Goal: Information Seeking & Learning: Learn about a topic

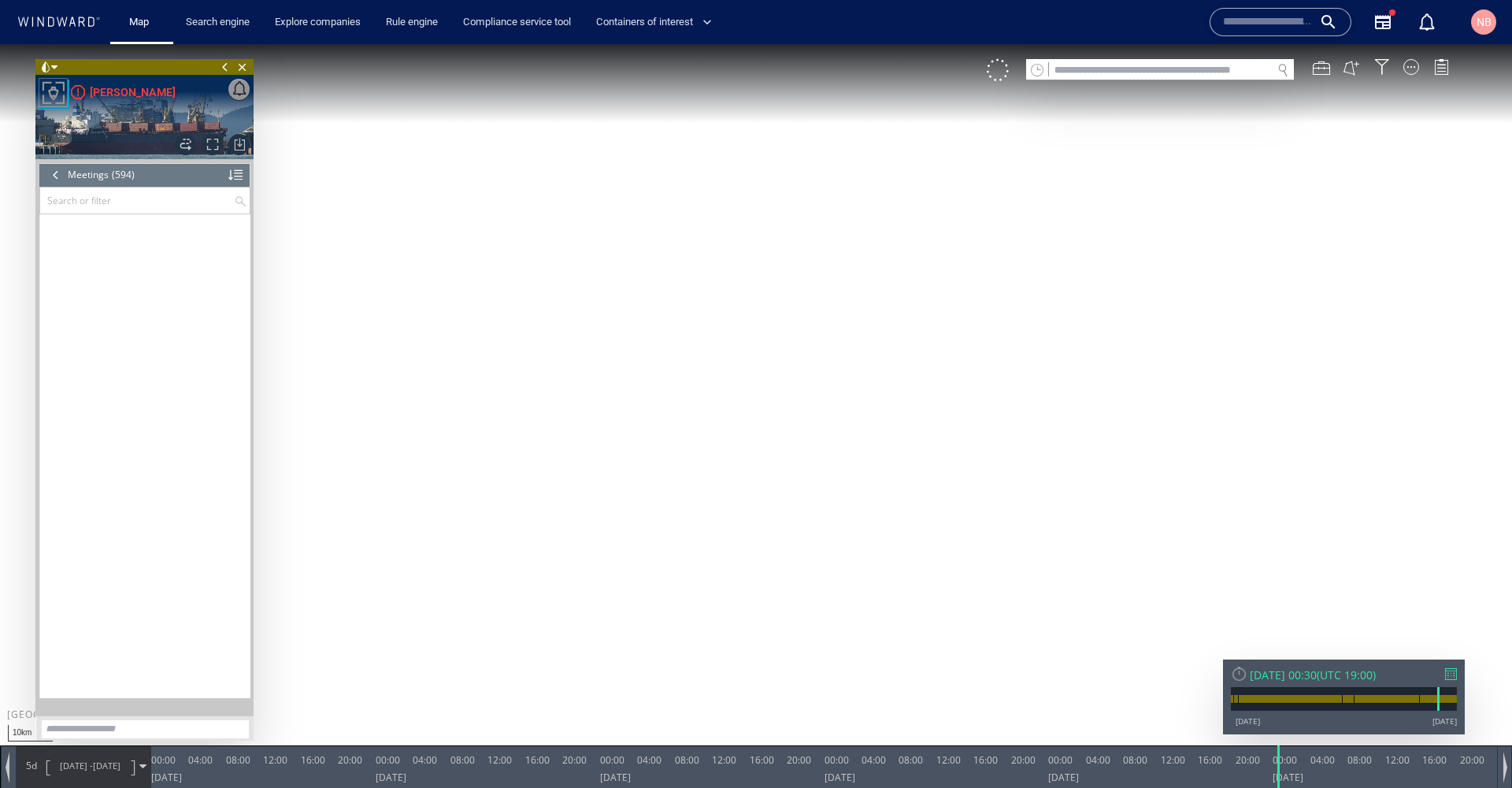
click at [243, 63] on span "Close vessel card" at bounding box center [242, 67] width 17 height 16
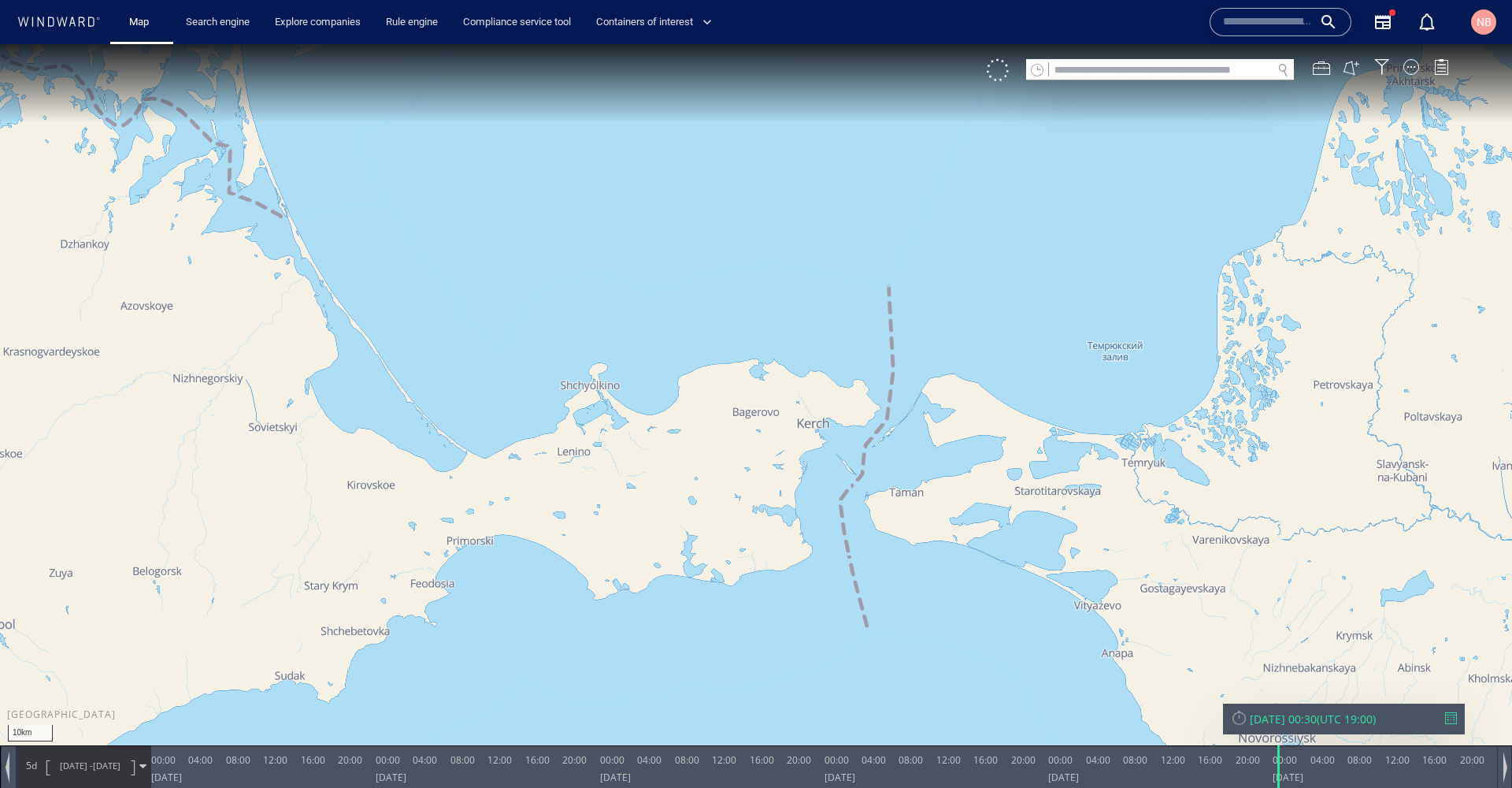
click at [1222, 71] on input "text" at bounding box center [1160, 70] width 223 height 21
paste input "*******"
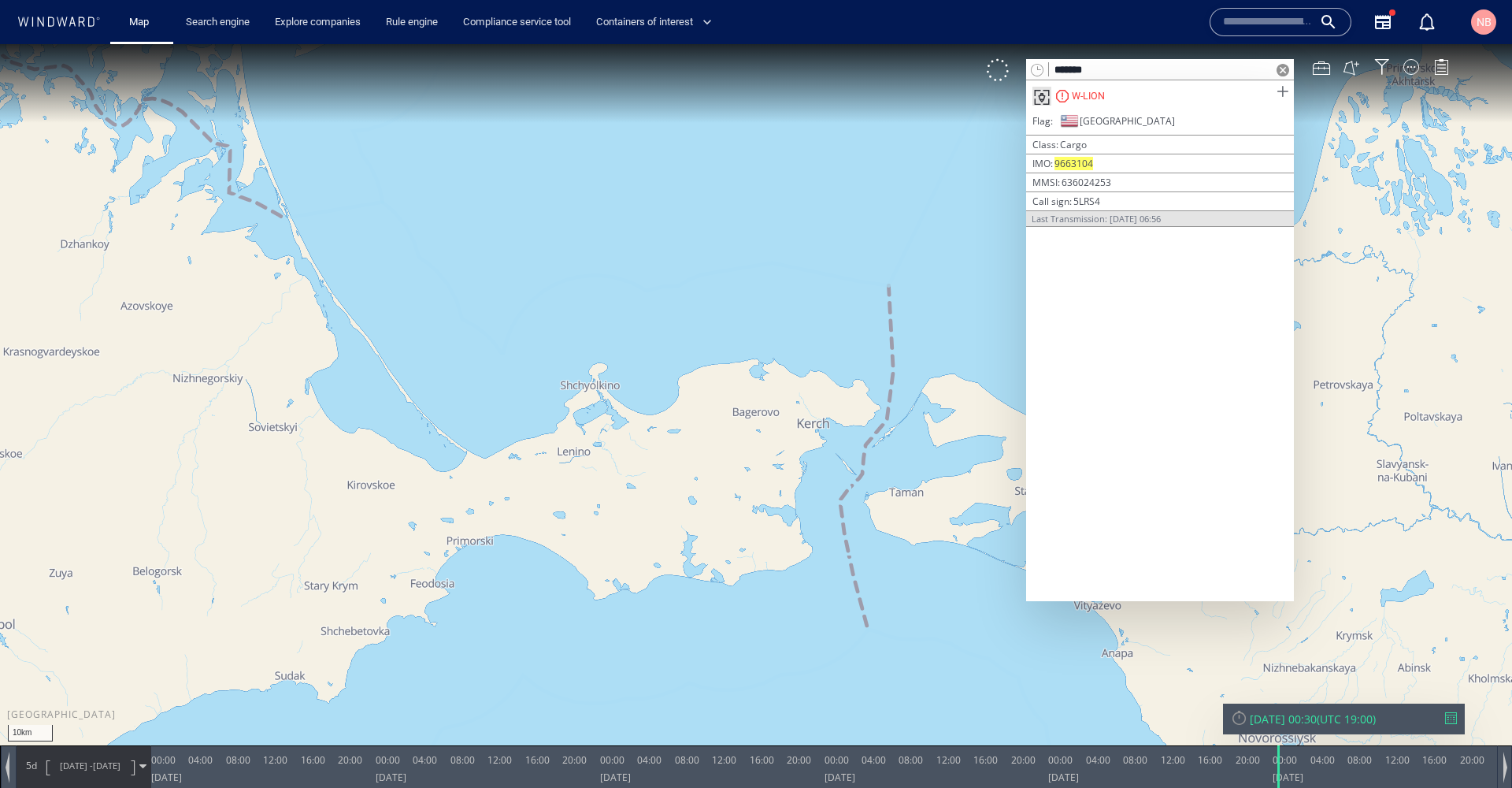
type input "*******"
click at [1286, 93] on span at bounding box center [1283, 92] width 20 height 20
click at [1452, 715] on div at bounding box center [1451, 718] width 12 height 12
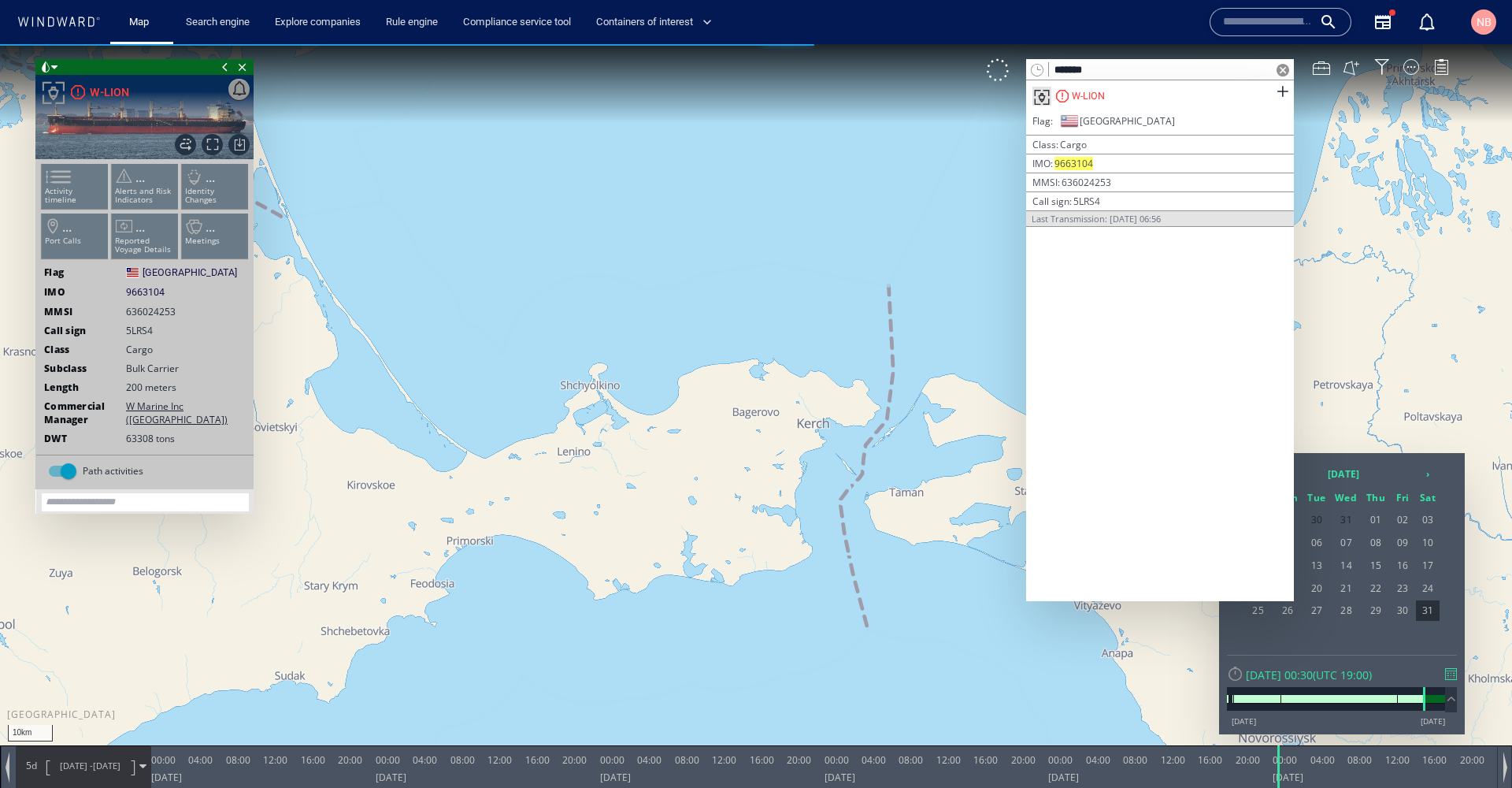
click at [1277, 68] on span at bounding box center [1283, 70] width 12 height 12
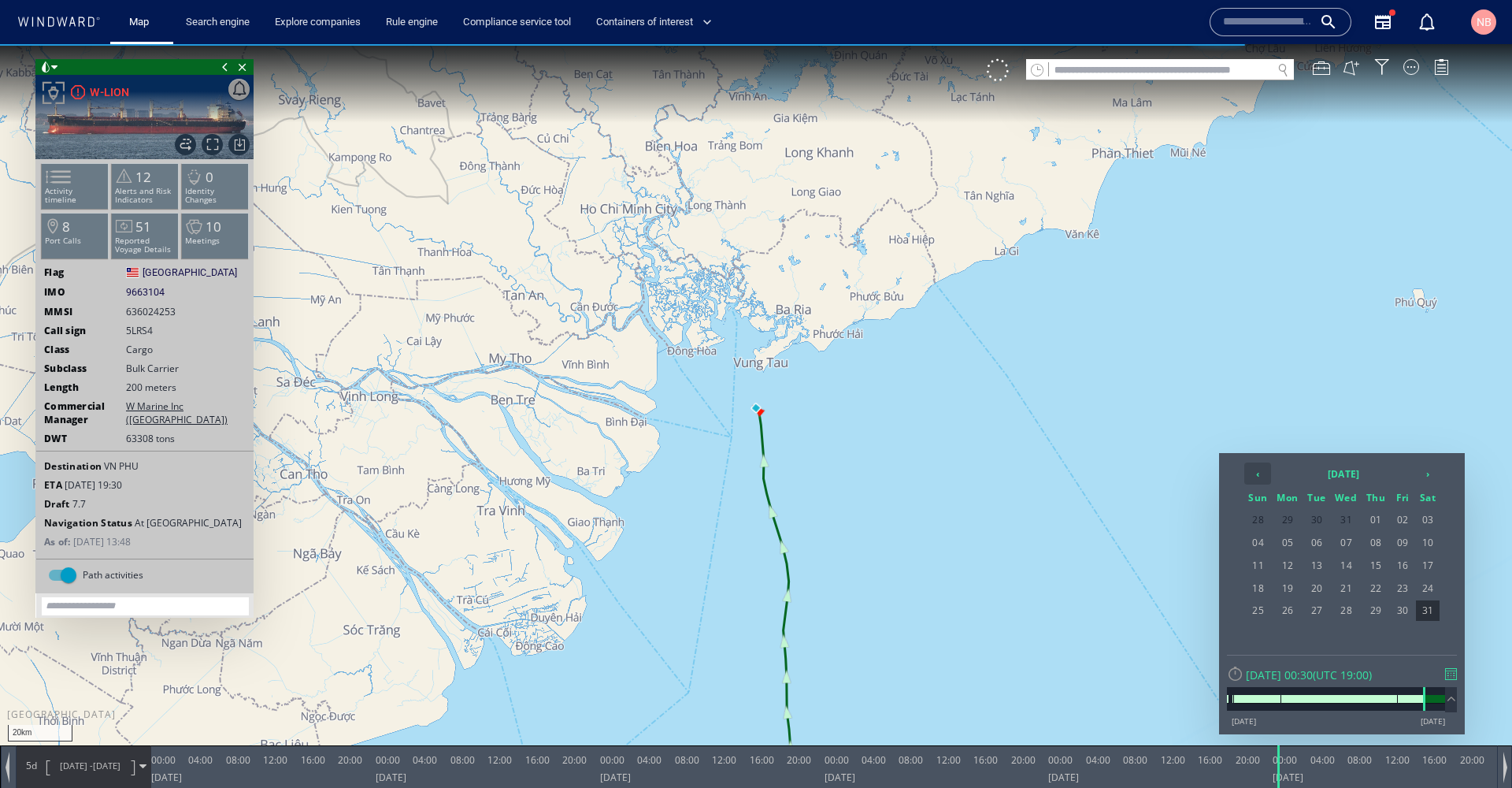
click at [1262, 481] on th "‹" at bounding box center [1258, 473] width 27 height 22
click at [1316, 541] on span "09" at bounding box center [1316, 543] width 26 height 20
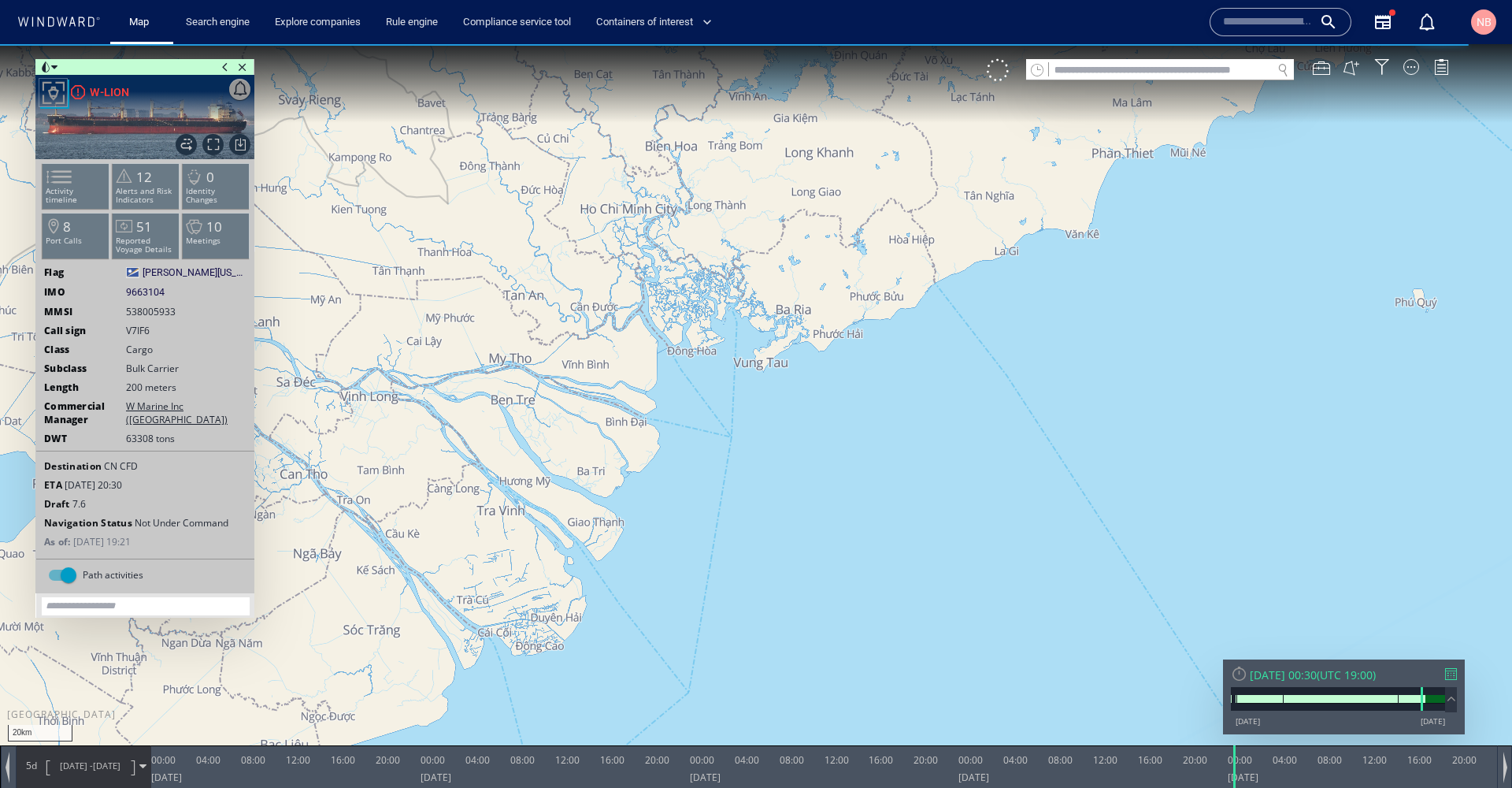
click at [141, 763] on span at bounding box center [143, 767] width 7 height 7
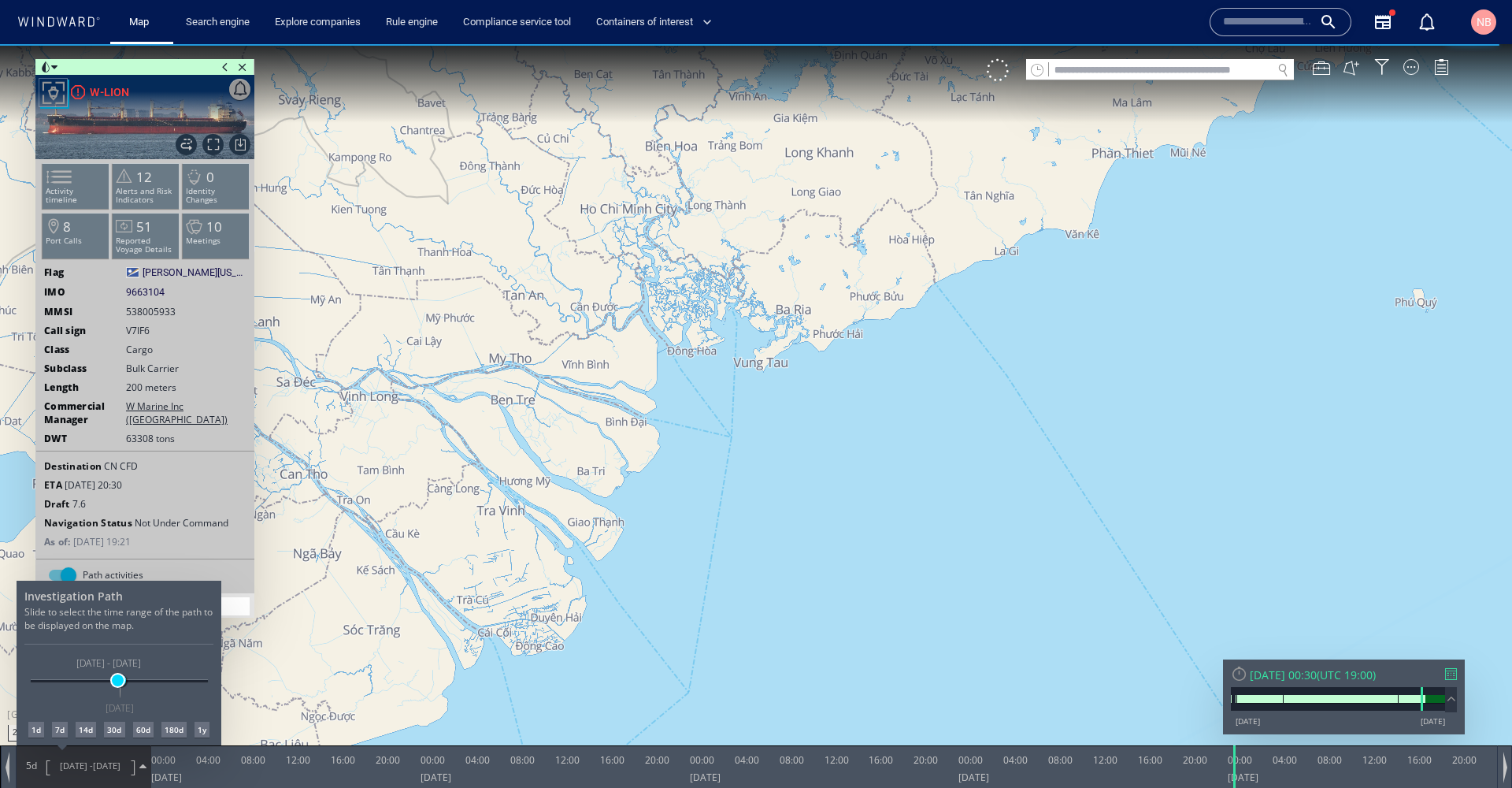
click at [117, 681] on span at bounding box center [117, 679] width 12 height 12
click at [827, 495] on div at bounding box center [756, 416] width 1512 height 744
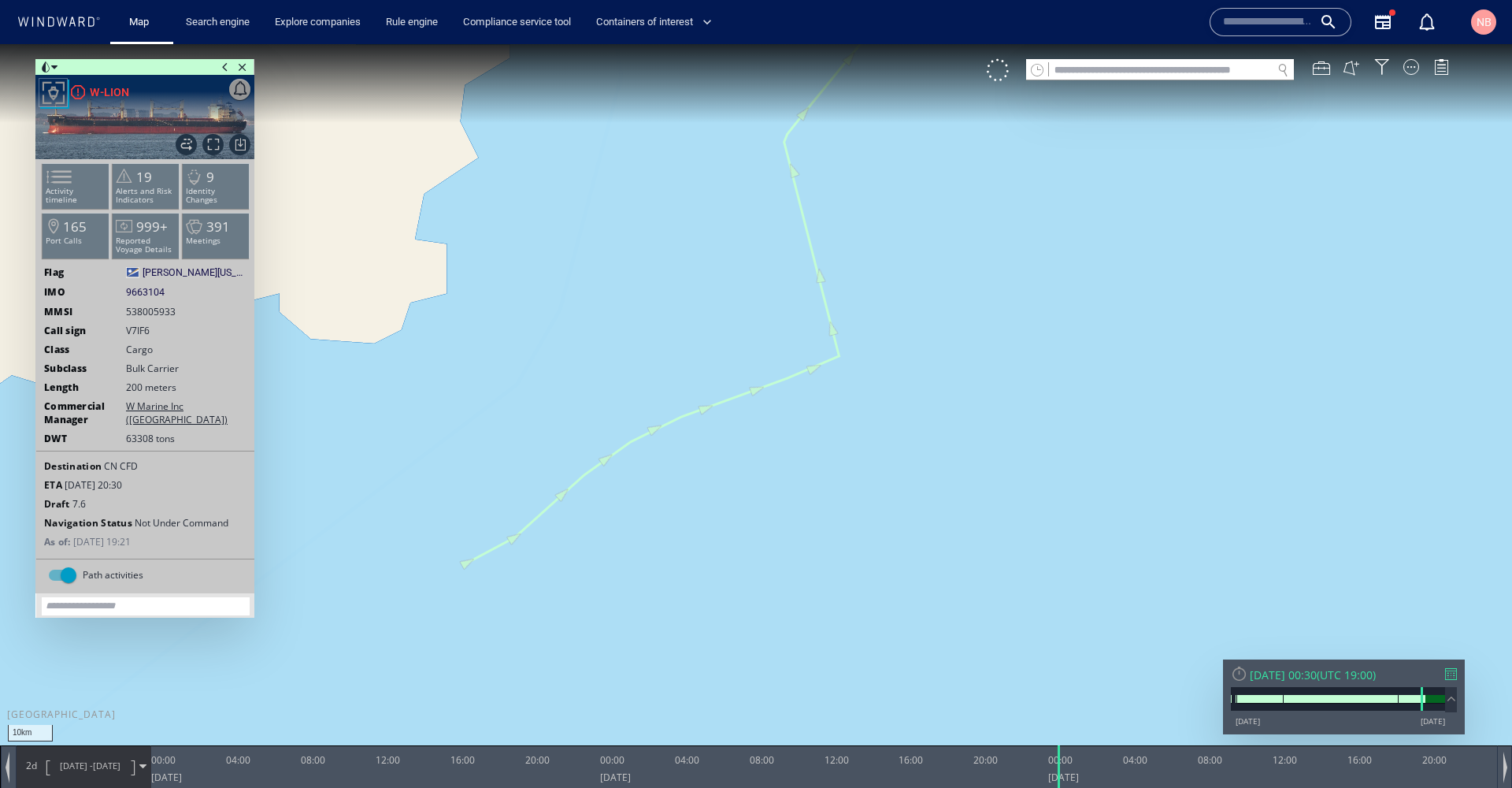
drag, startPoint x: 872, startPoint y: 409, endPoint x: 870, endPoint y: 507, distance: 98.0
click at [870, 507] on canvas "Map" at bounding box center [756, 408] width 1512 height 728
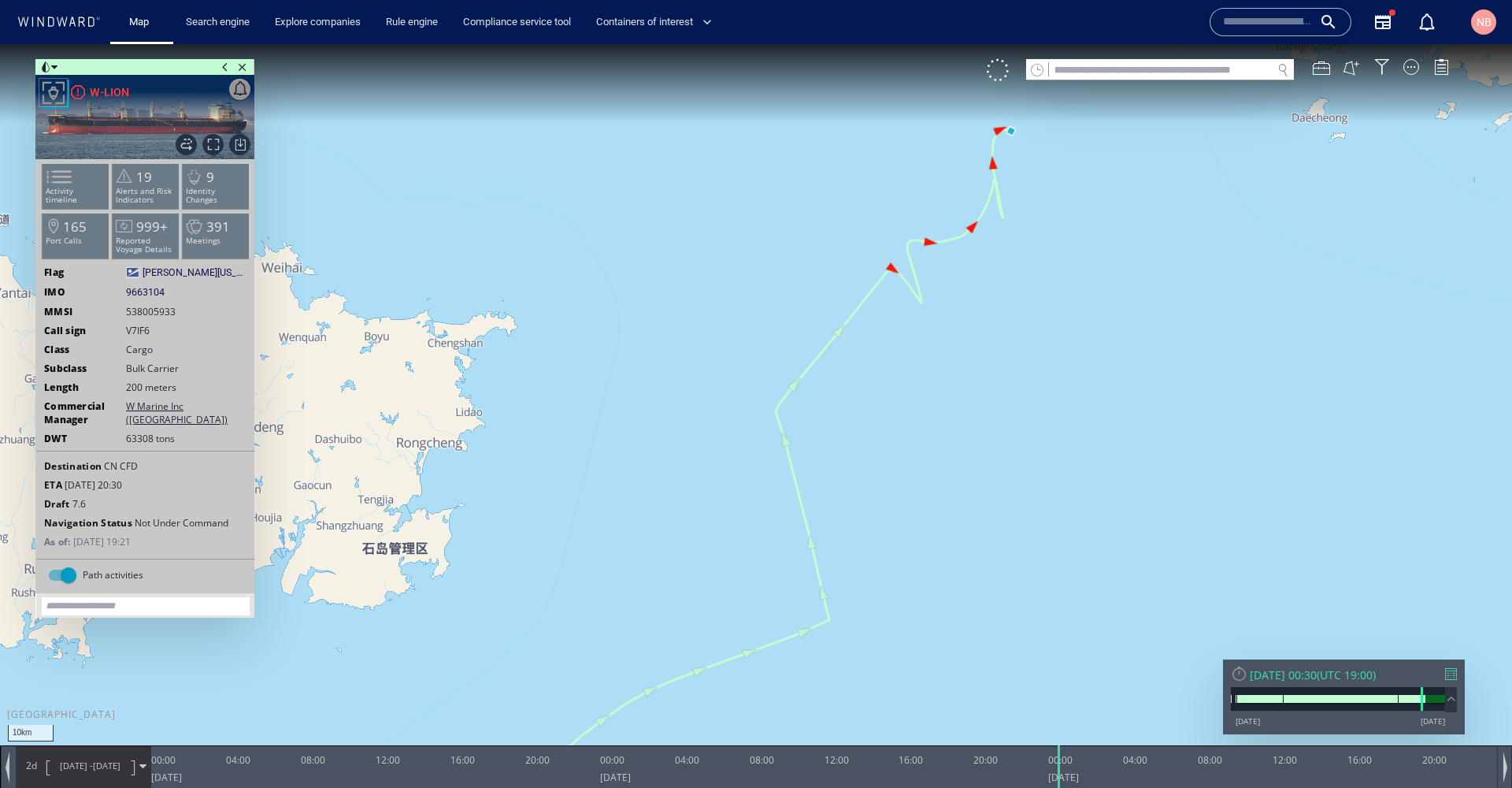
drag, startPoint x: 998, startPoint y: 294, endPoint x: 933, endPoint y: 485, distance: 201.8
click at [933, 485] on canvas "Map" at bounding box center [756, 408] width 1512 height 728
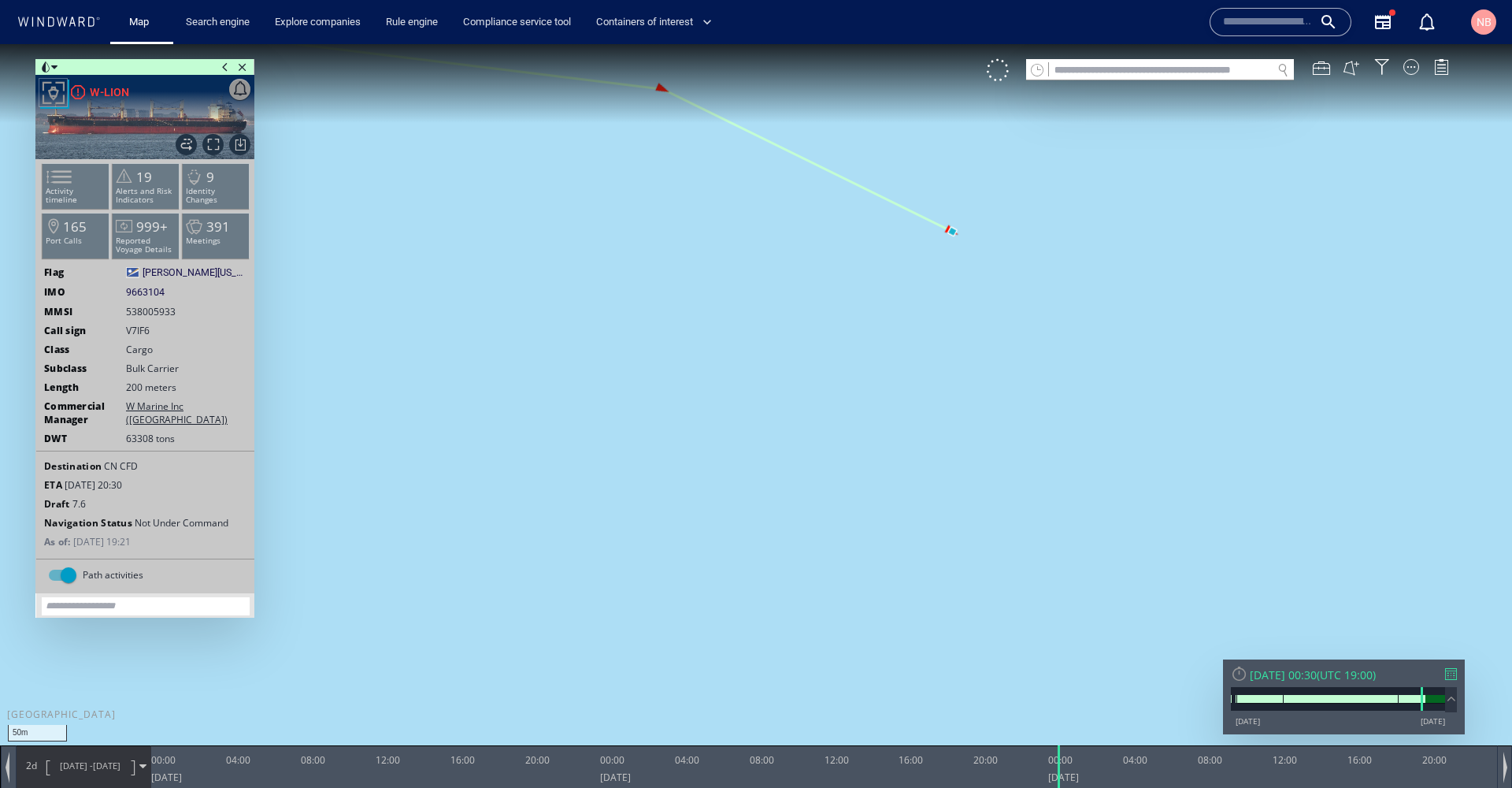
drag, startPoint x: 950, startPoint y: 251, endPoint x: 837, endPoint y: 434, distance: 215.1
click at [837, 434] on canvas "Map" at bounding box center [756, 408] width 1512 height 728
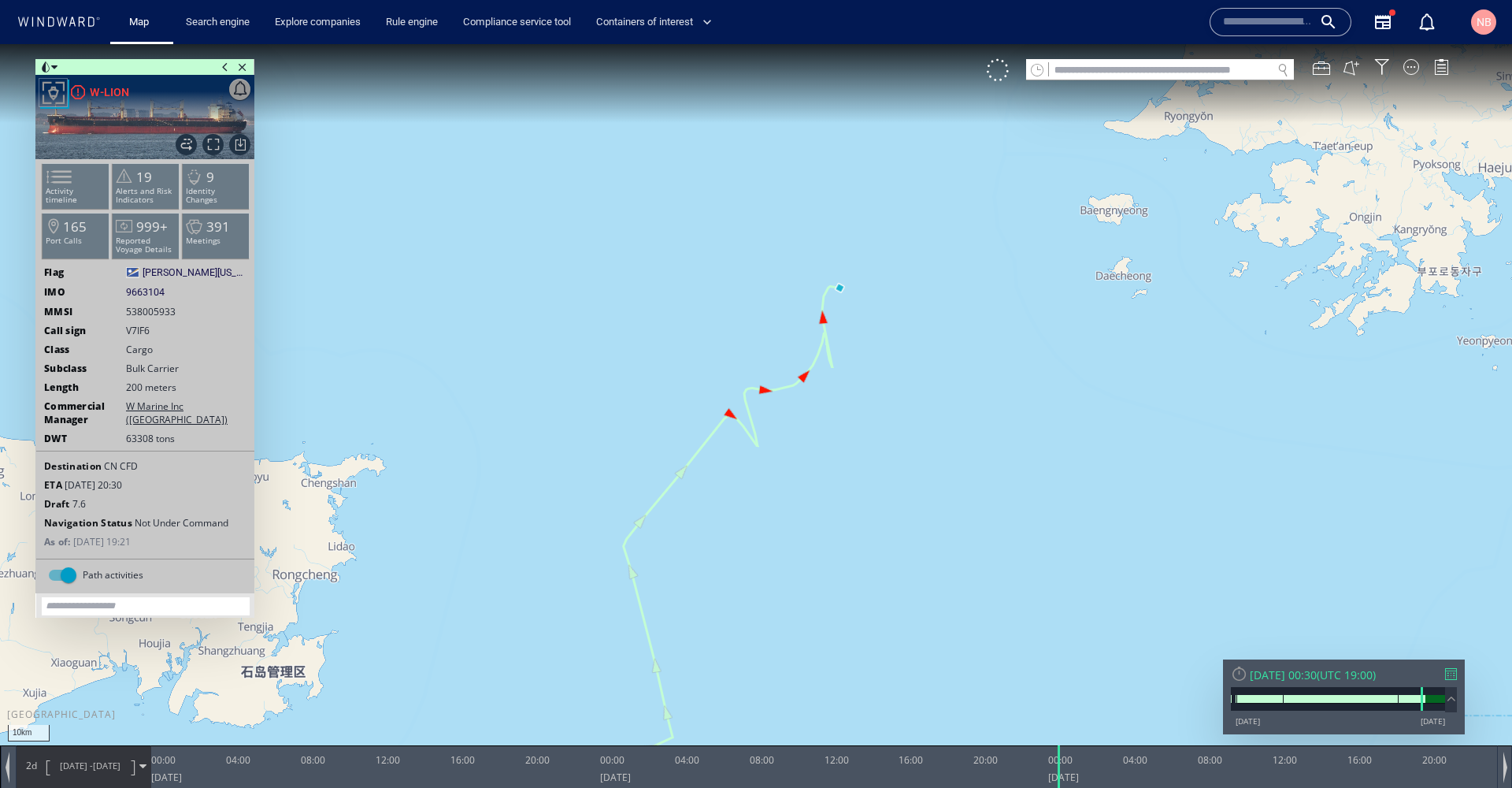
drag, startPoint x: 722, startPoint y: 597, endPoint x: 876, endPoint y: 350, distance: 291.1
click at [881, 319] on canvas "Map" at bounding box center [756, 408] width 1512 height 728
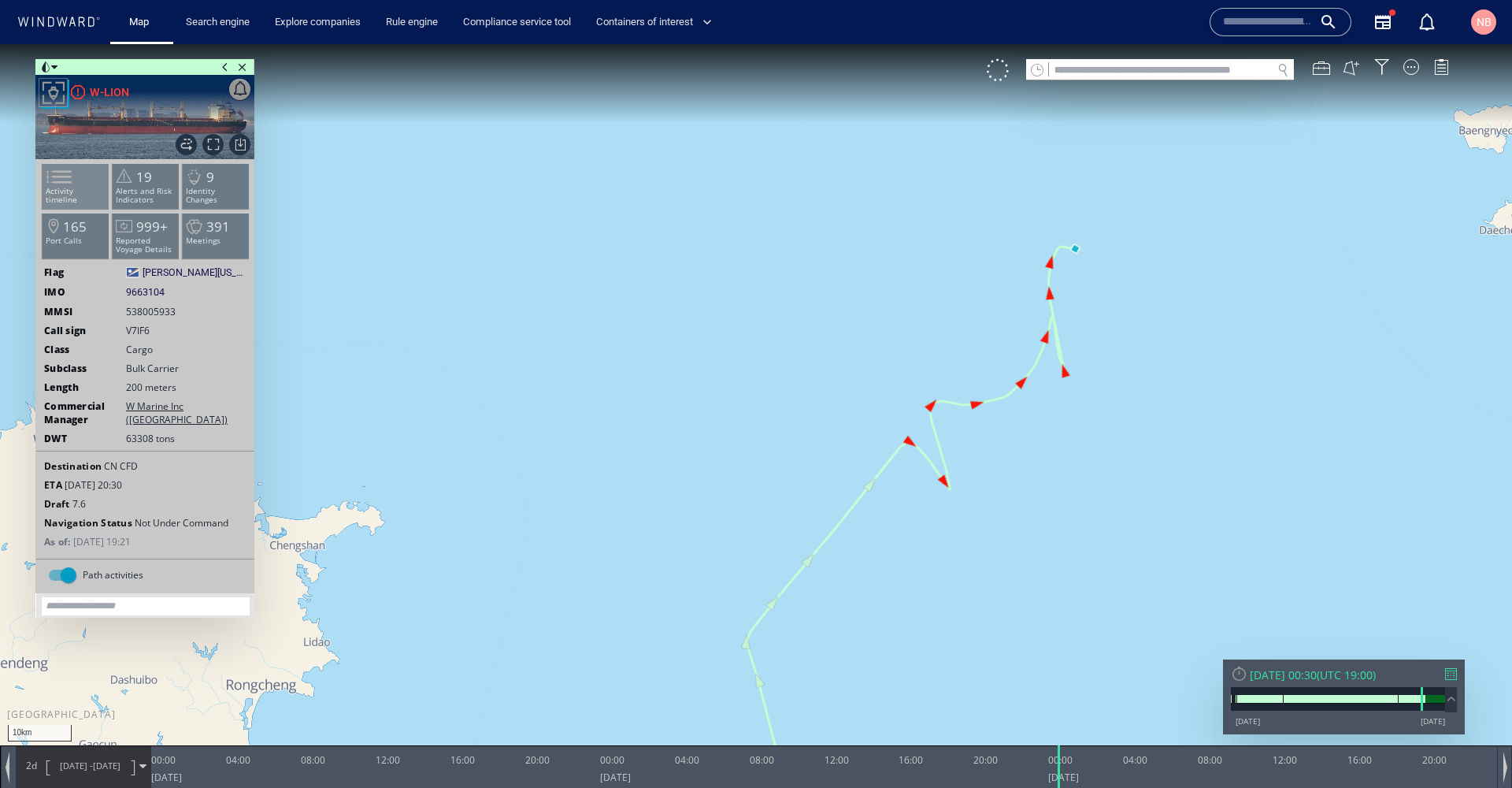
click at [86, 179] on li "Activity timeline" at bounding box center [76, 185] width 67 height 45
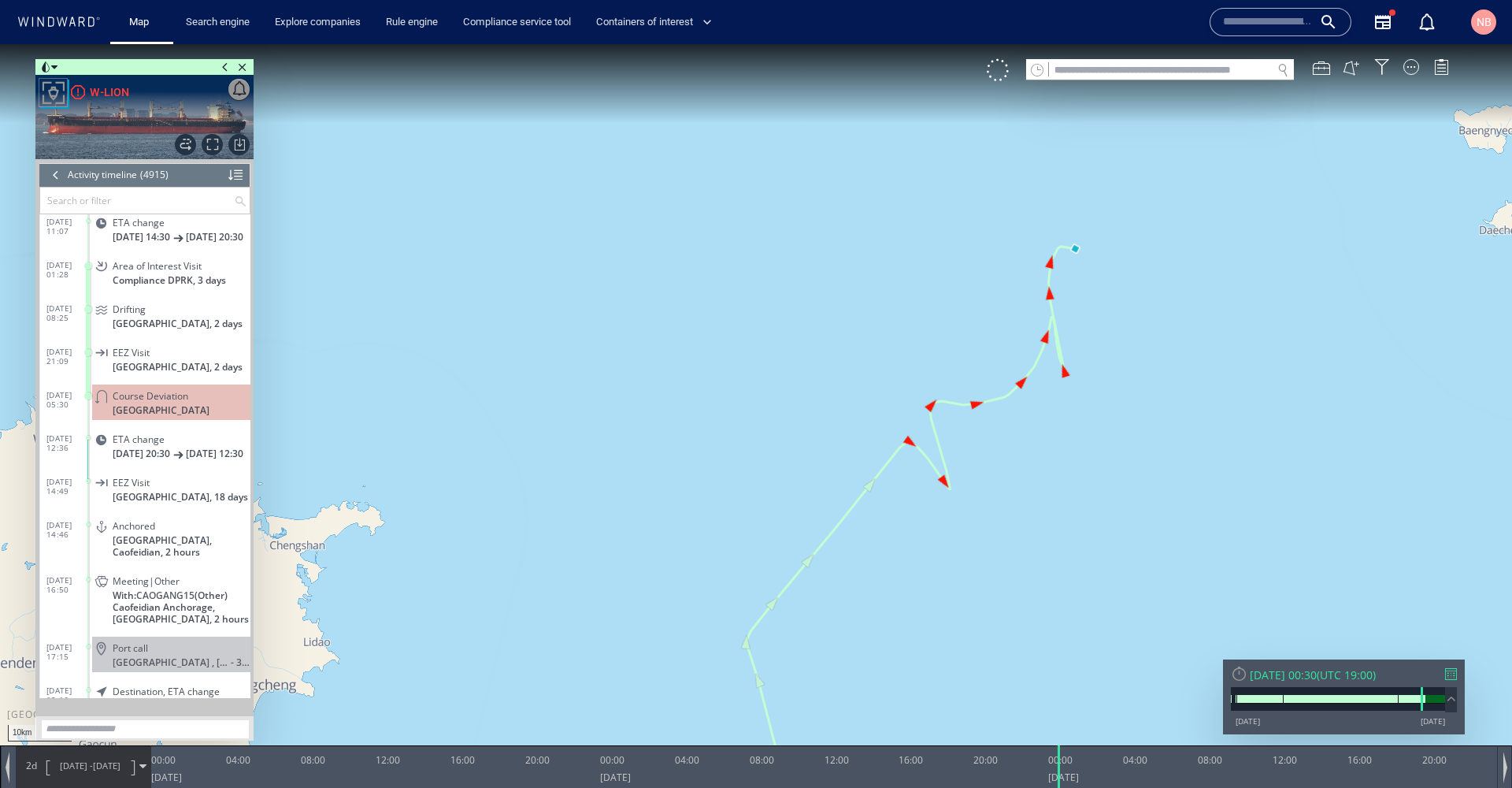
scroll to position [182267, 0]
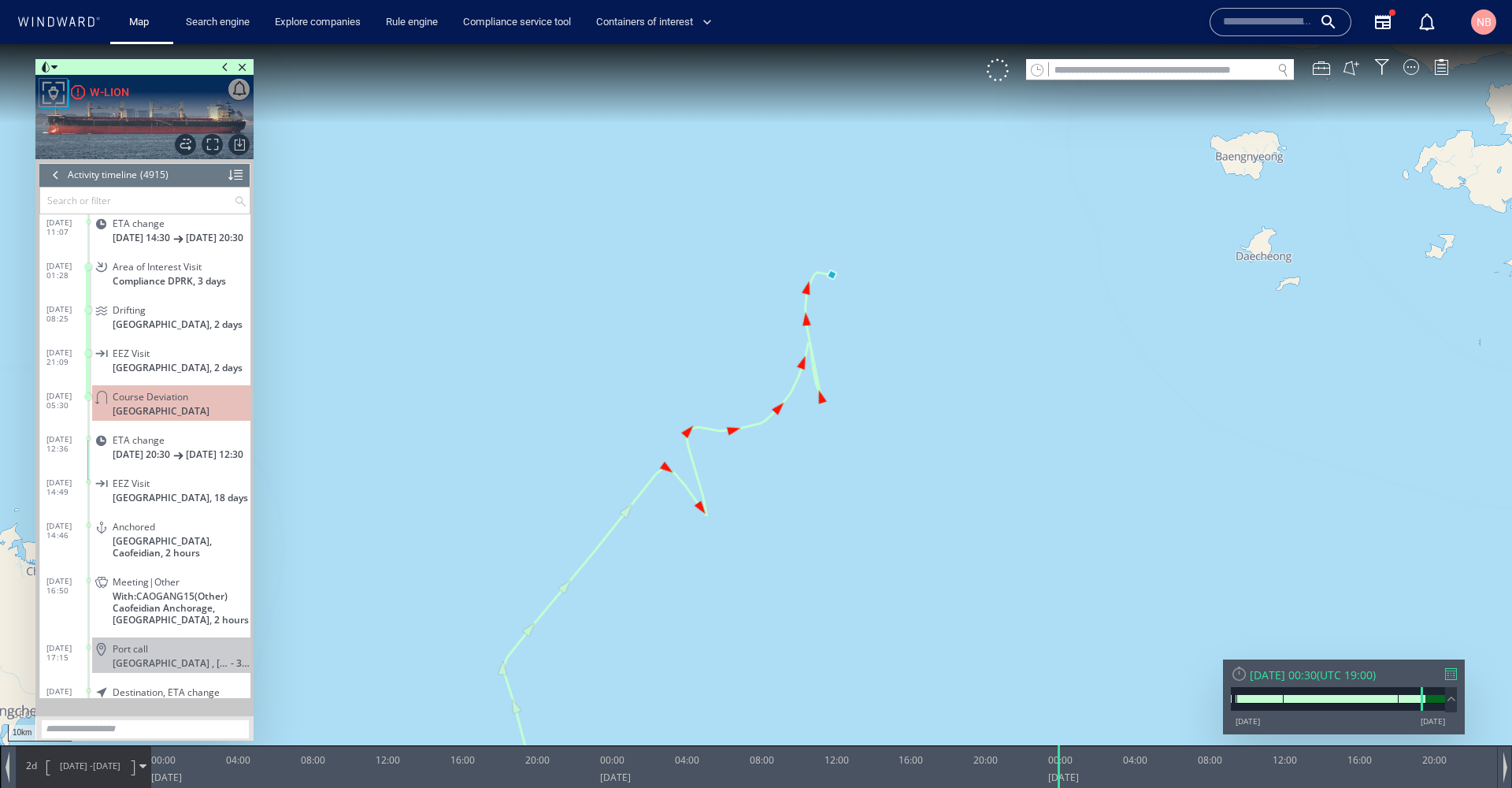
drag, startPoint x: 1095, startPoint y: 261, endPoint x: 852, endPoint y: 287, distance: 244.4
click at [852, 287] on canvas "Map" at bounding box center [756, 408] width 1512 height 728
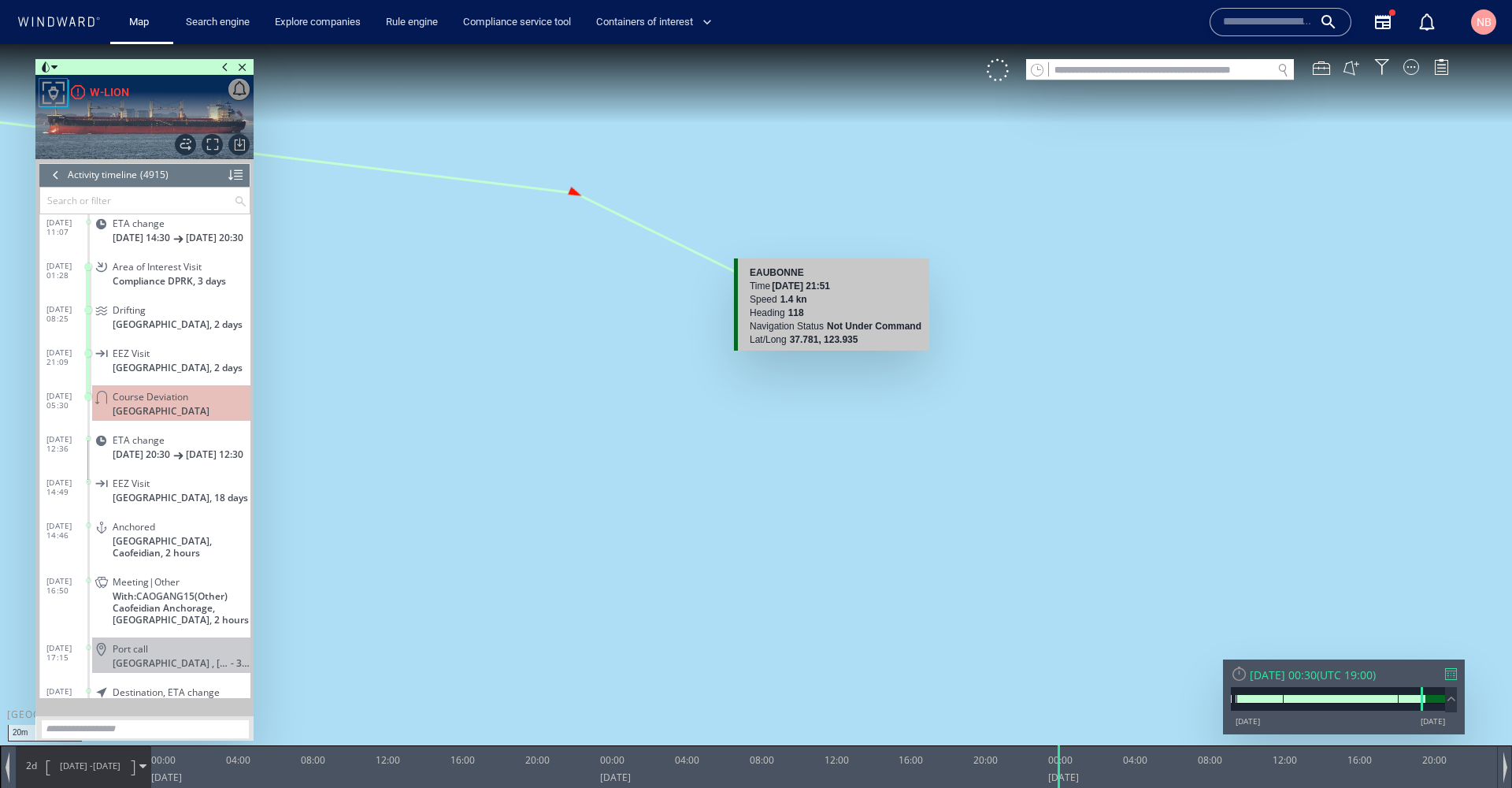
scroll to position [-2, 0]
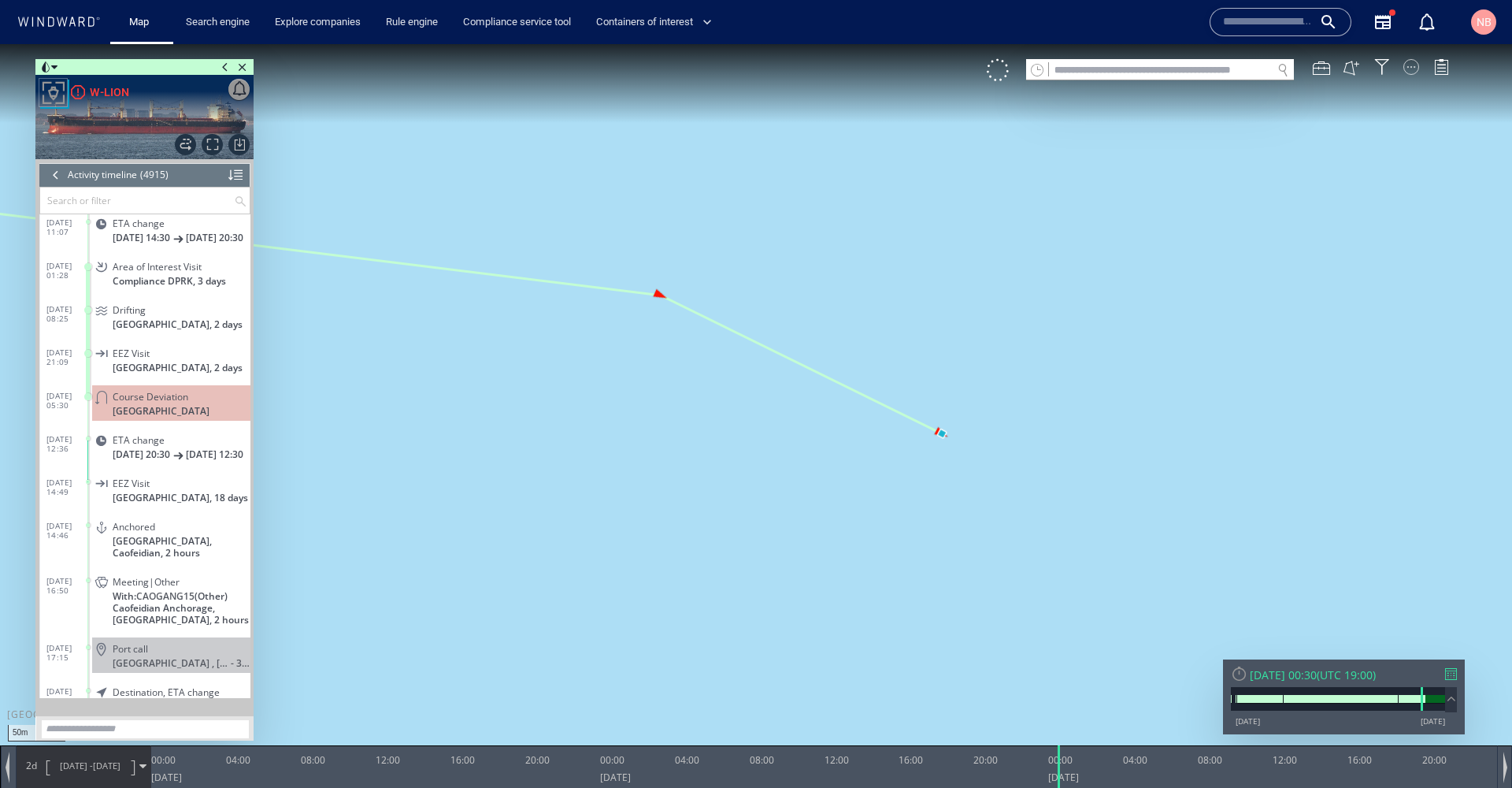
click at [1418, 70] on div at bounding box center [1412, 67] width 16 height 16
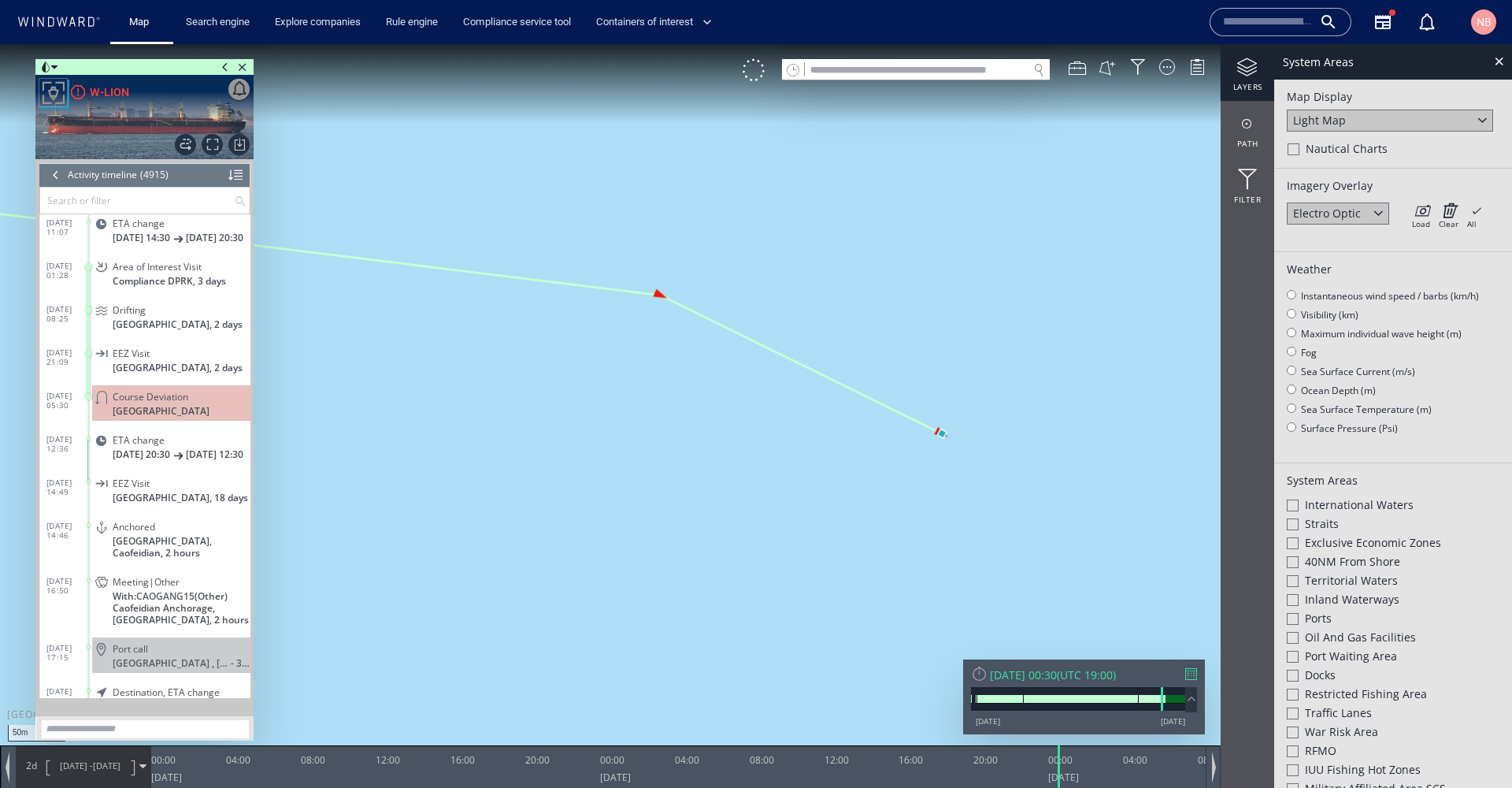
click at [1350, 123] on div "Light Map" at bounding box center [1390, 120] width 206 height 22
click at [1346, 141] on div "Satellite" at bounding box center [1390, 142] width 206 height 21
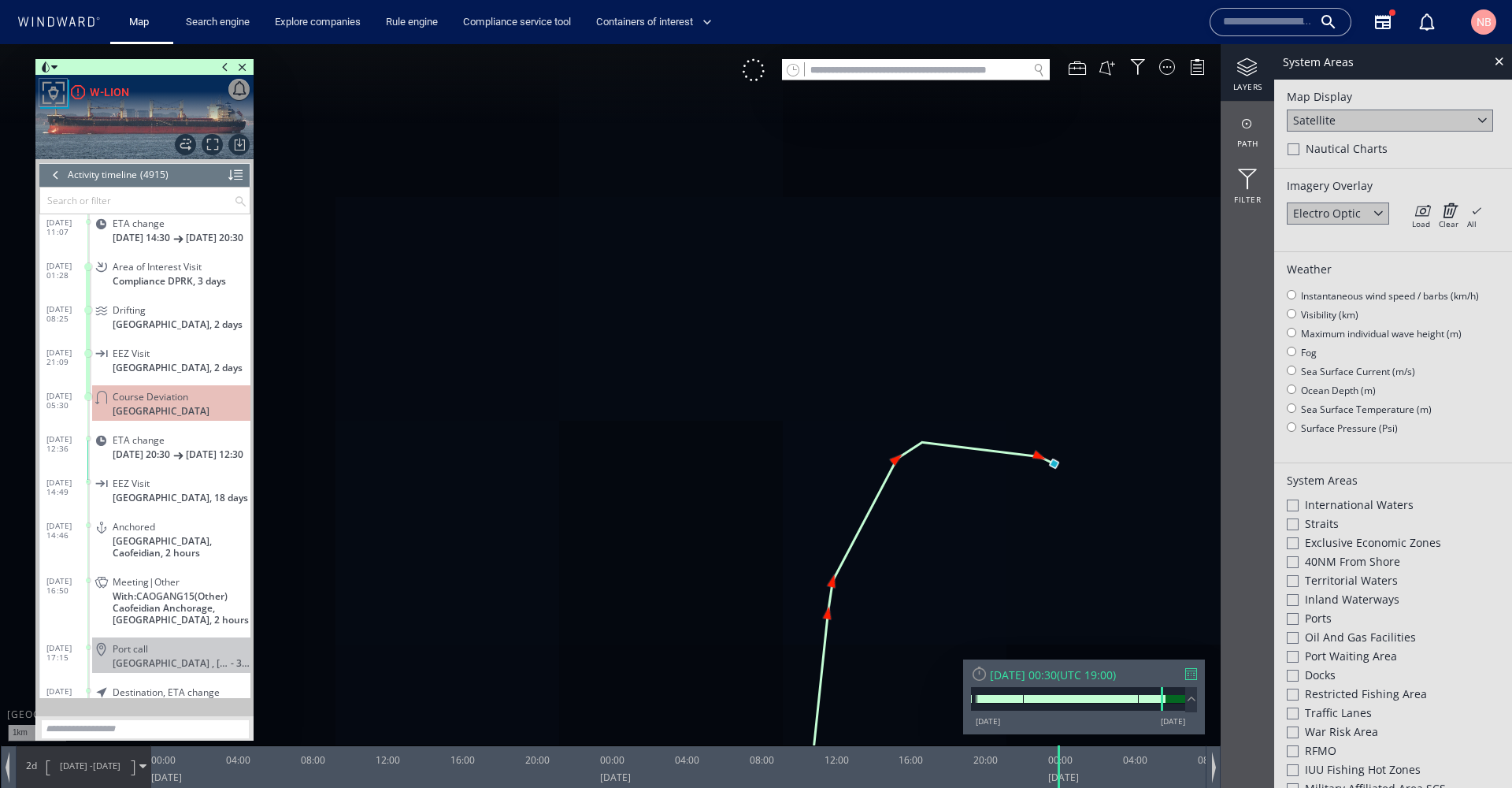
drag, startPoint x: 1120, startPoint y: 484, endPoint x: 762, endPoint y: 366, distance: 376.9
click at [762, 366] on canvas "Map" at bounding box center [756, 408] width 1512 height 728
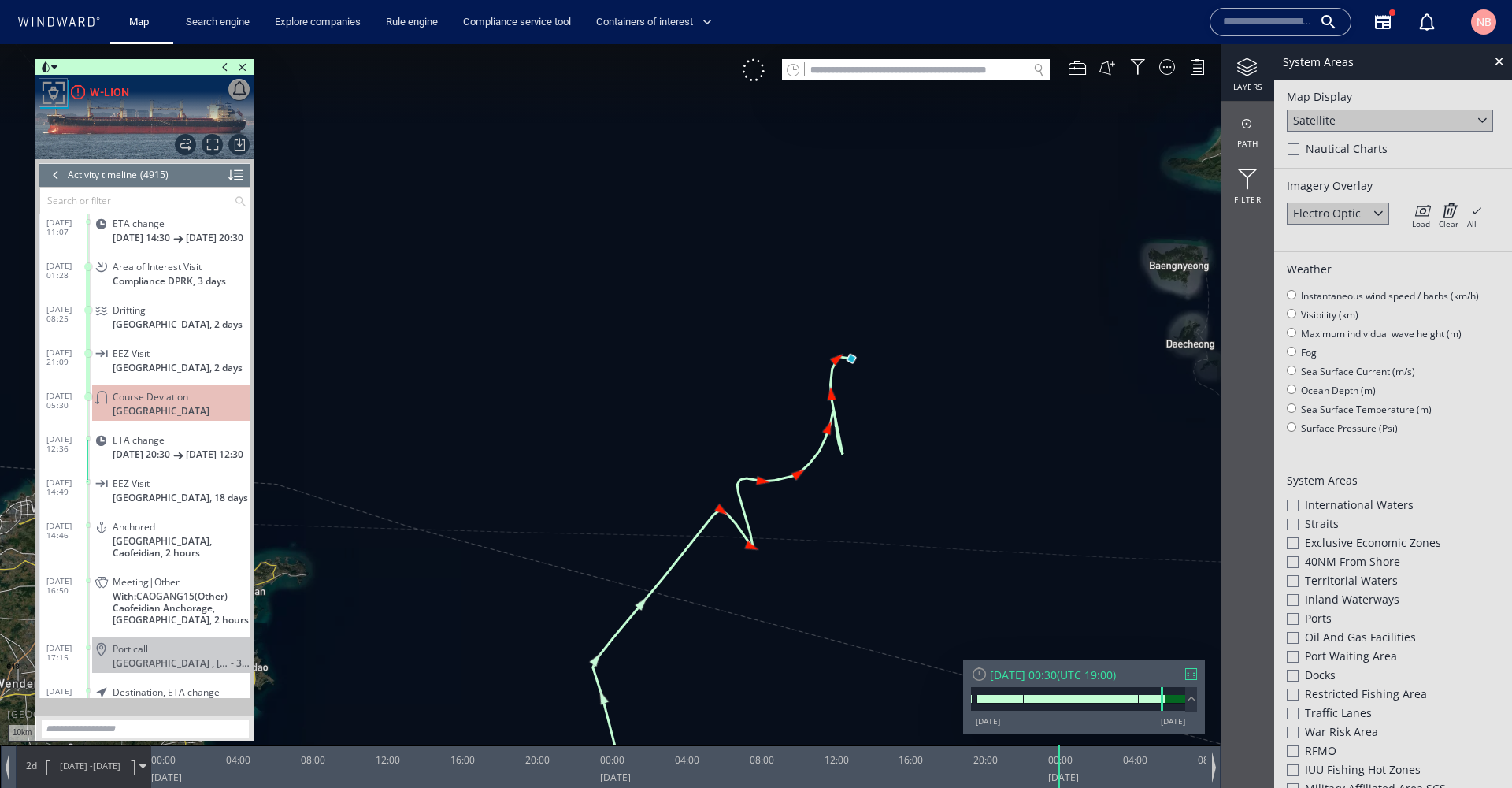
drag, startPoint x: 964, startPoint y: 379, endPoint x: 868, endPoint y: 379, distance: 96.0
click at [868, 379] on canvas "Map" at bounding box center [756, 408] width 1512 height 728
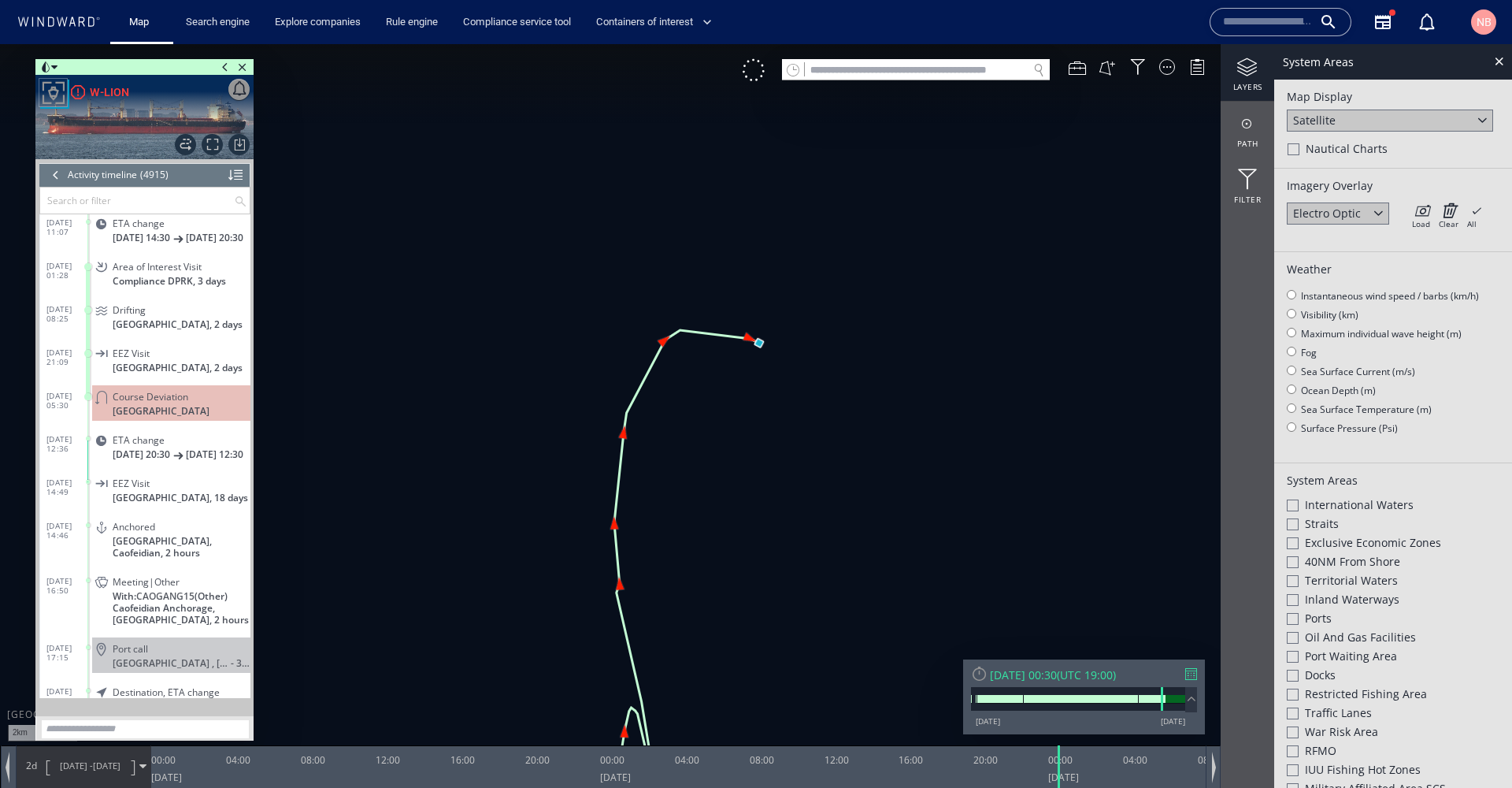
drag, startPoint x: 625, startPoint y: 336, endPoint x: 841, endPoint y: 377, distance: 219.9
click at [841, 377] on canvas "Map" at bounding box center [756, 408] width 1512 height 728
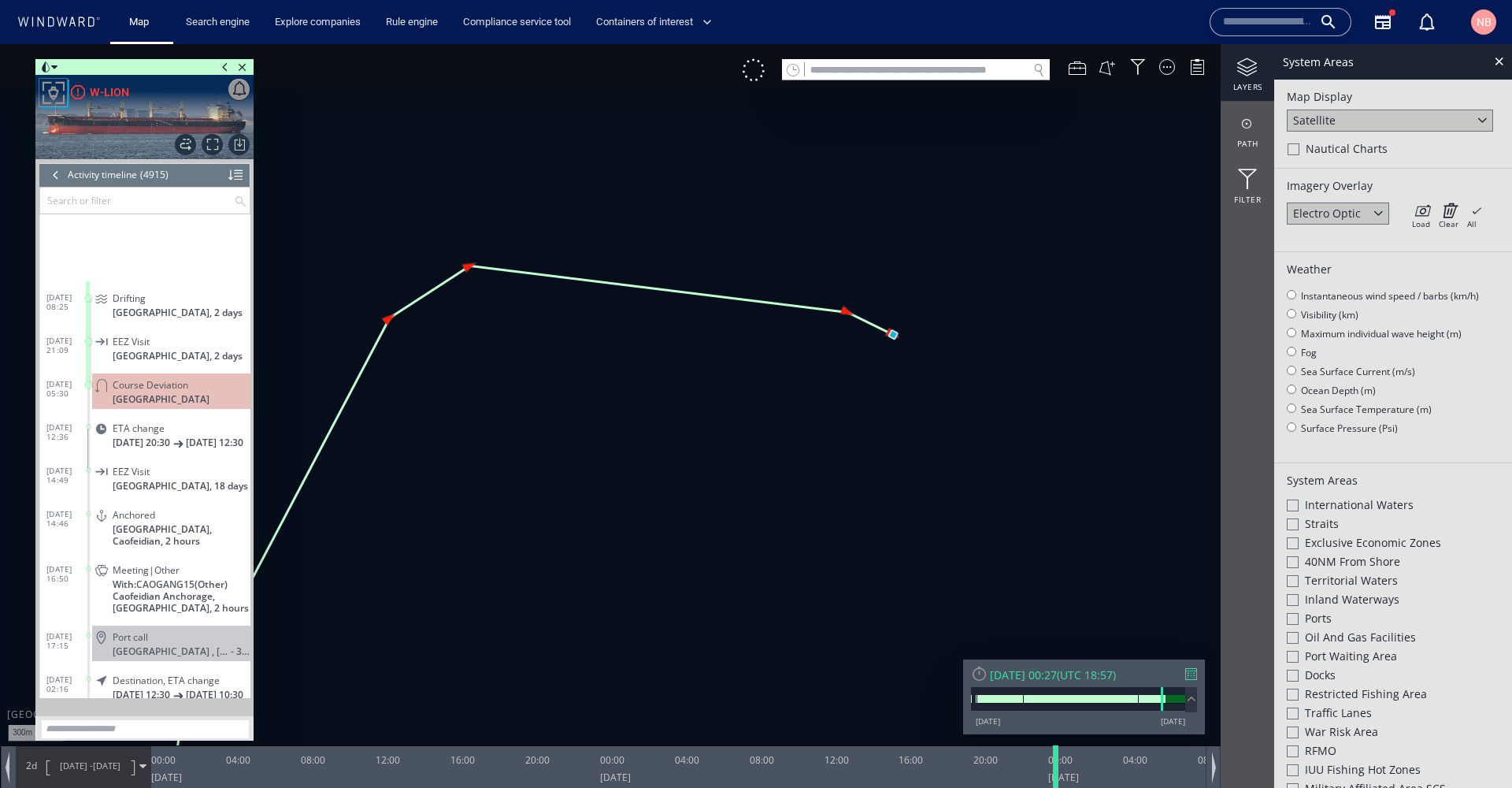
scroll to position [182464, 0]
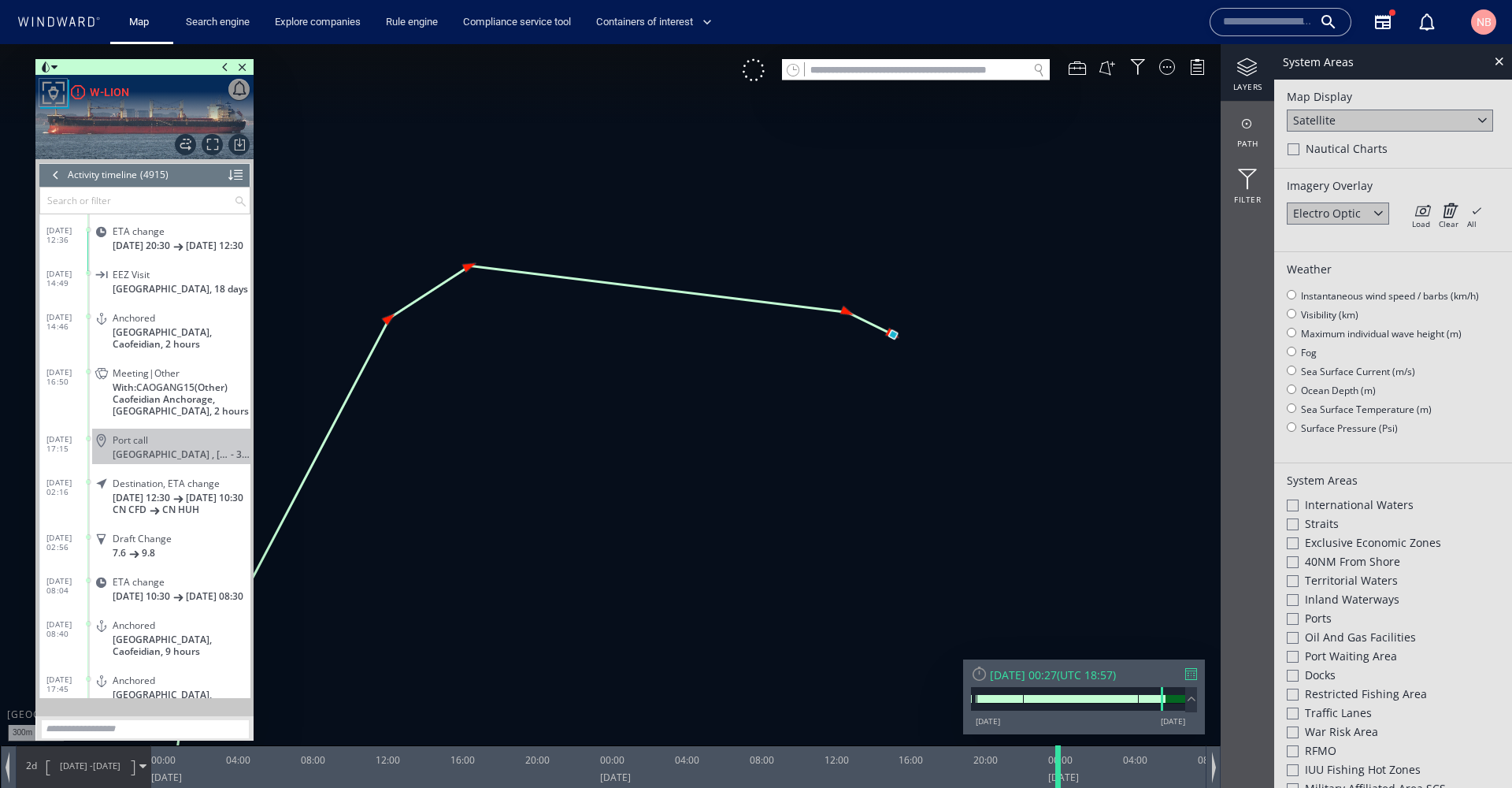
click at [1059, 760] on div at bounding box center [1061, 767] width 16 height 43
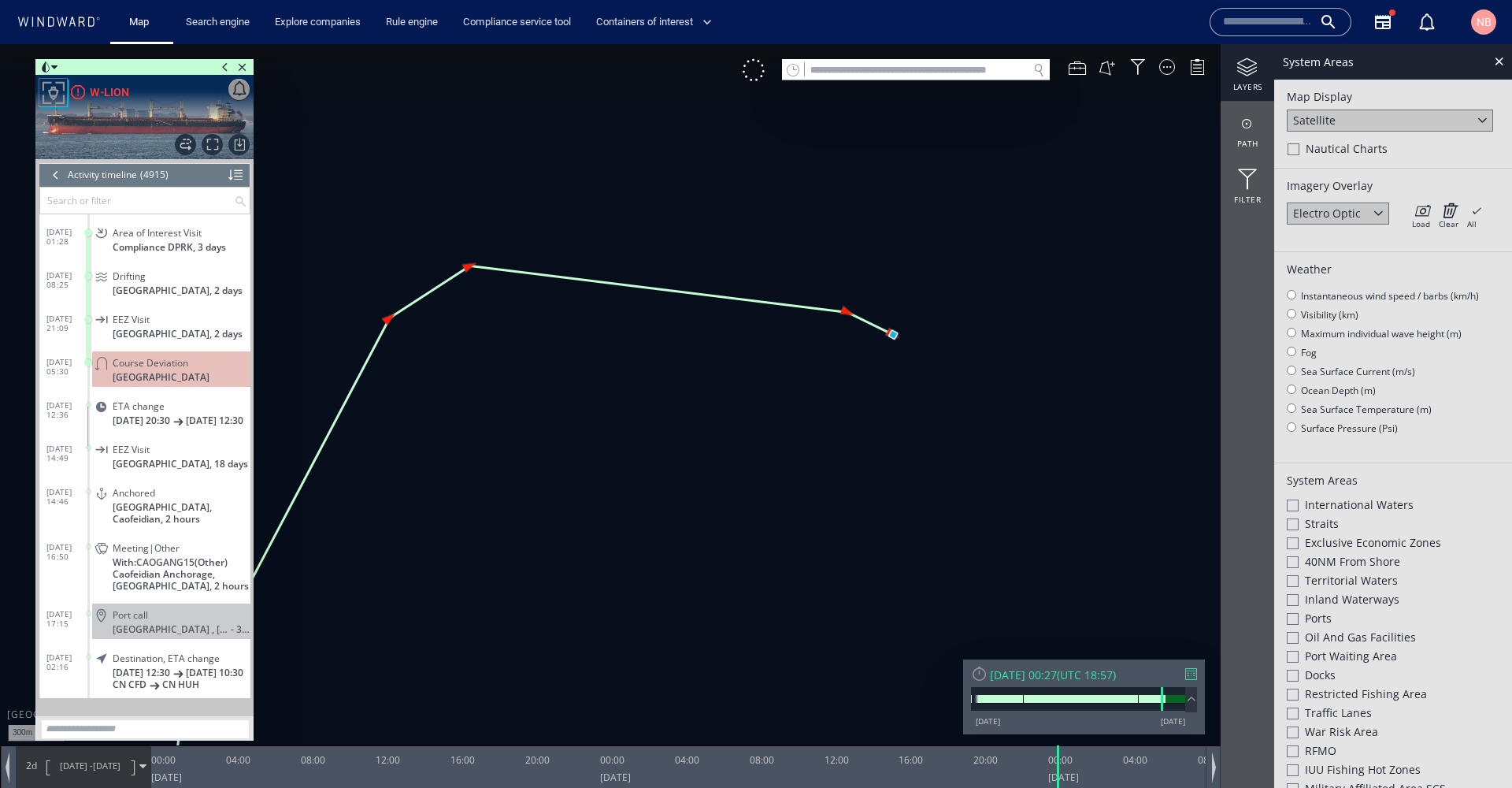
scroll to position [182249, 0]
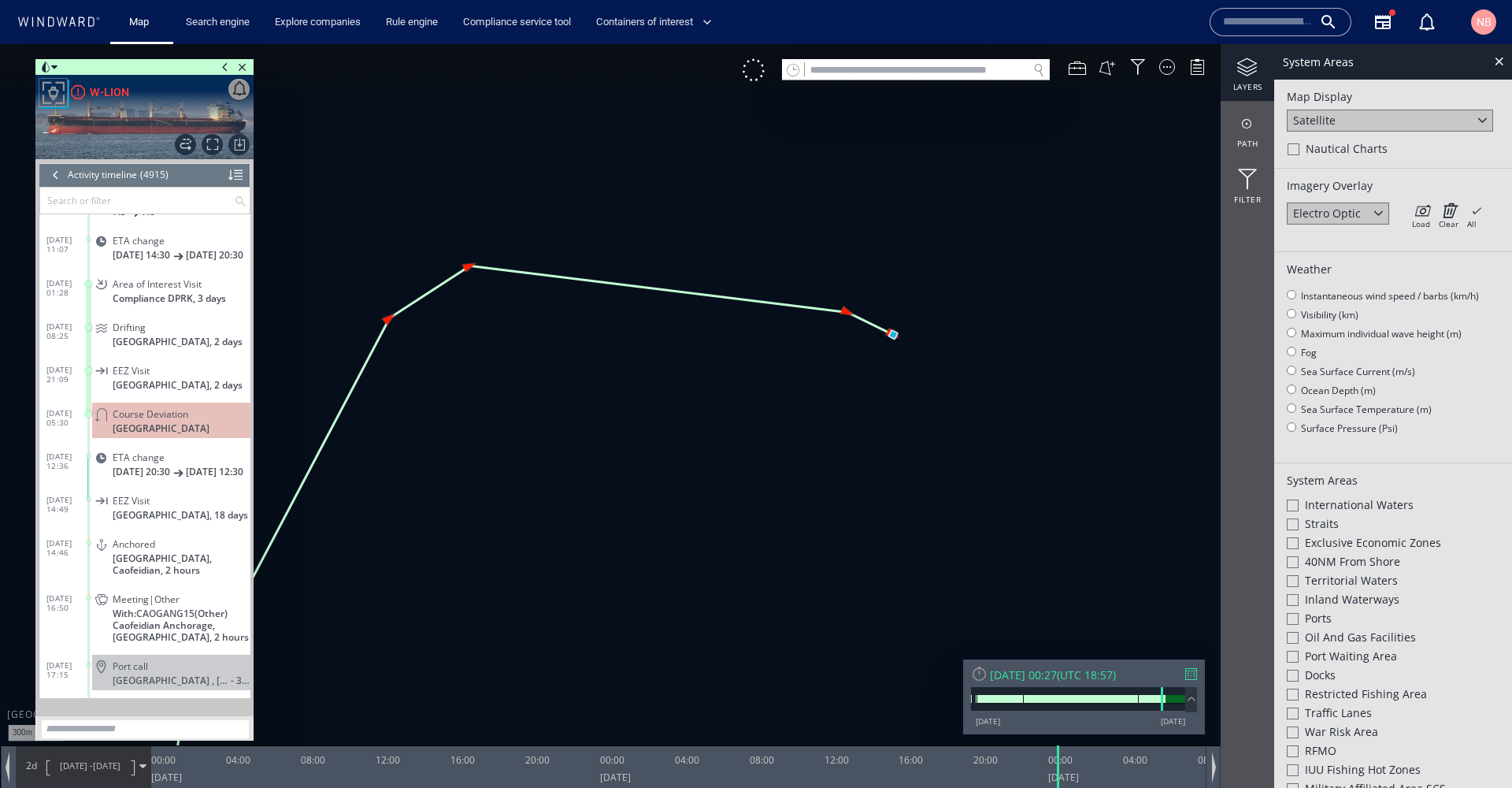
click at [90, 465] on span at bounding box center [100, 458] width 28 height 13
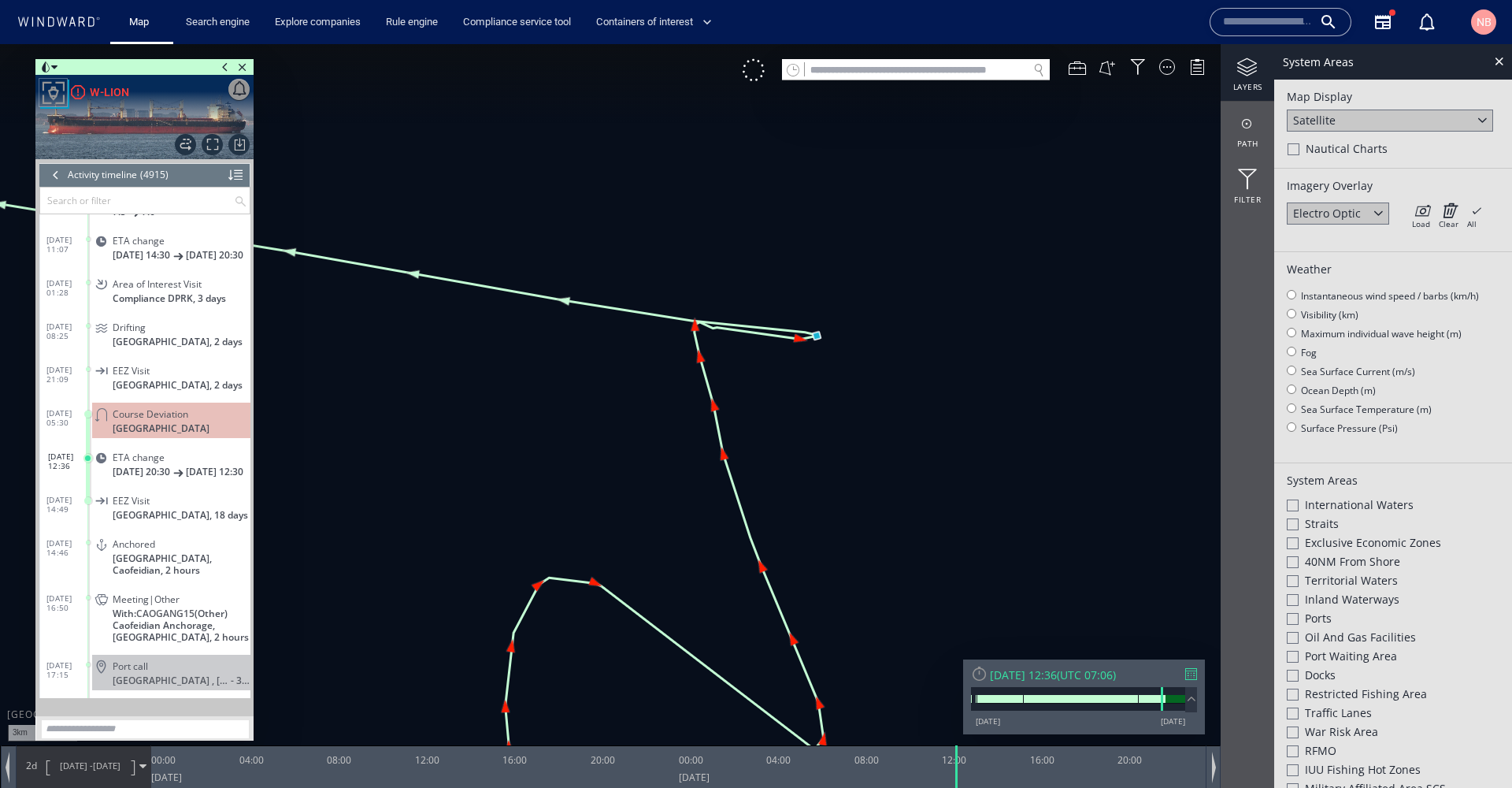
drag, startPoint x: 621, startPoint y: 205, endPoint x: 1040, endPoint y: 335, distance: 438.7
click at [1040, 335] on canvas "Map" at bounding box center [756, 408] width 1512 height 728
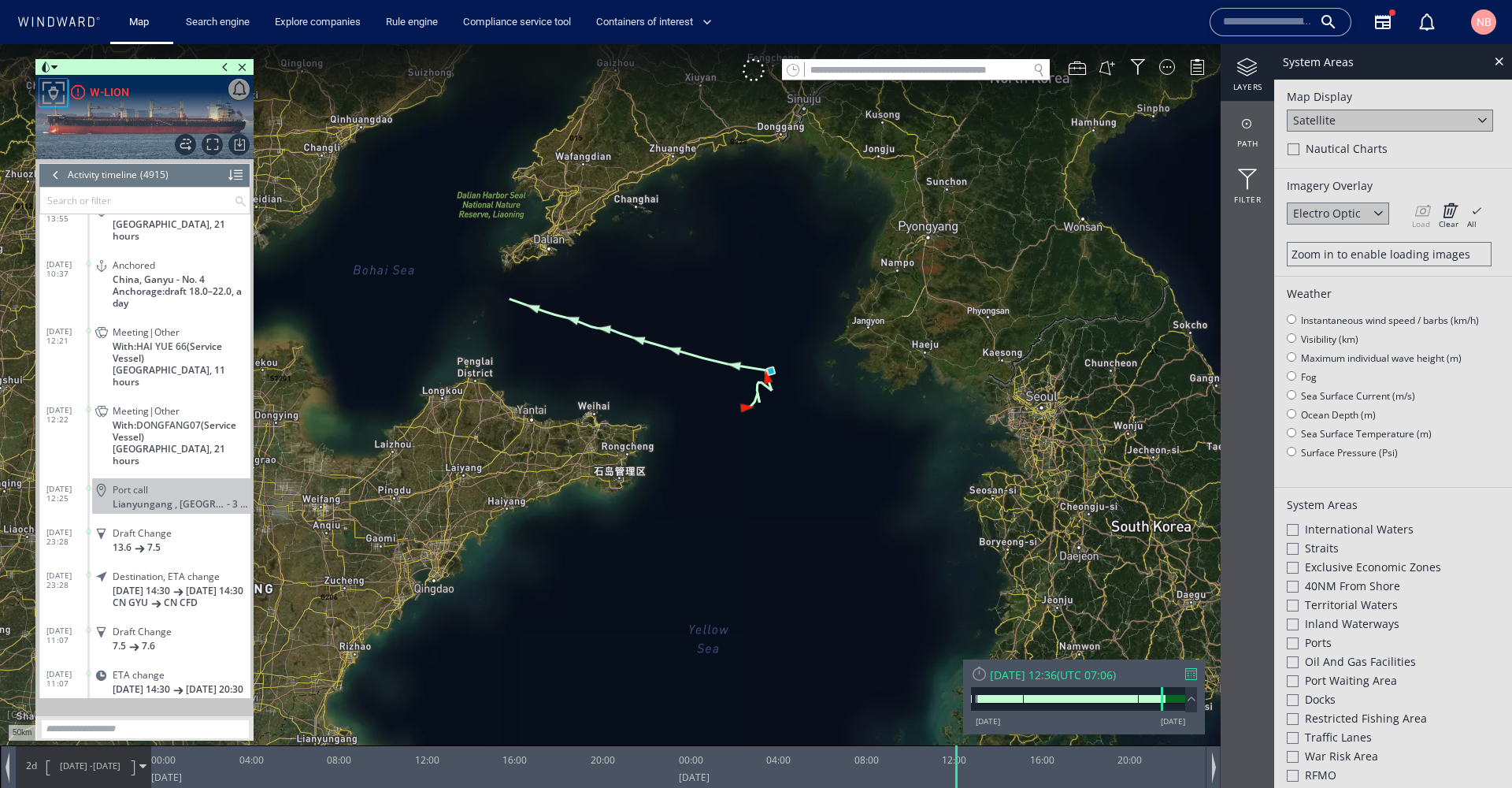
scroll to position [181825, 0]
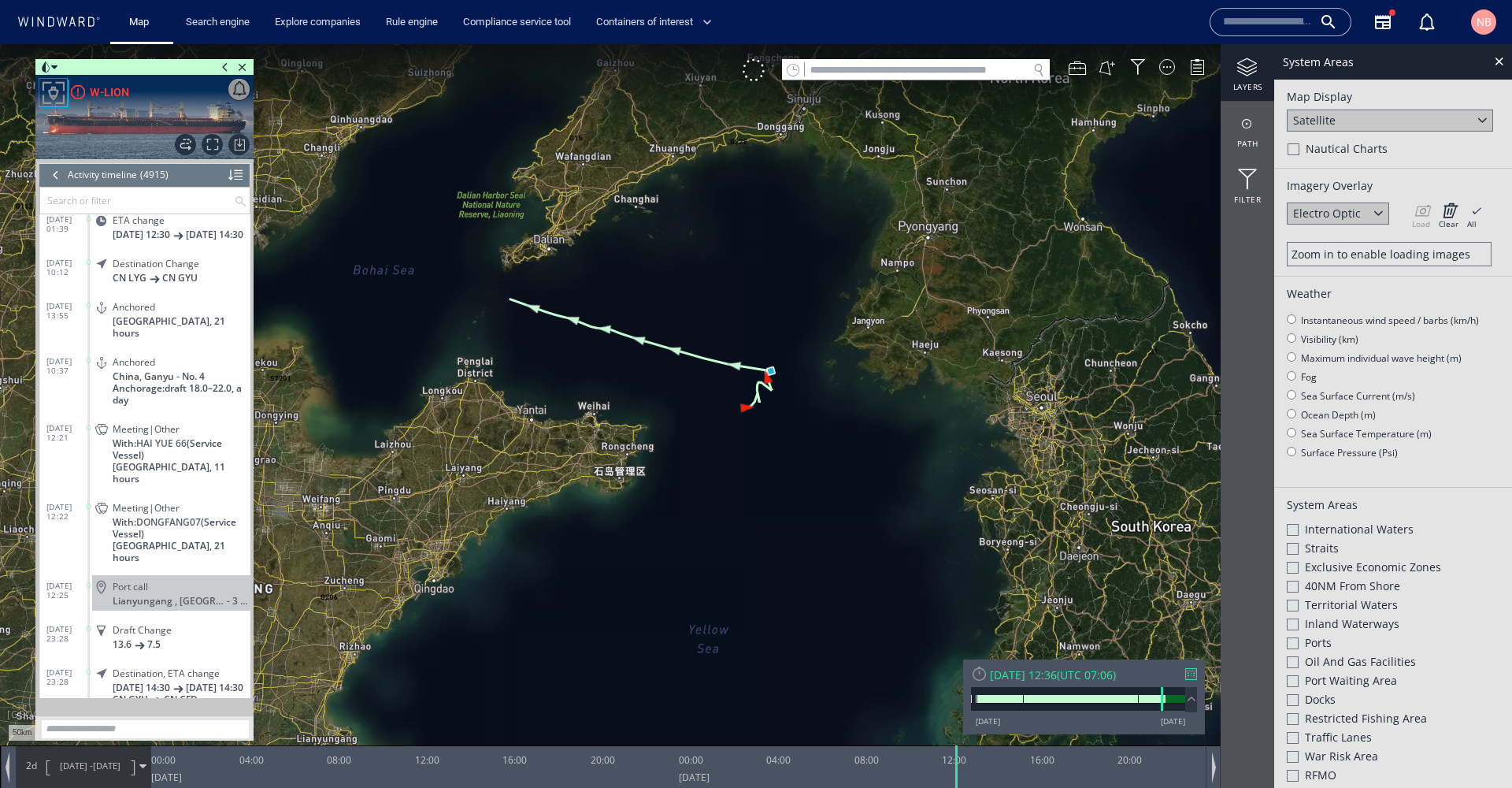
click at [140, 764] on span at bounding box center [143, 767] width 7 height 7
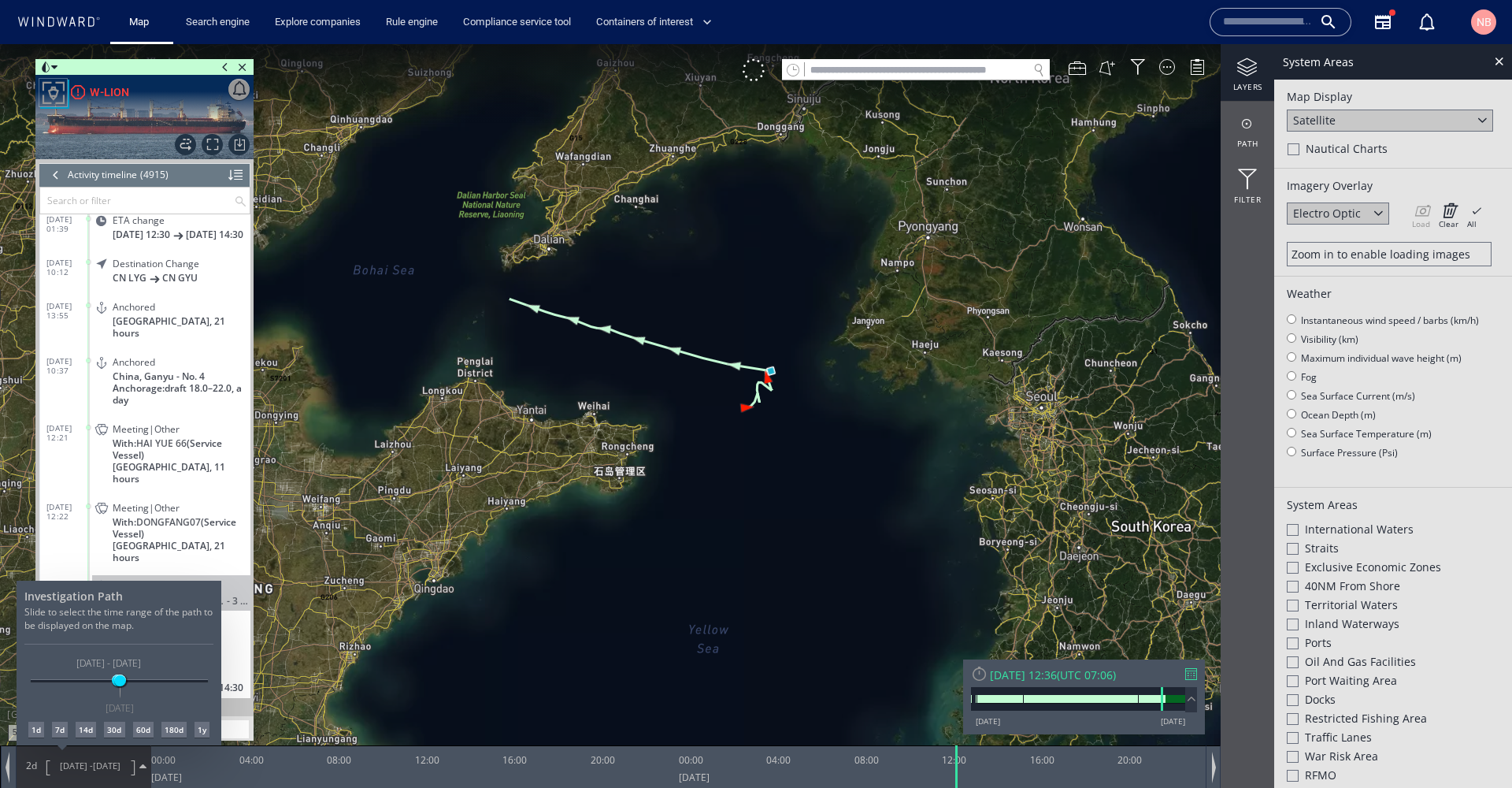
click at [1194, 675] on div at bounding box center [756, 416] width 1512 height 744
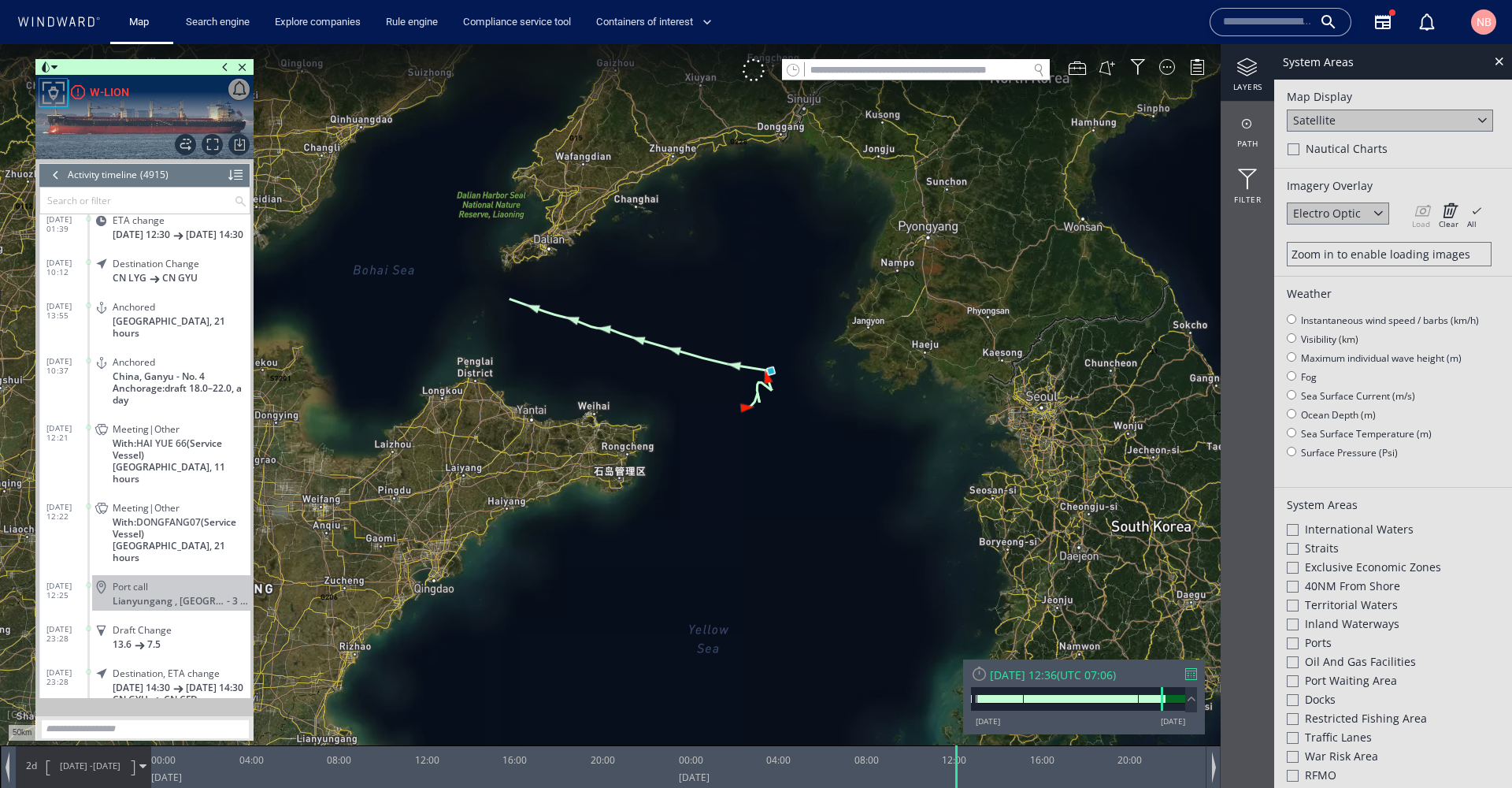
click at [1193, 674] on div at bounding box center [1190, 673] width 12 height 12
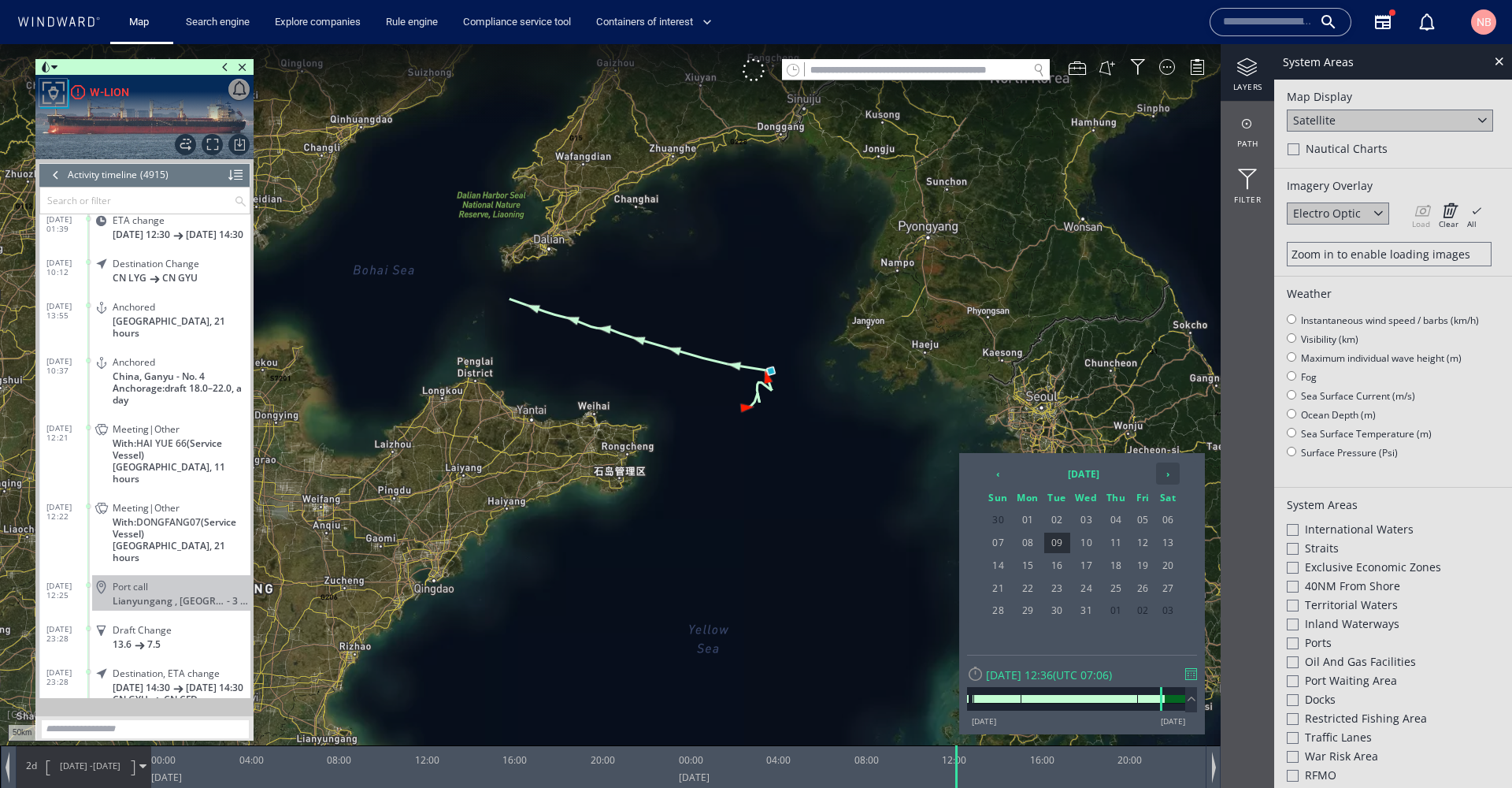
click at [1169, 476] on th "›" at bounding box center [1168, 473] width 24 height 22
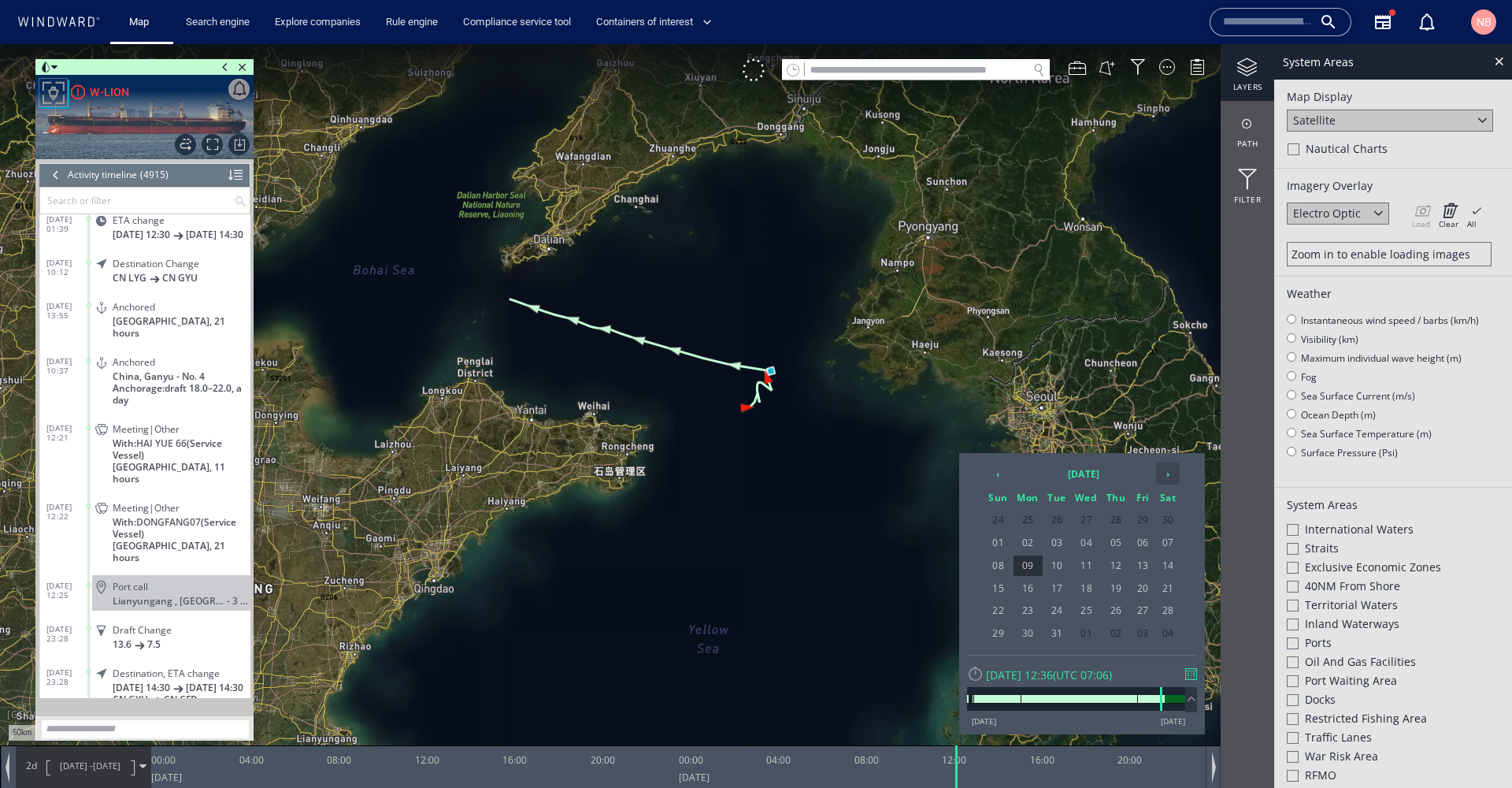
click at [1169, 476] on th "›" at bounding box center [1168, 473] width 24 height 22
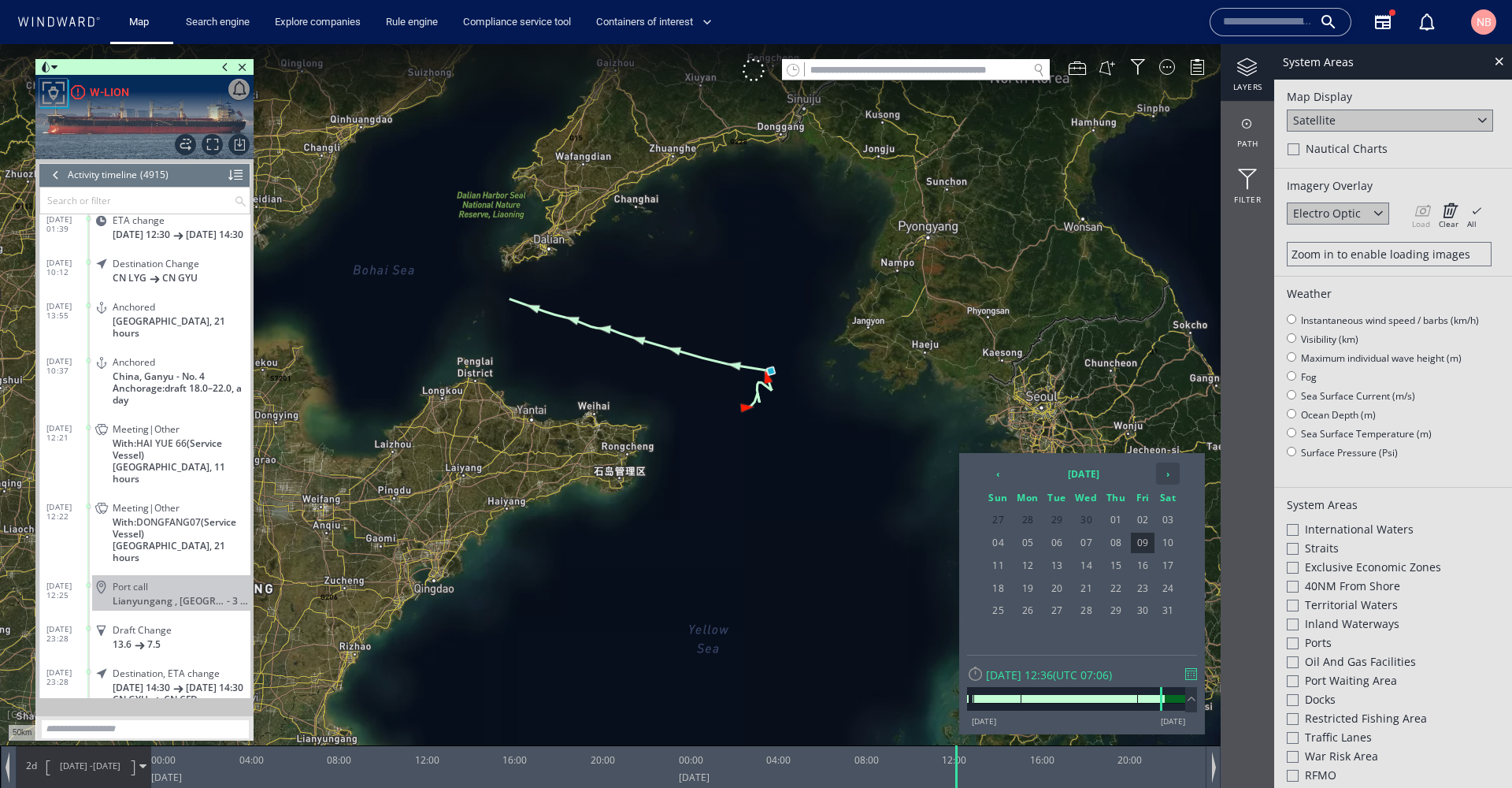
click at [1170, 475] on th "›" at bounding box center [1168, 473] width 24 height 22
click at [1082, 543] on span "09" at bounding box center [1087, 543] width 30 height 20
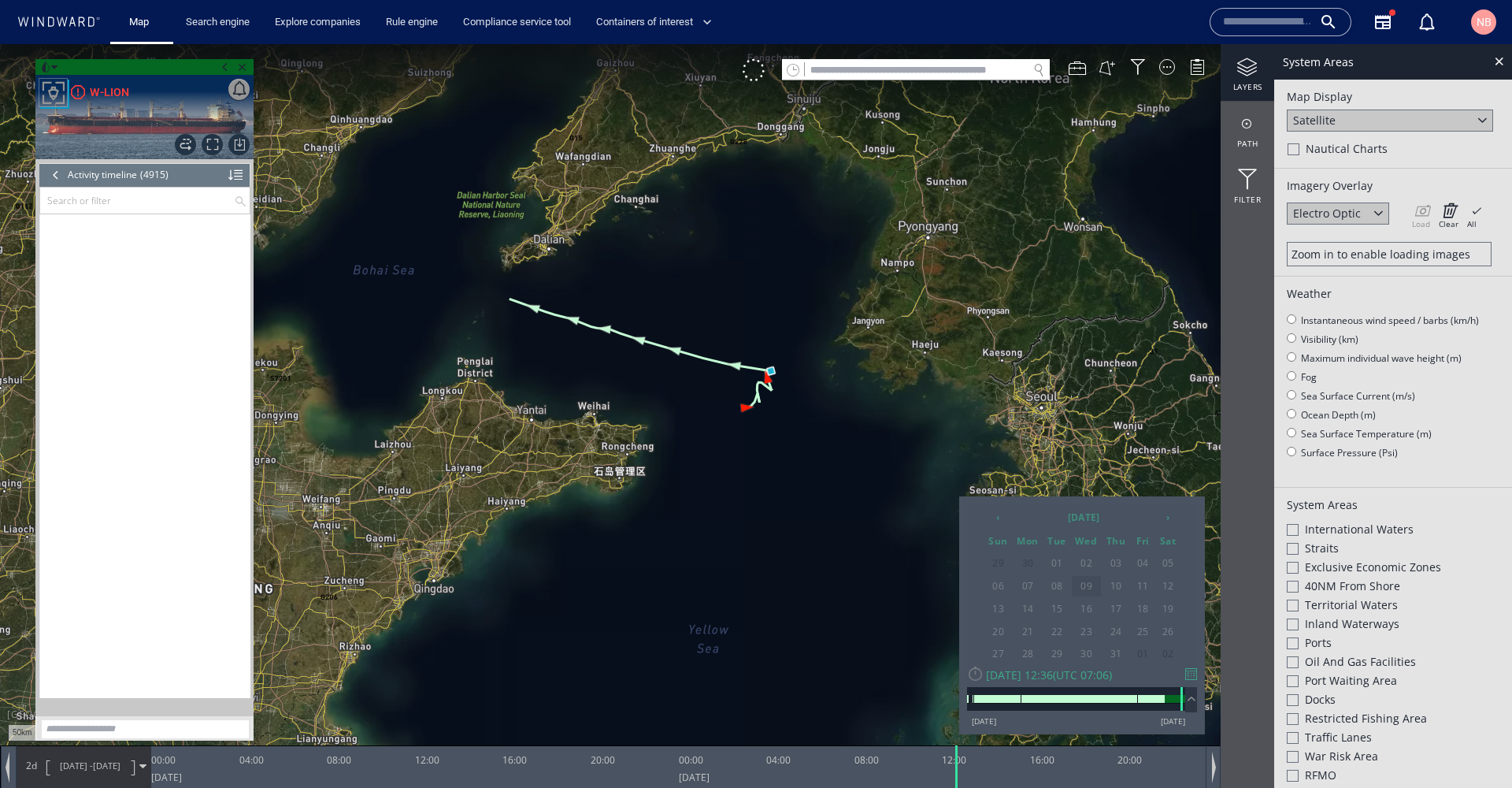
scroll to position [211069, 0]
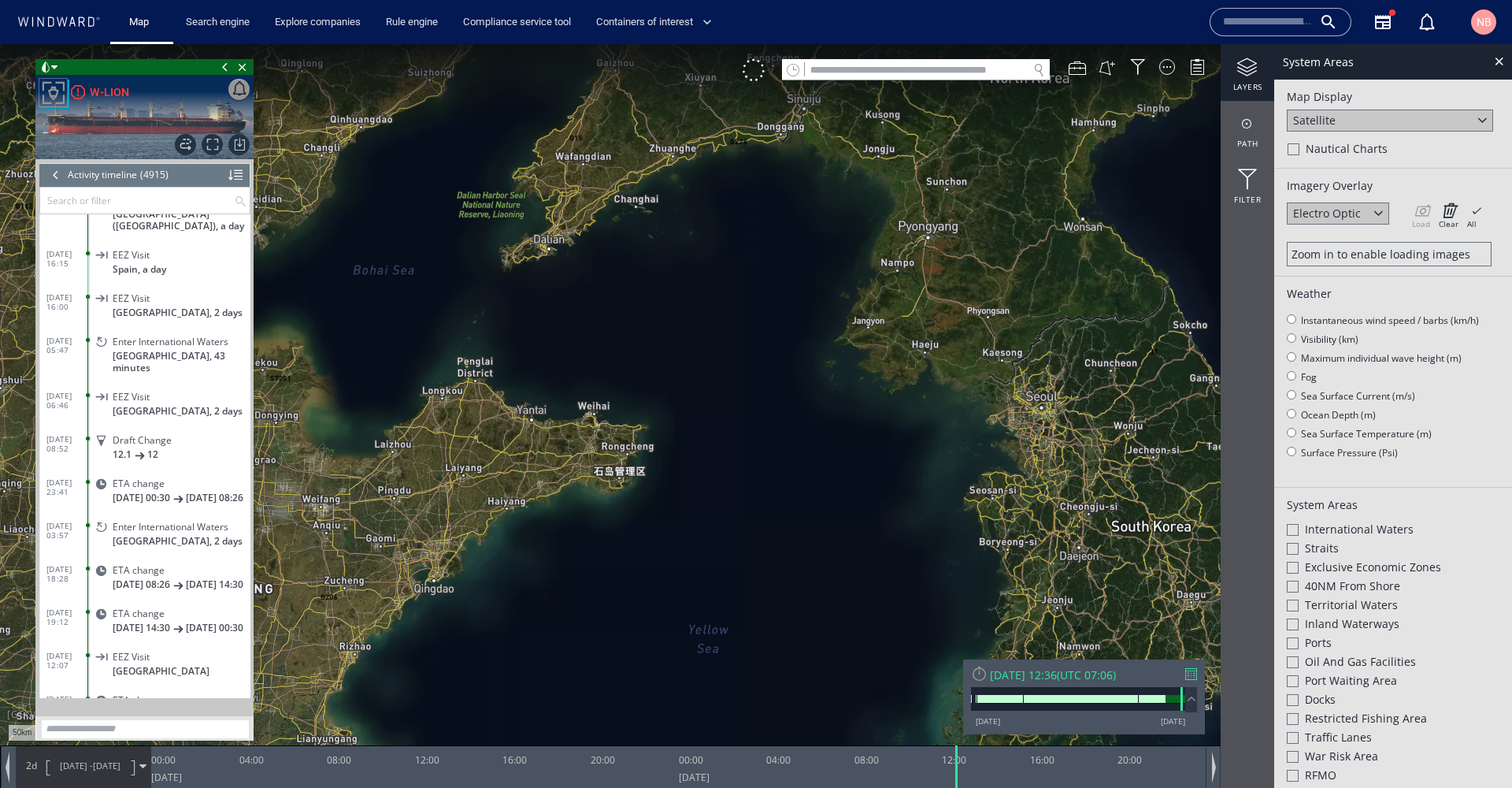
click at [144, 763] on span at bounding box center [143, 767] width 7 height 7
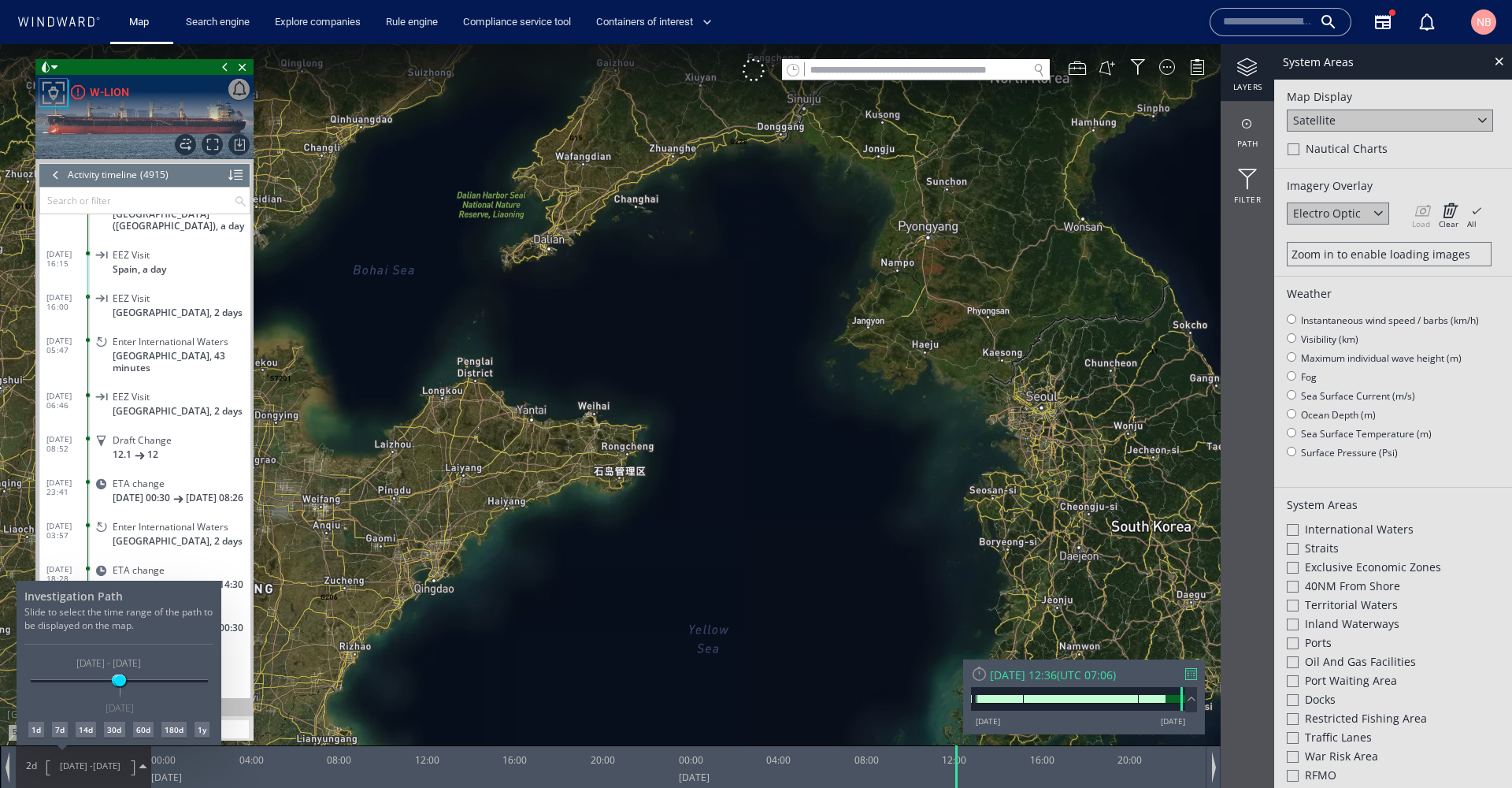
click at [686, 594] on div at bounding box center [756, 416] width 1512 height 744
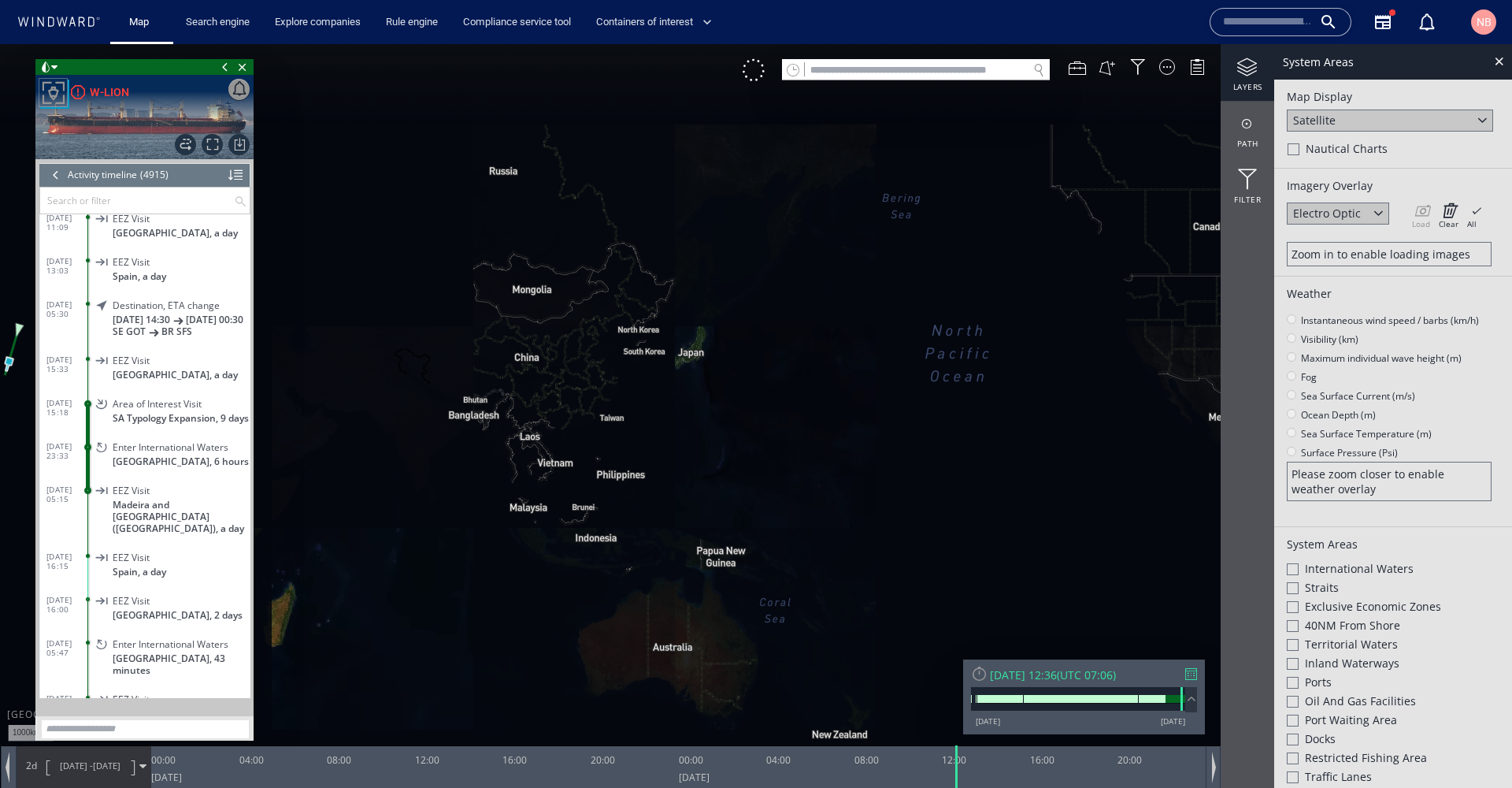
scroll to position [210796, 0]
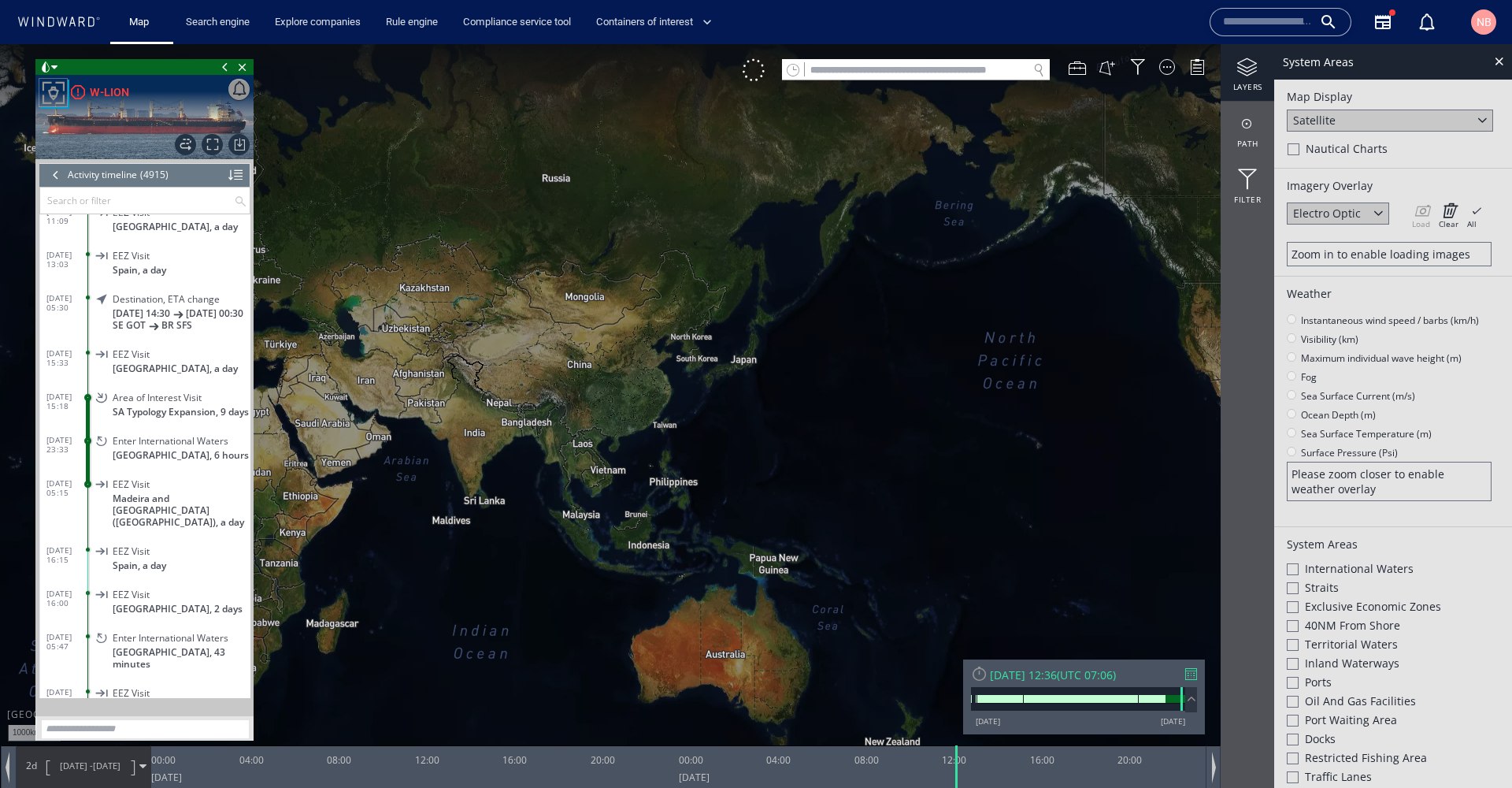
drag, startPoint x: 826, startPoint y: 415, endPoint x: 1104, endPoint y: 486, distance: 286.9
click at [1104, 486] on canvas "Map" at bounding box center [756, 408] width 1512 height 728
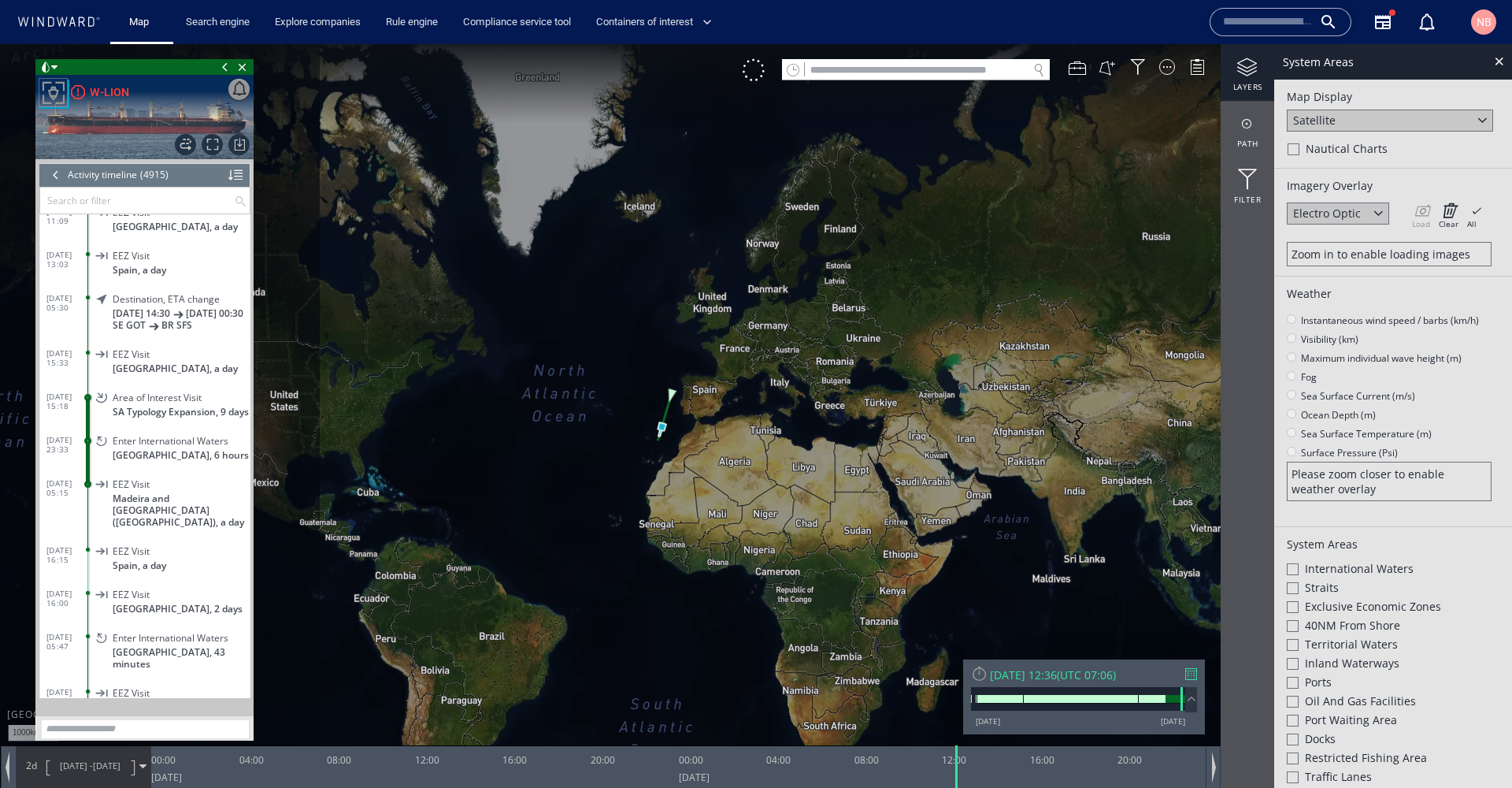
drag, startPoint x: 385, startPoint y: 332, endPoint x: 724, endPoint y: 321, distance: 339.2
click at [724, 321] on canvas "Map" at bounding box center [756, 408] width 1512 height 728
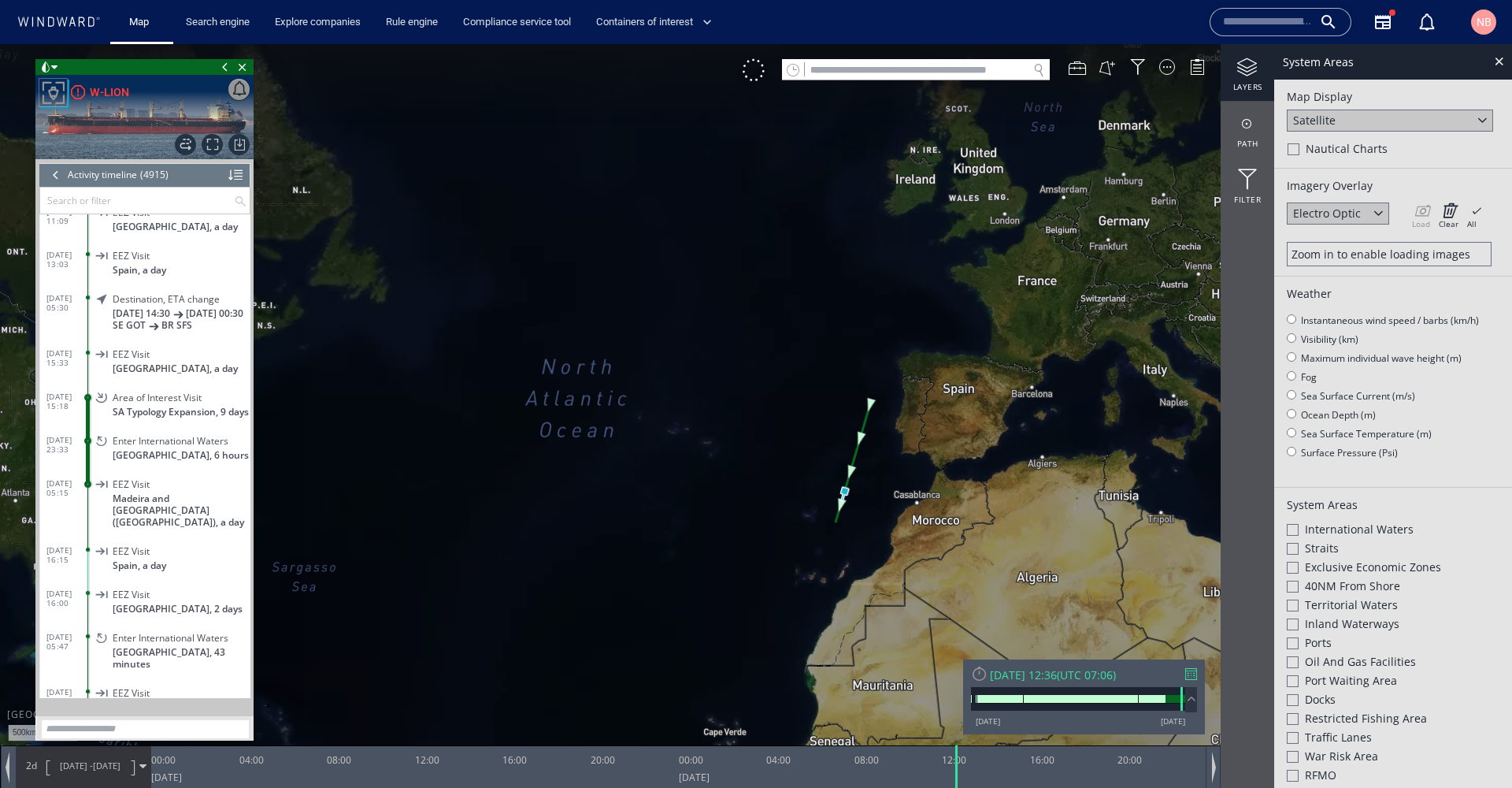
click at [1190, 674] on div at bounding box center [1190, 673] width 12 height 12
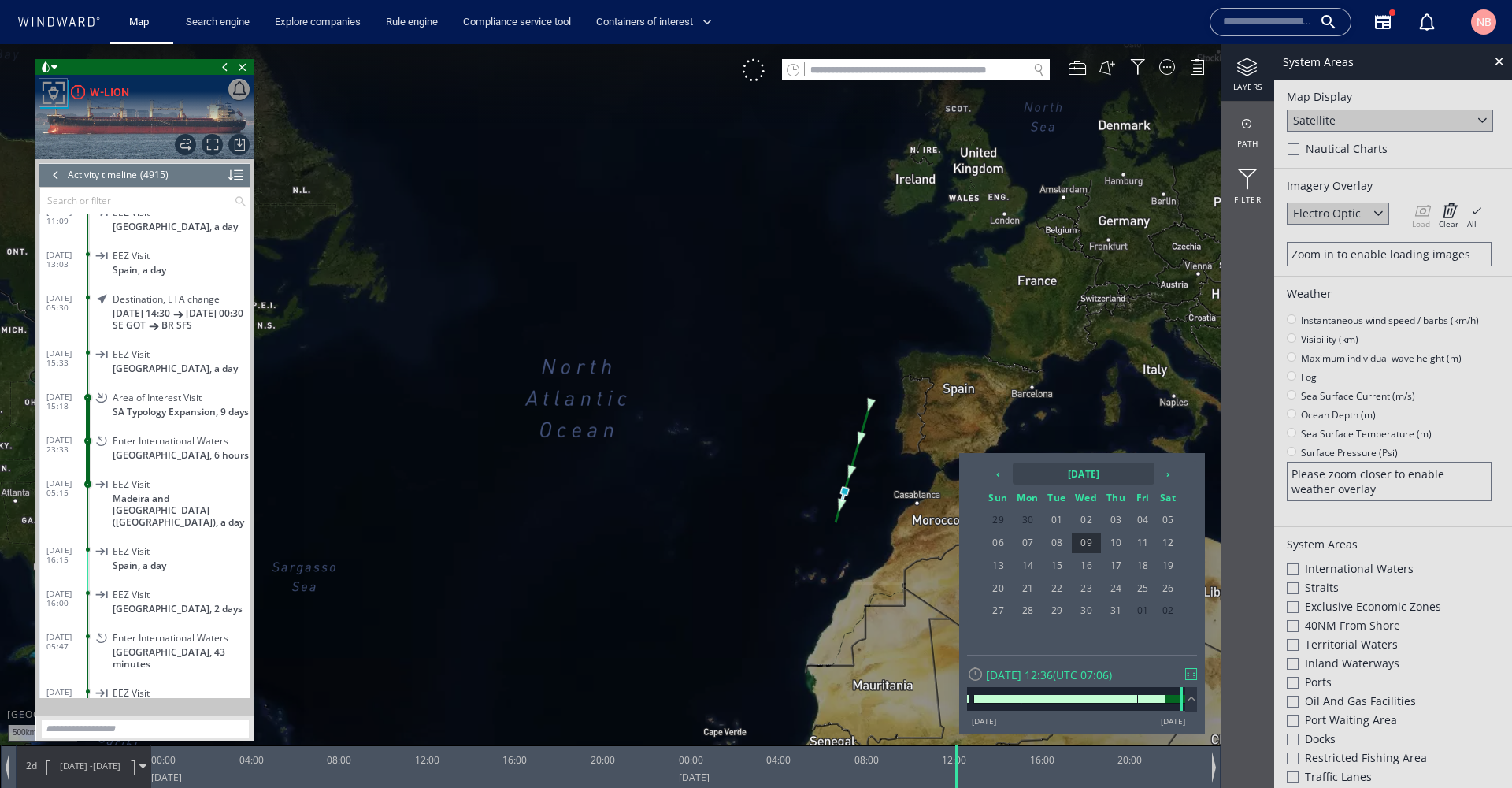
click at [1091, 474] on th "[DATE]" at bounding box center [1083, 473] width 141 height 22
click at [1075, 480] on th "2025" at bounding box center [1074, 473] width 122 height 22
click at [1020, 563] on span "2024" at bounding box center [1012, 558] width 38 height 43
click at [1095, 557] on span "[DATE]" at bounding box center [1095, 558] width 38 height 43
click at [1067, 543] on span "09" at bounding box center [1057, 543] width 26 height 20
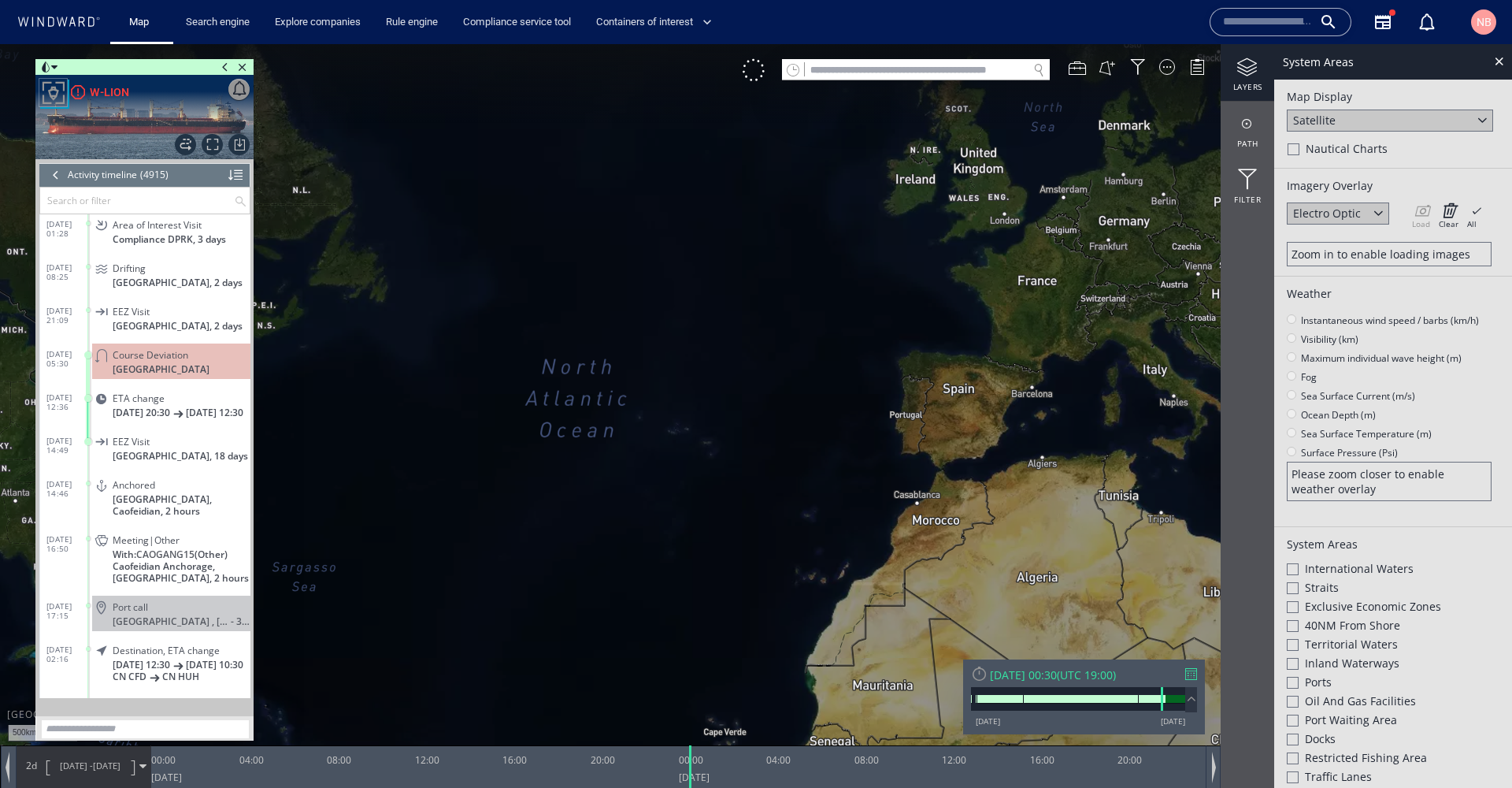
scroll to position [182304, 0]
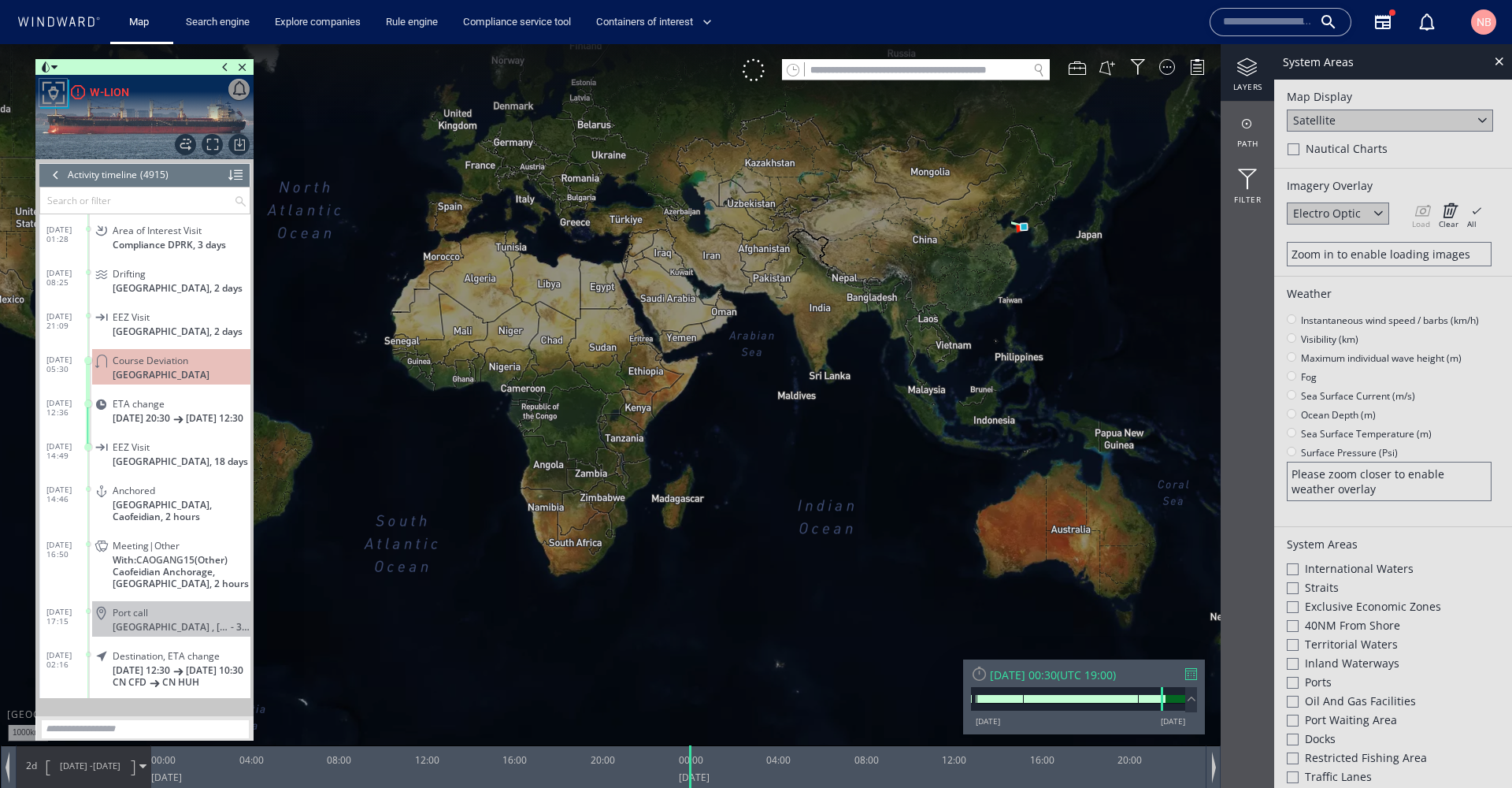
drag, startPoint x: 771, startPoint y: 454, endPoint x: 535, endPoint y: 315, distance: 273.9
click at [535, 315] on canvas "Map" at bounding box center [756, 408] width 1512 height 728
drag, startPoint x: 538, startPoint y: 384, endPoint x: 371, endPoint y: 457, distance: 182.3
click at [371, 457] on canvas "Map" at bounding box center [756, 408] width 1512 height 728
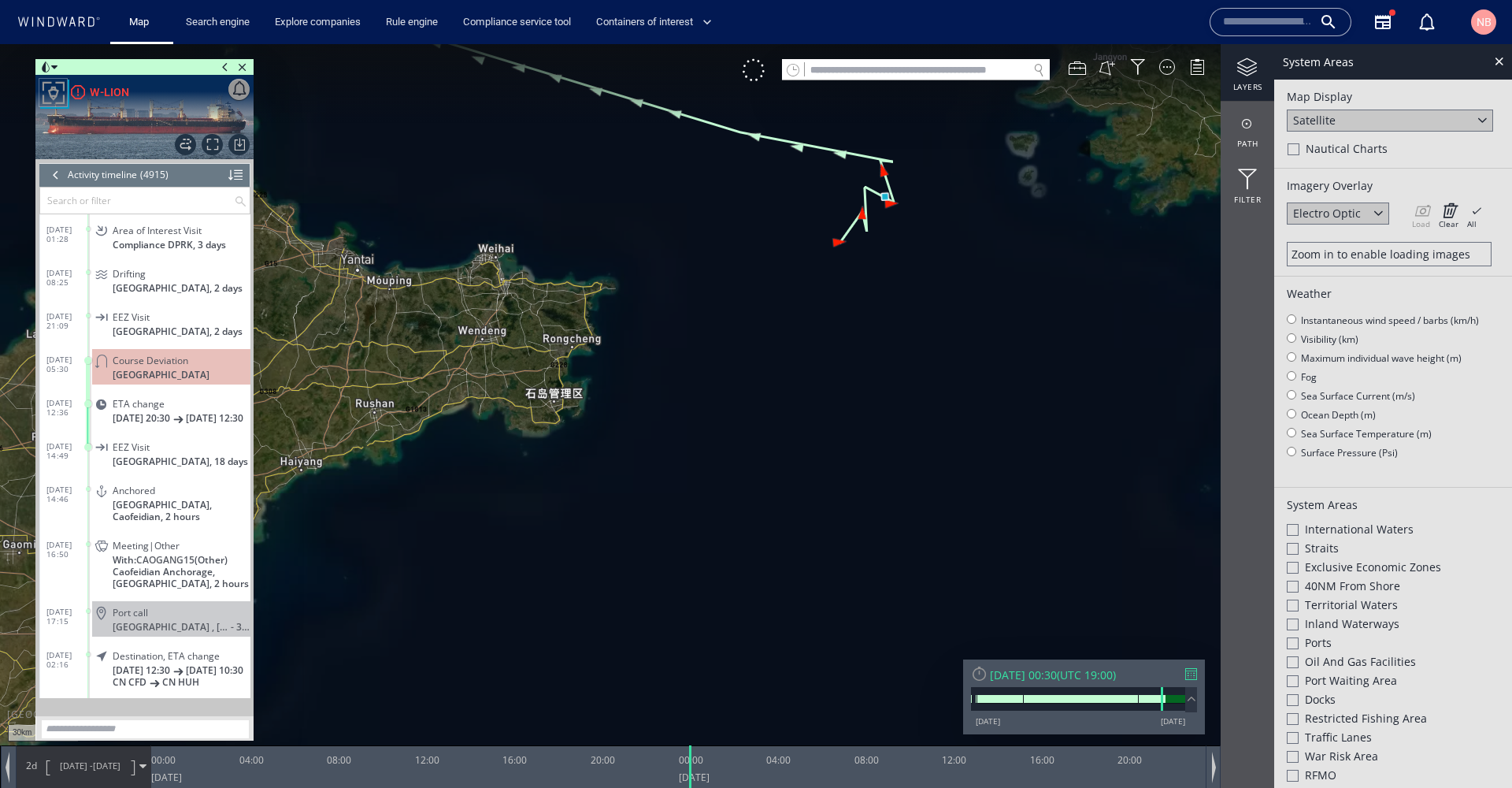
drag, startPoint x: 866, startPoint y: 249, endPoint x: 851, endPoint y: 357, distance: 109.0
click at [851, 357] on canvas "Map" at bounding box center [756, 408] width 1512 height 728
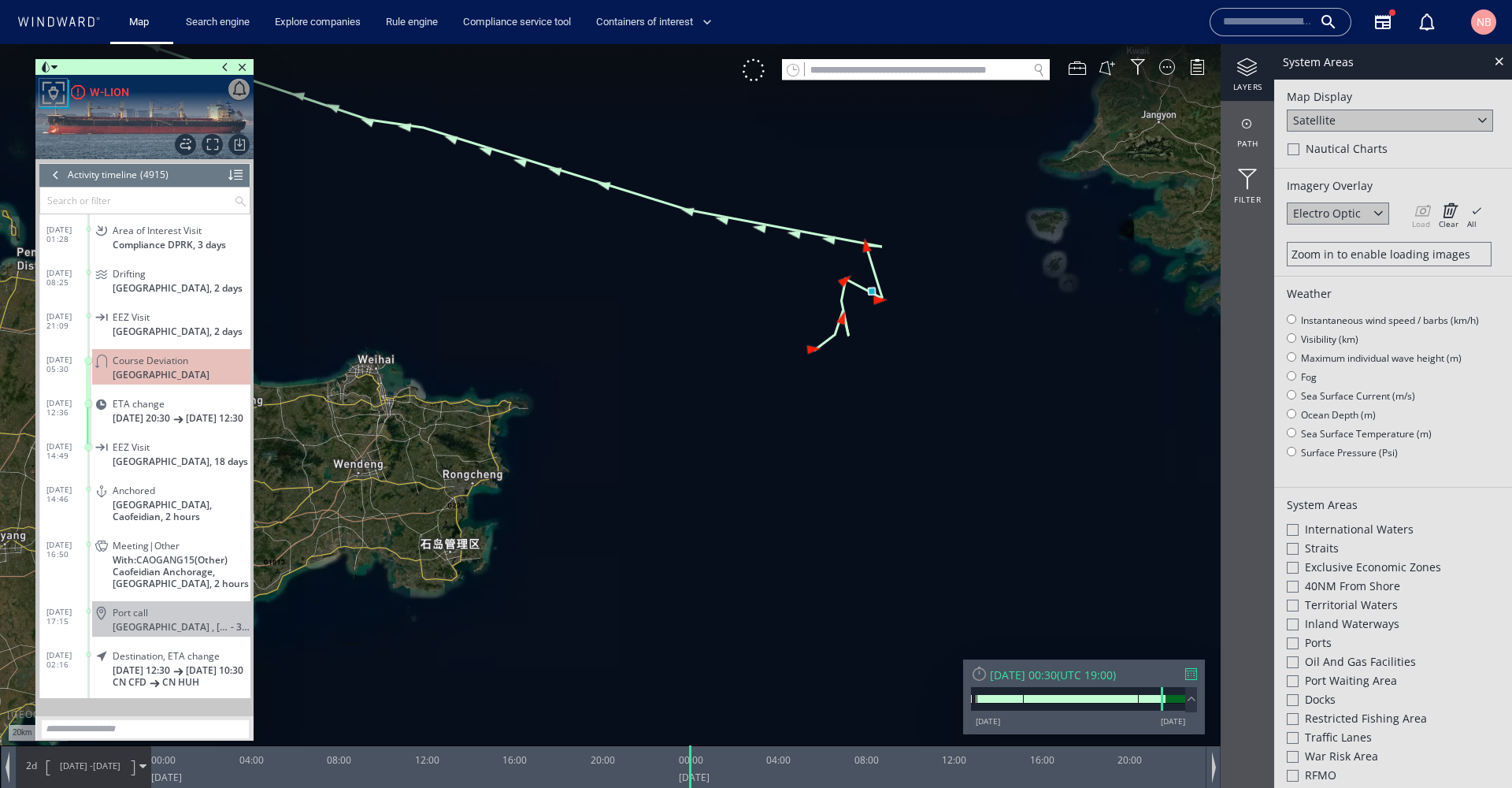
drag, startPoint x: 894, startPoint y: 336, endPoint x: 884, endPoint y: 417, distance: 81.6
click at [884, 417] on canvas "Map" at bounding box center [756, 408] width 1512 height 728
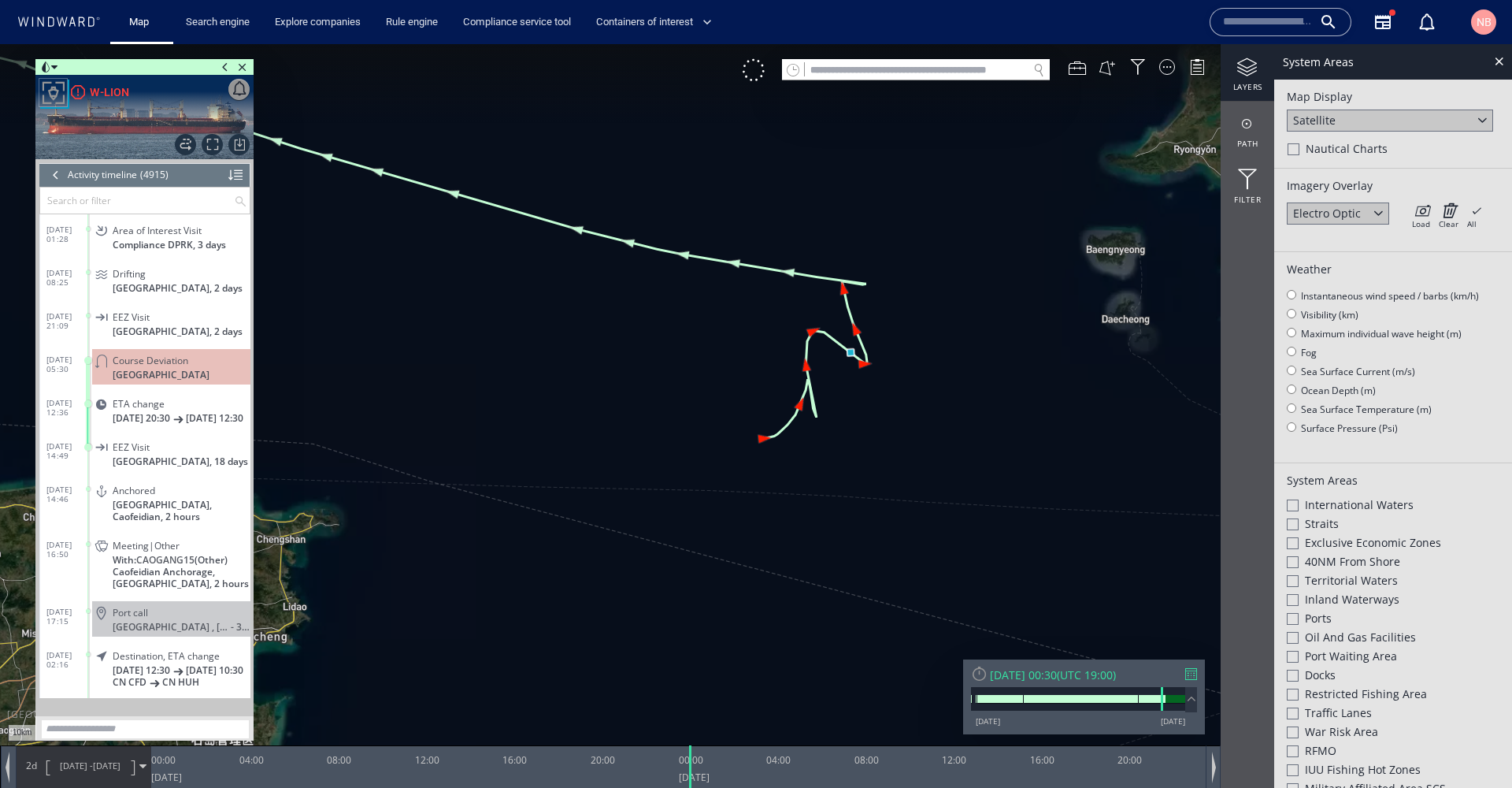
drag, startPoint x: 881, startPoint y: 398, endPoint x: 875, endPoint y: 428, distance: 30.6
click at [875, 428] on canvas "Map" at bounding box center [756, 408] width 1512 height 728
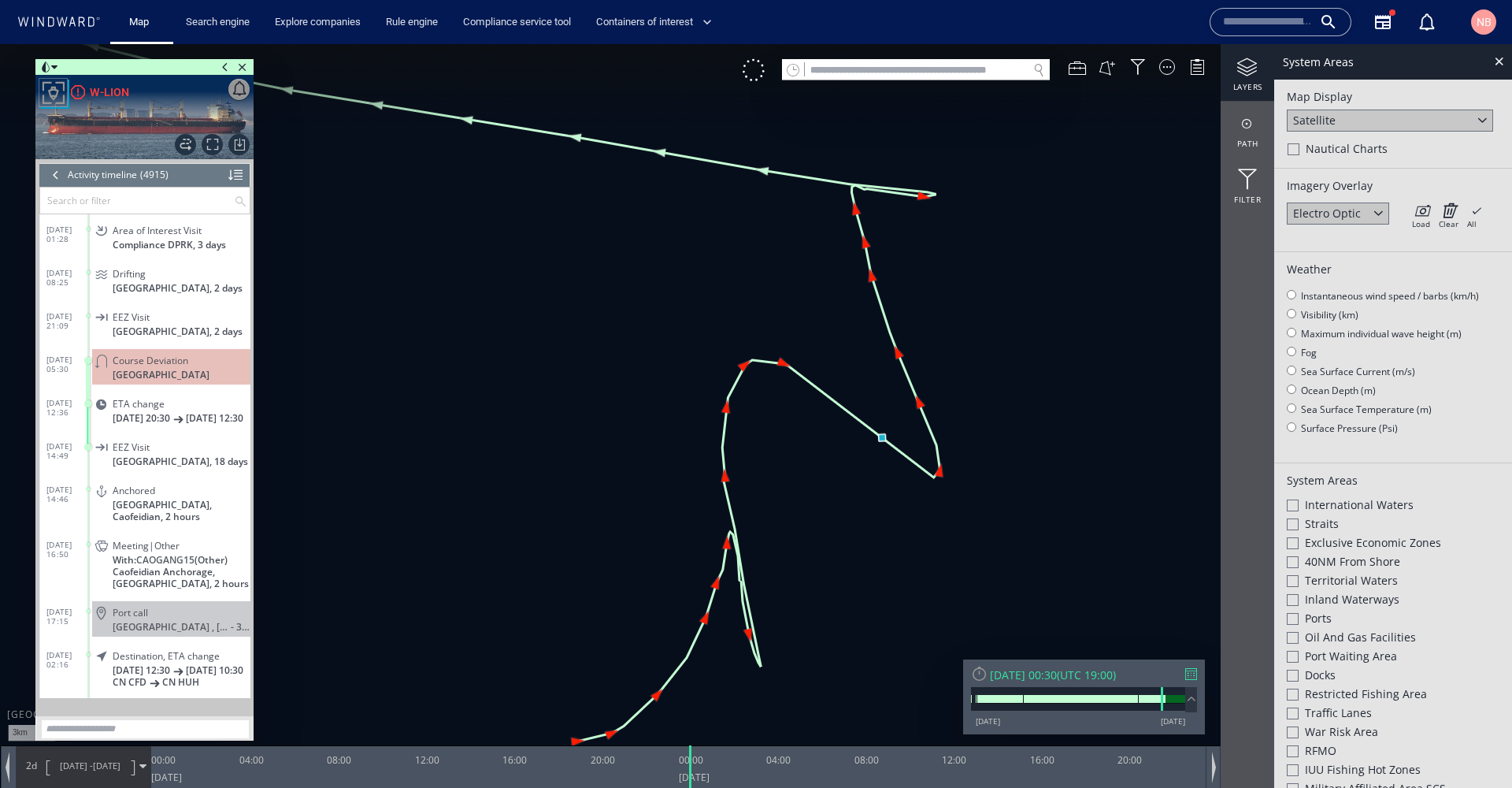
drag, startPoint x: 869, startPoint y: 308, endPoint x: 768, endPoint y: 289, distance: 102.8
click at [768, 289] on canvas "Map" at bounding box center [756, 408] width 1512 height 728
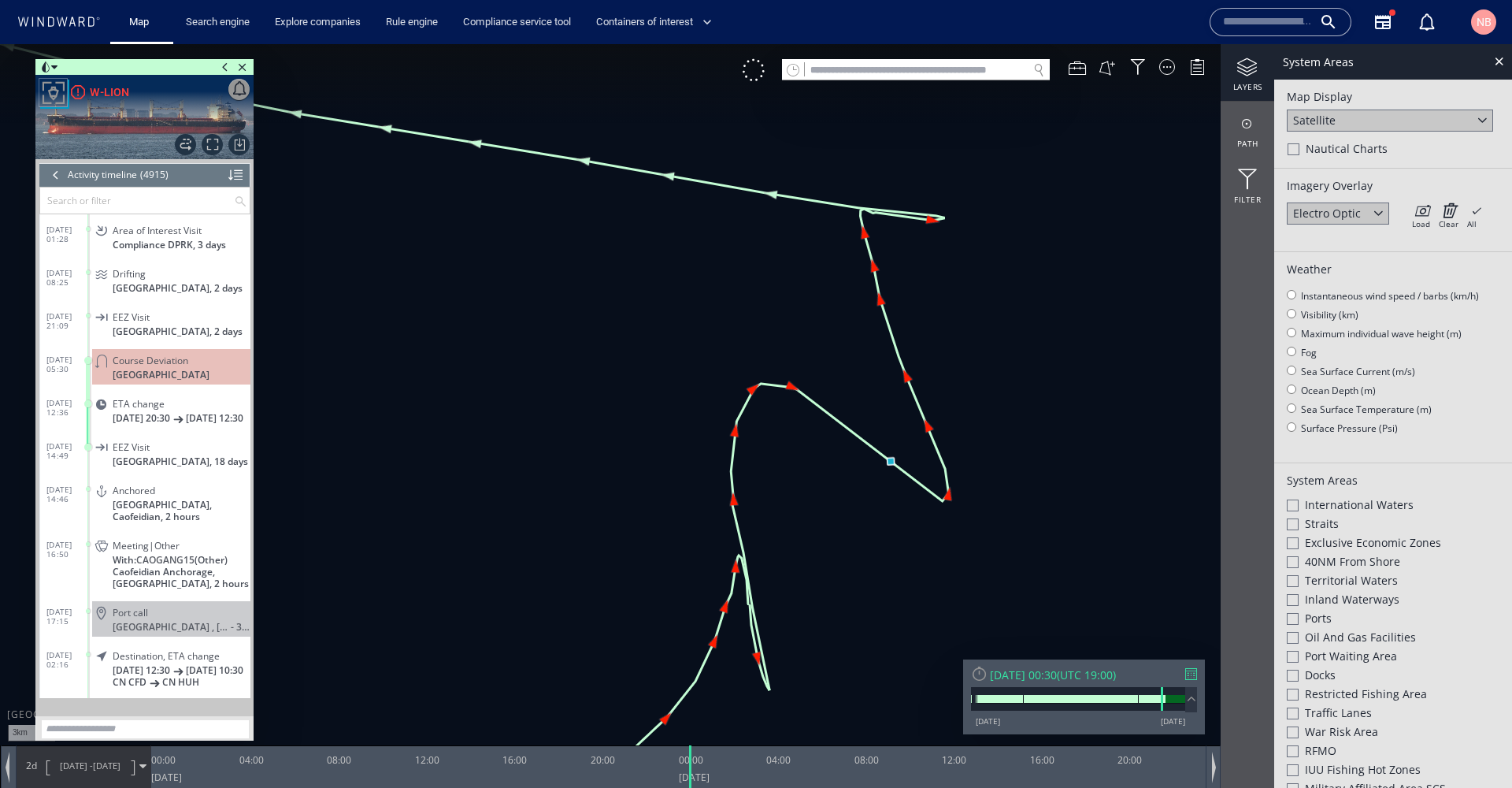
click at [892, 461] on canvas "Map" at bounding box center [756, 408] width 1512 height 728
click at [1497, 65] on div at bounding box center [1499, 60] width 18 height 18
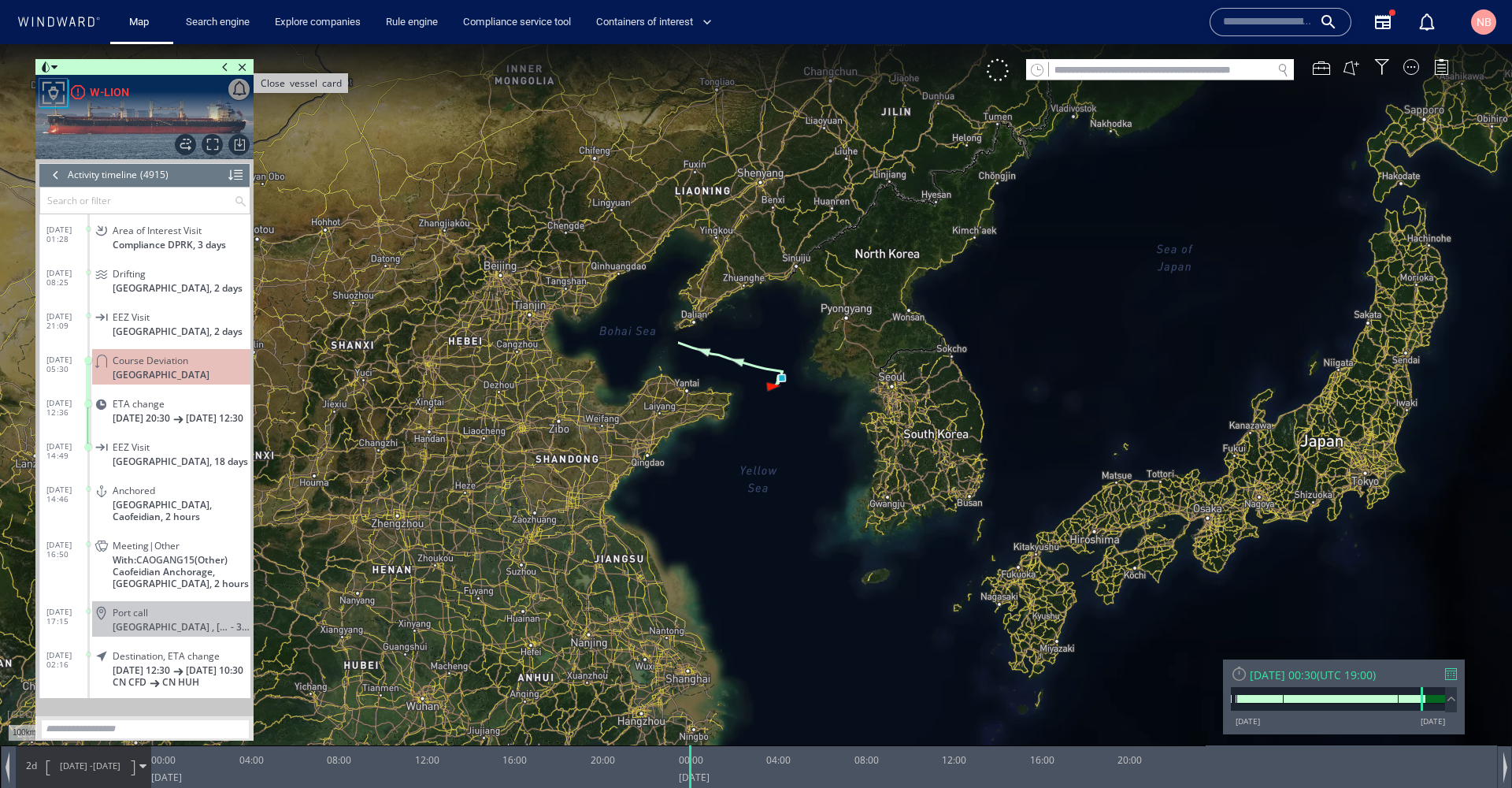
click at [243, 68] on span "Close vessel card" at bounding box center [242, 67] width 17 height 16
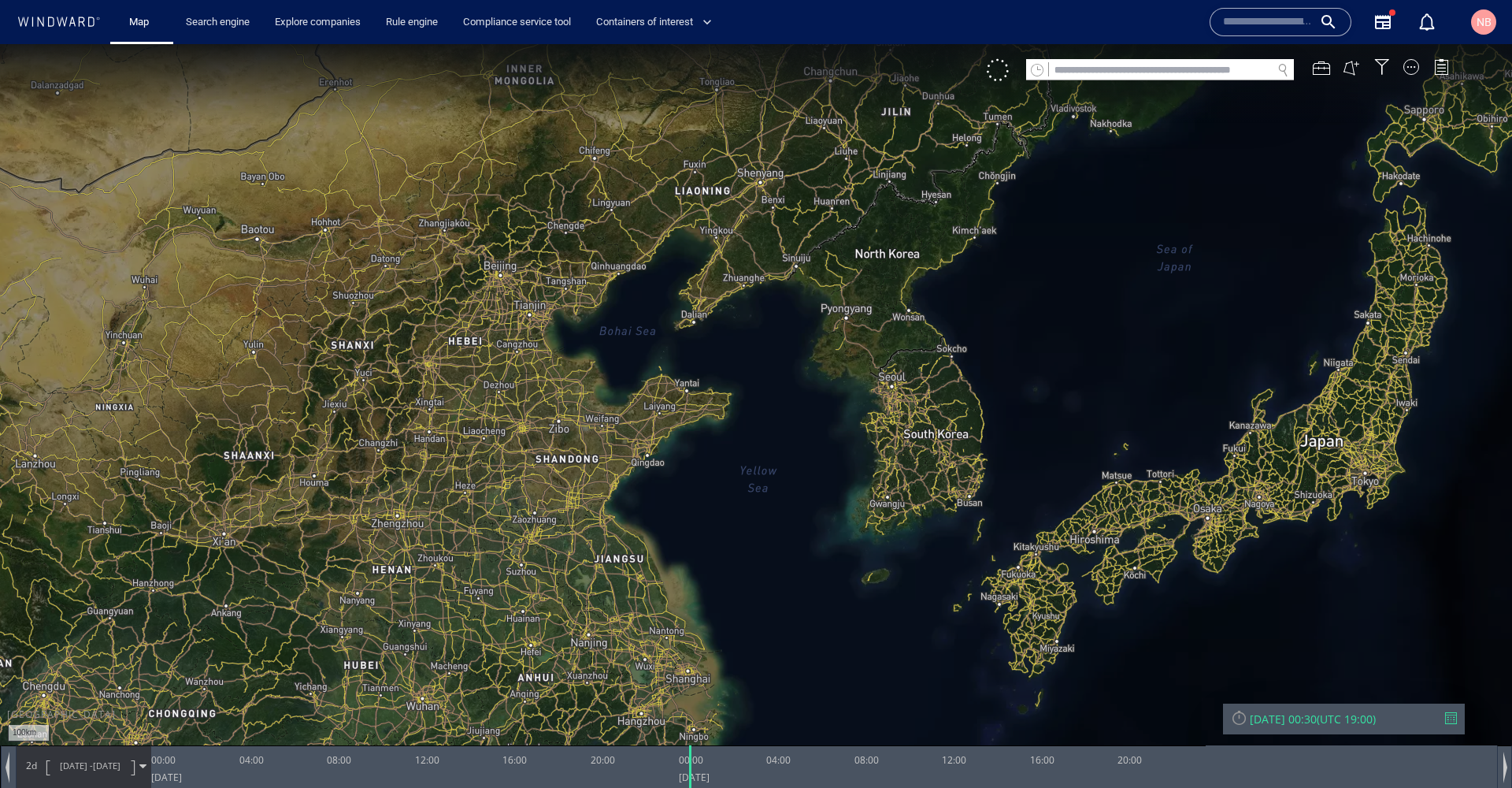
click at [1075, 74] on input "text" at bounding box center [1160, 70] width 223 height 21
paste input "*******"
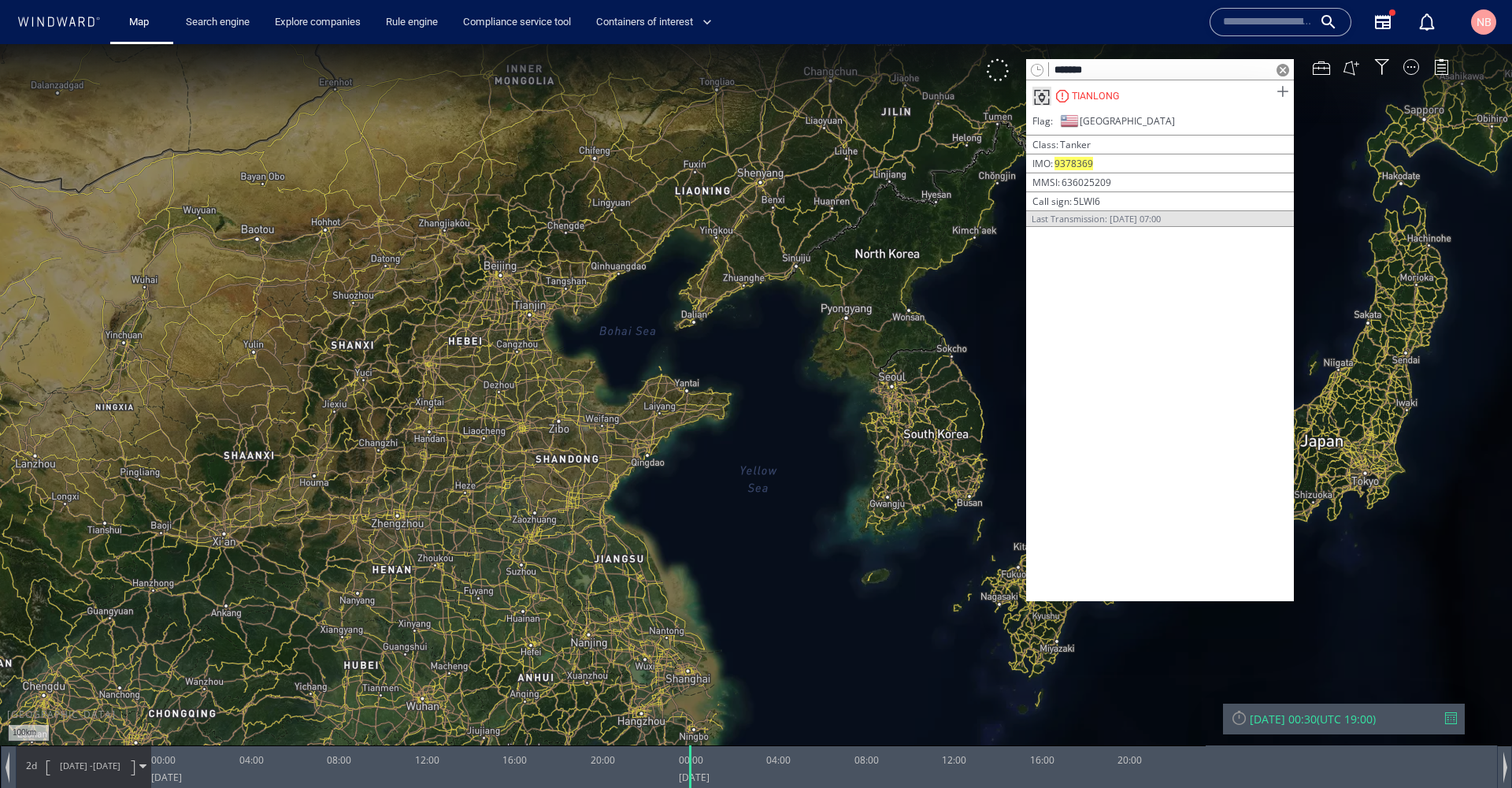
type input "*******"
click at [1282, 86] on span at bounding box center [1283, 92] width 20 height 20
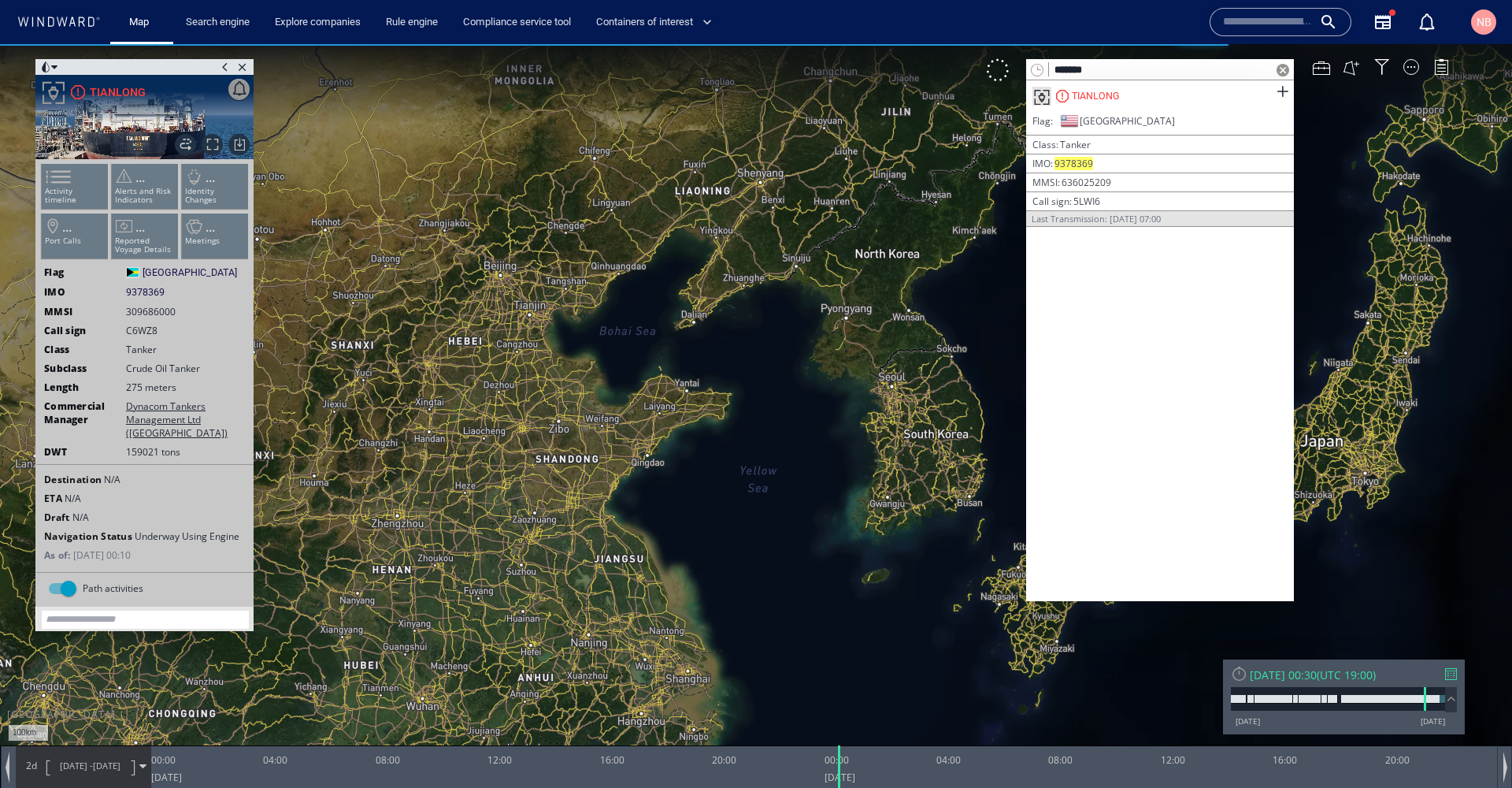
click at [1284, 72] on span at bounding box center [1283, 70] width 12 height 12
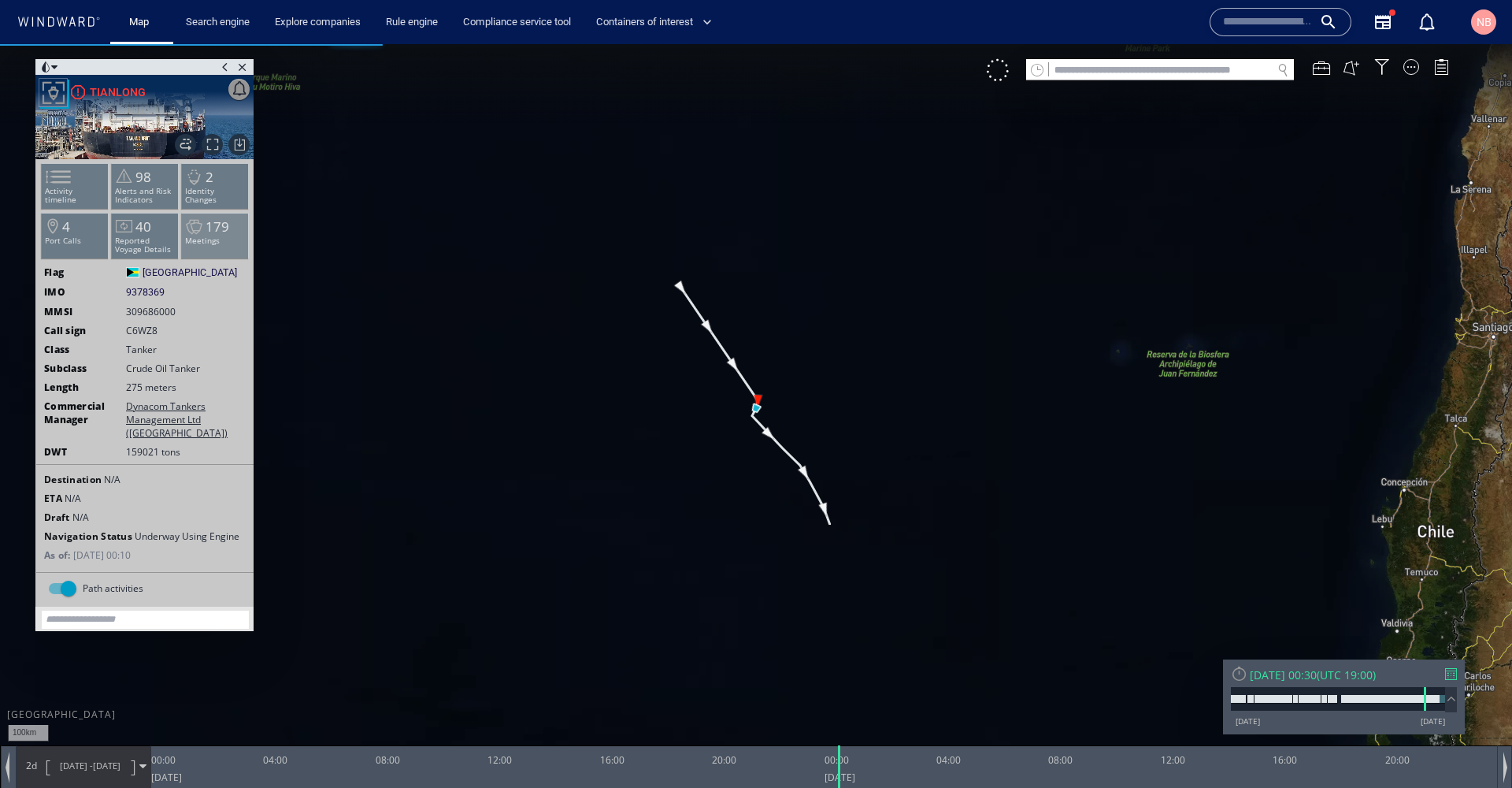
click at [227, 234] on span "179" at bounding box center [217, 227] width 24 height 18
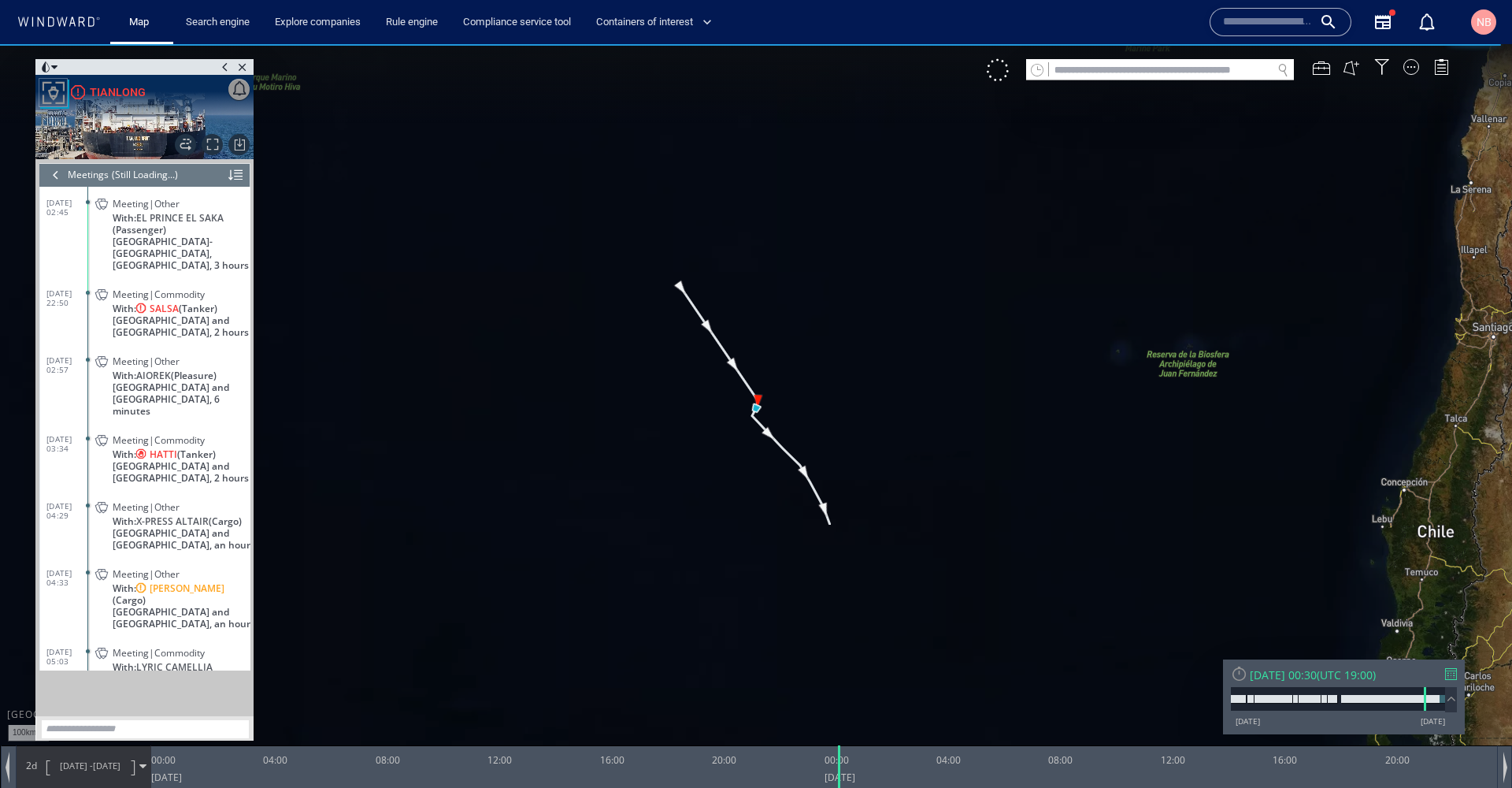
click at [53, 68] on span at bounding box center [54, 68] width 6 height 16
click at [121, 125] on li at bounding box center [114, 125] width 14 height 14
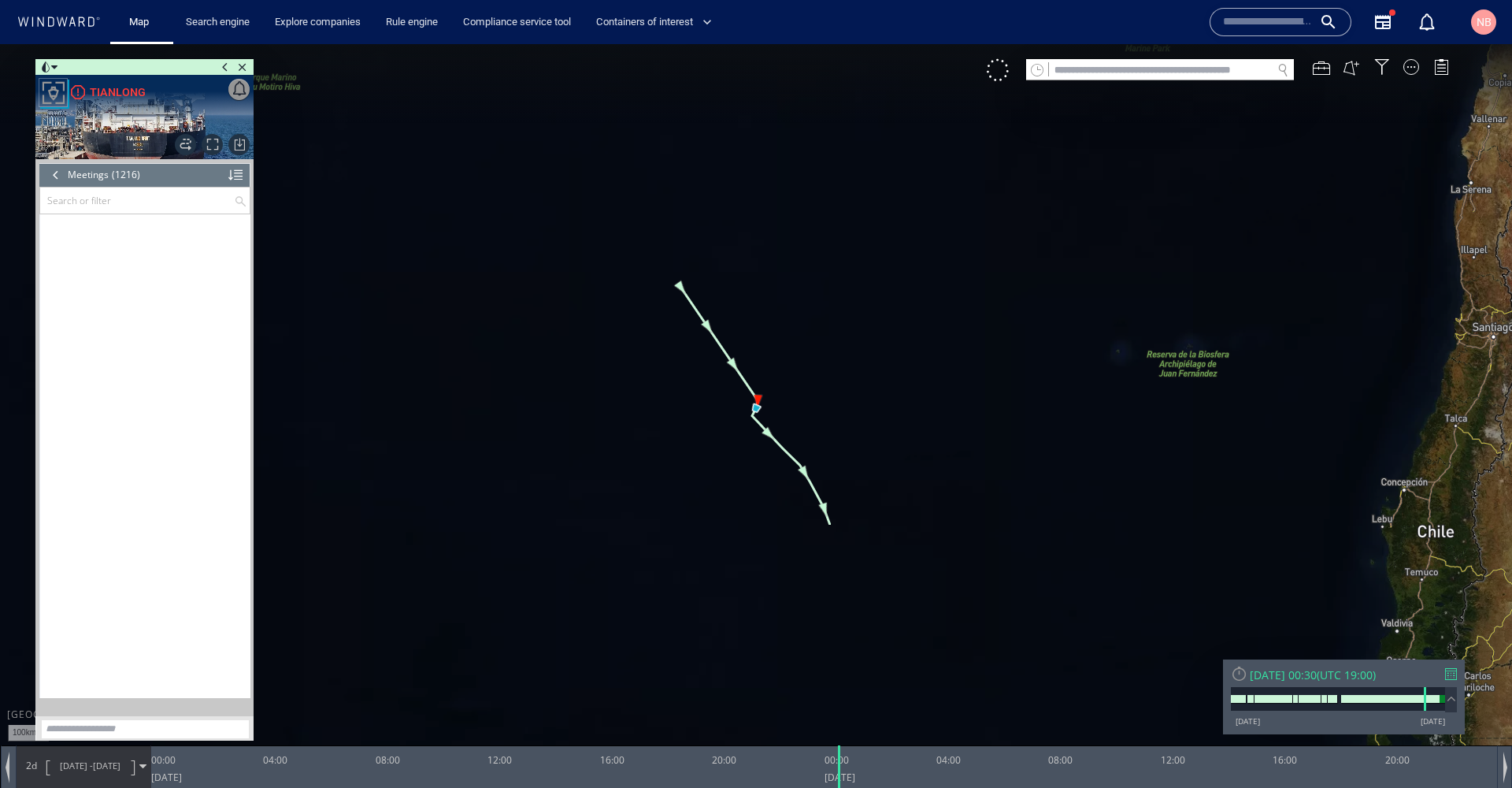
scroll to position [52219, 0]
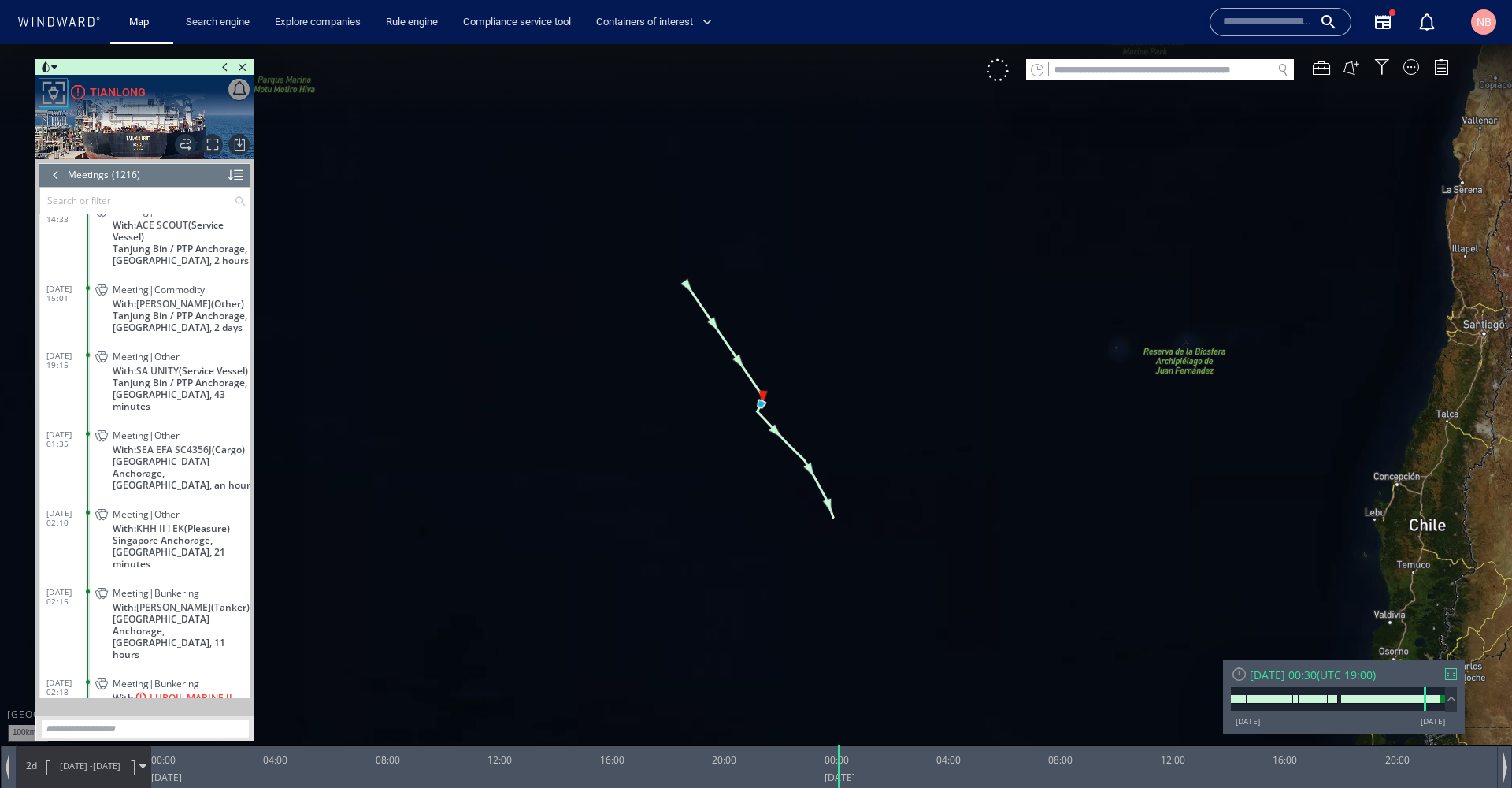
click at [1453, 679] on div at bounding box center [1451, 673] width 12 height 12
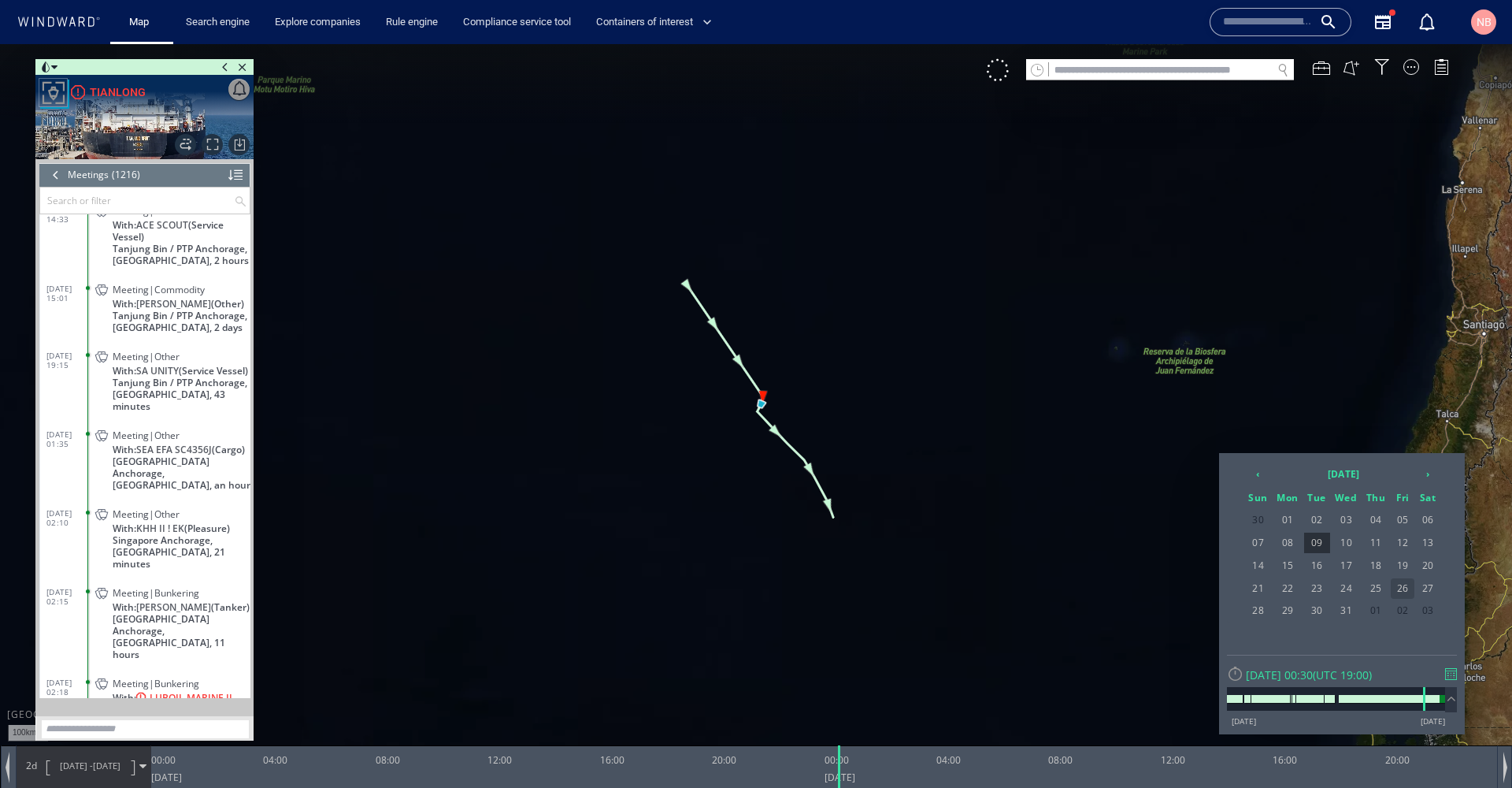
click at [1411, 591] on span "26" at bounding box center [1403, 588] width 24 height 20
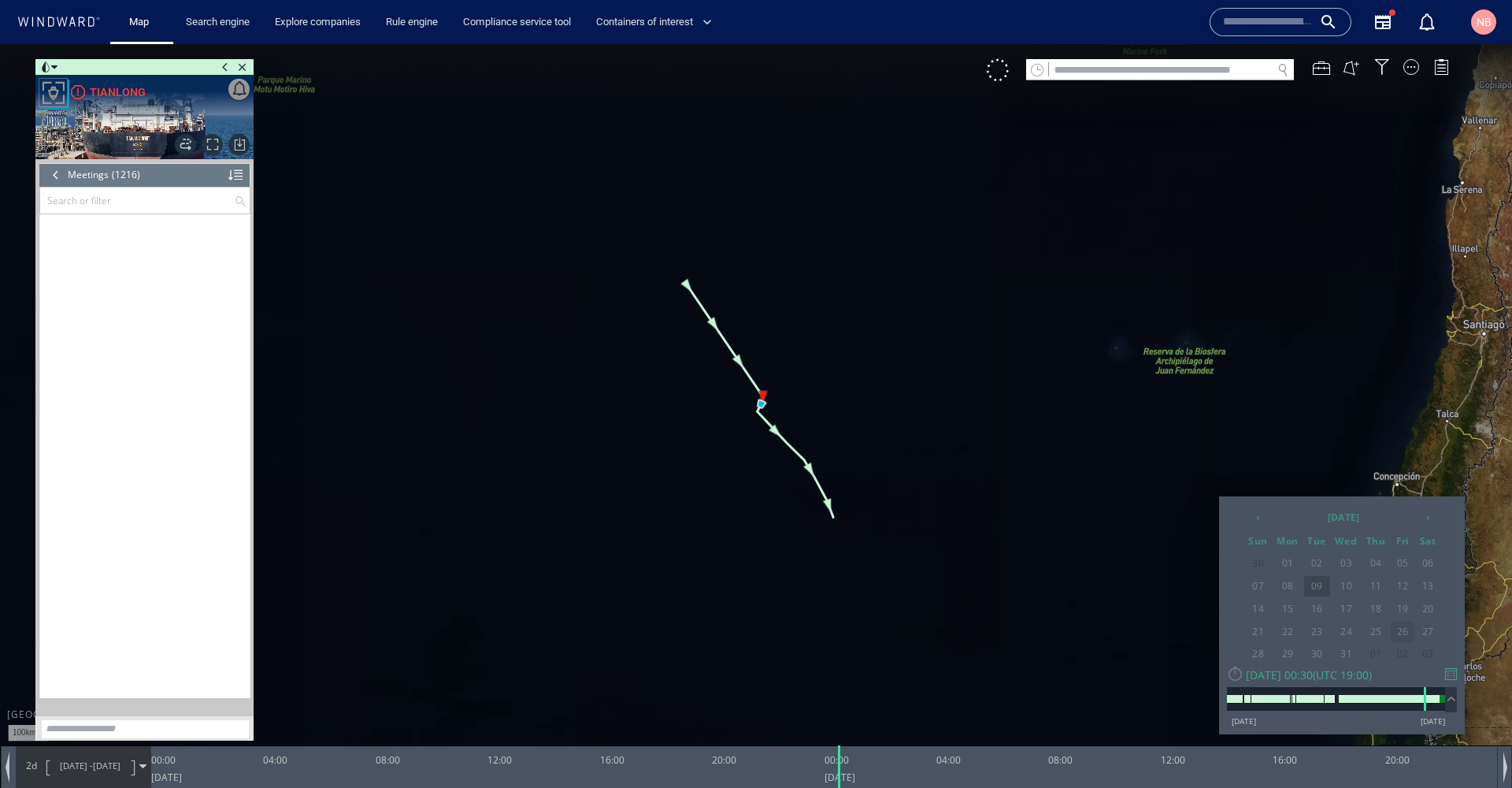
scroll to position [38573, 0]
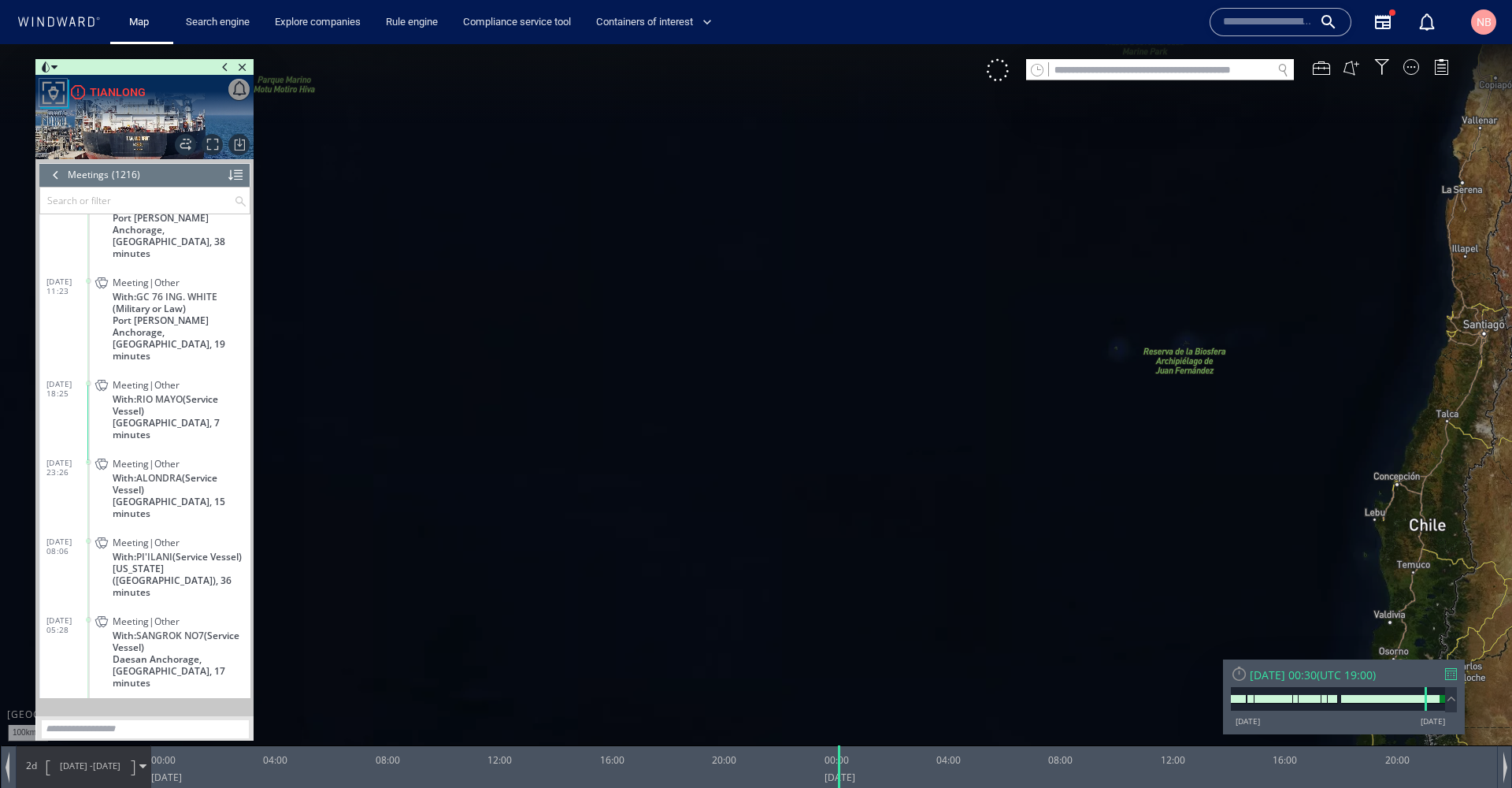
click at [140, 764] on span at bounding box center [143, 767] width 7 height 7
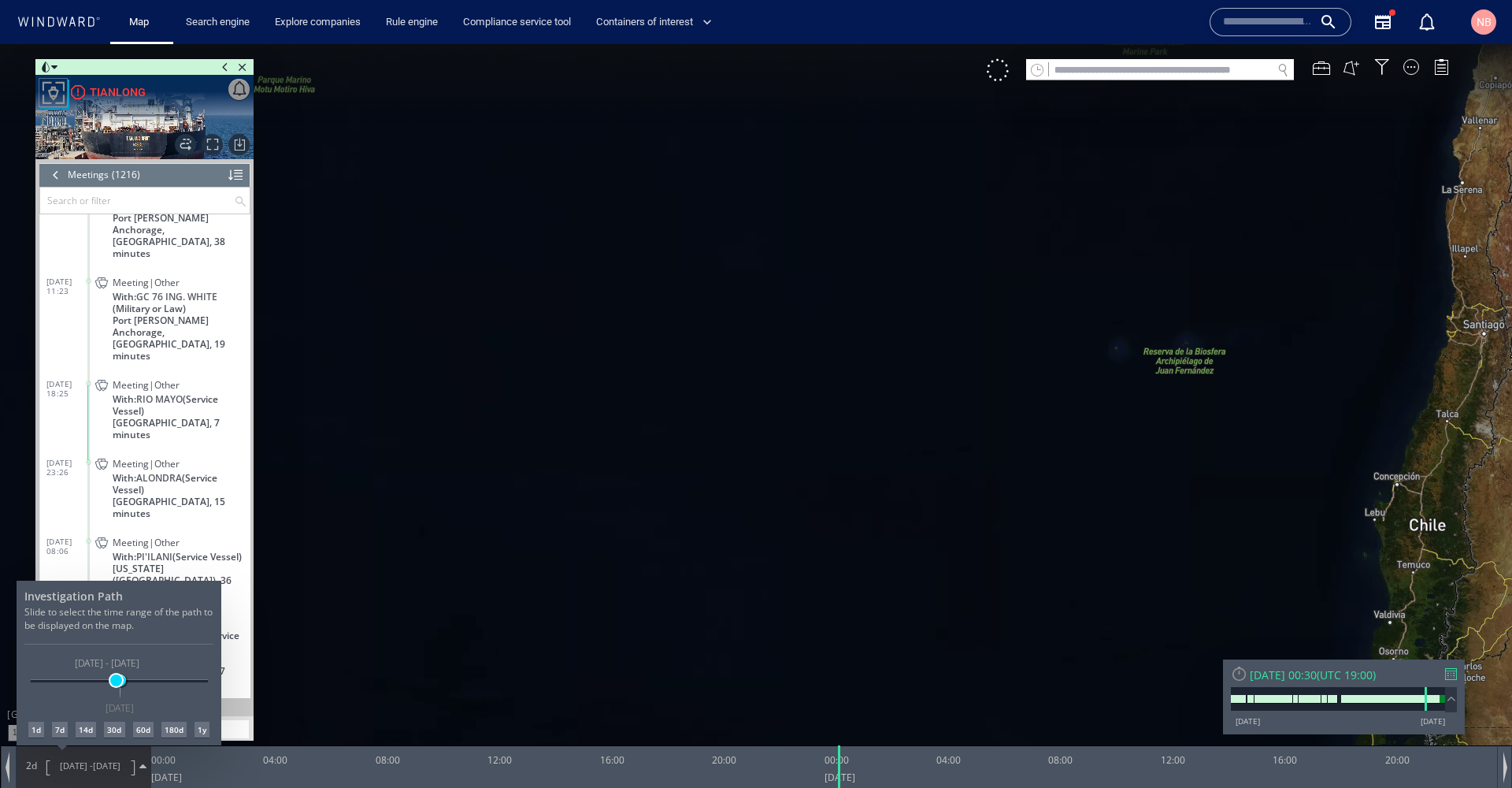
click at [116, 682] on span at bounding box center [116, 679] width 12 height 12
click at [597, 402] on div at bounding box center [756, 416] width 1512 height 744
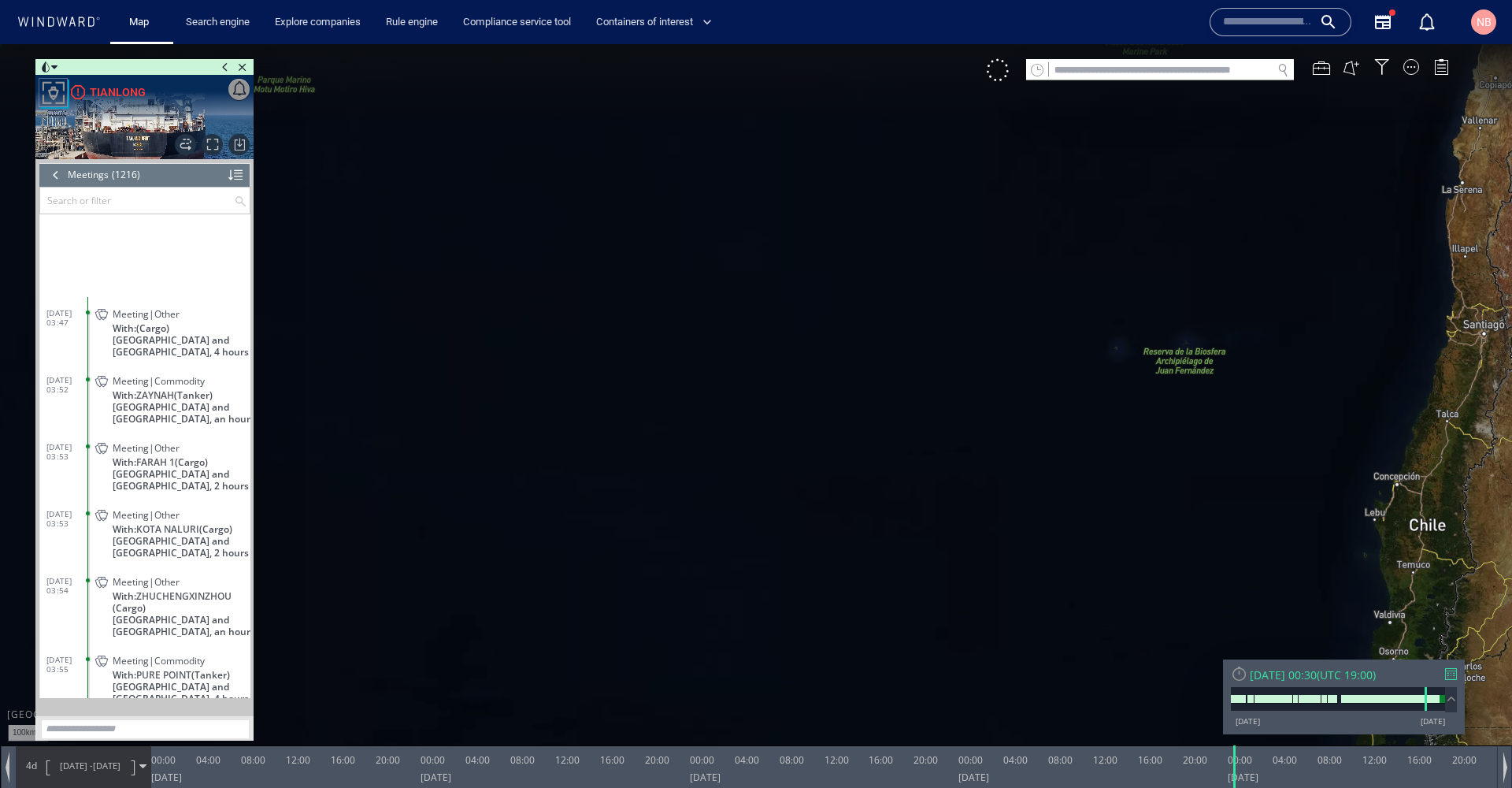
scroll to position [48422, 0]
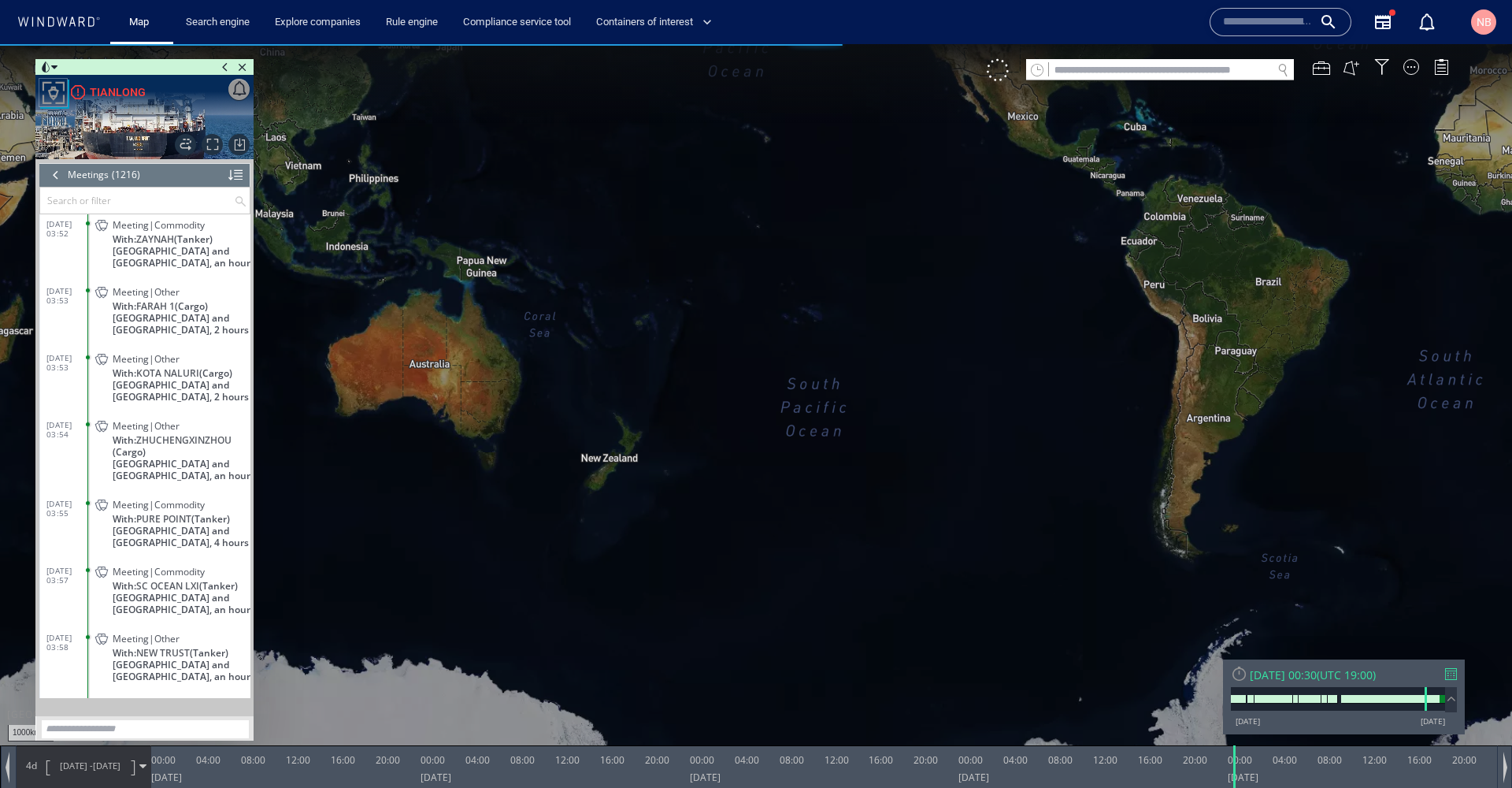
drag, startPoint x: 1116, startPoint y: 438, endPoint x: 713, endPoint y: 577, distance: 426.3
click at [713, 577] on canvas "Map" at bounding box center [756, 408] width 1512 height 728
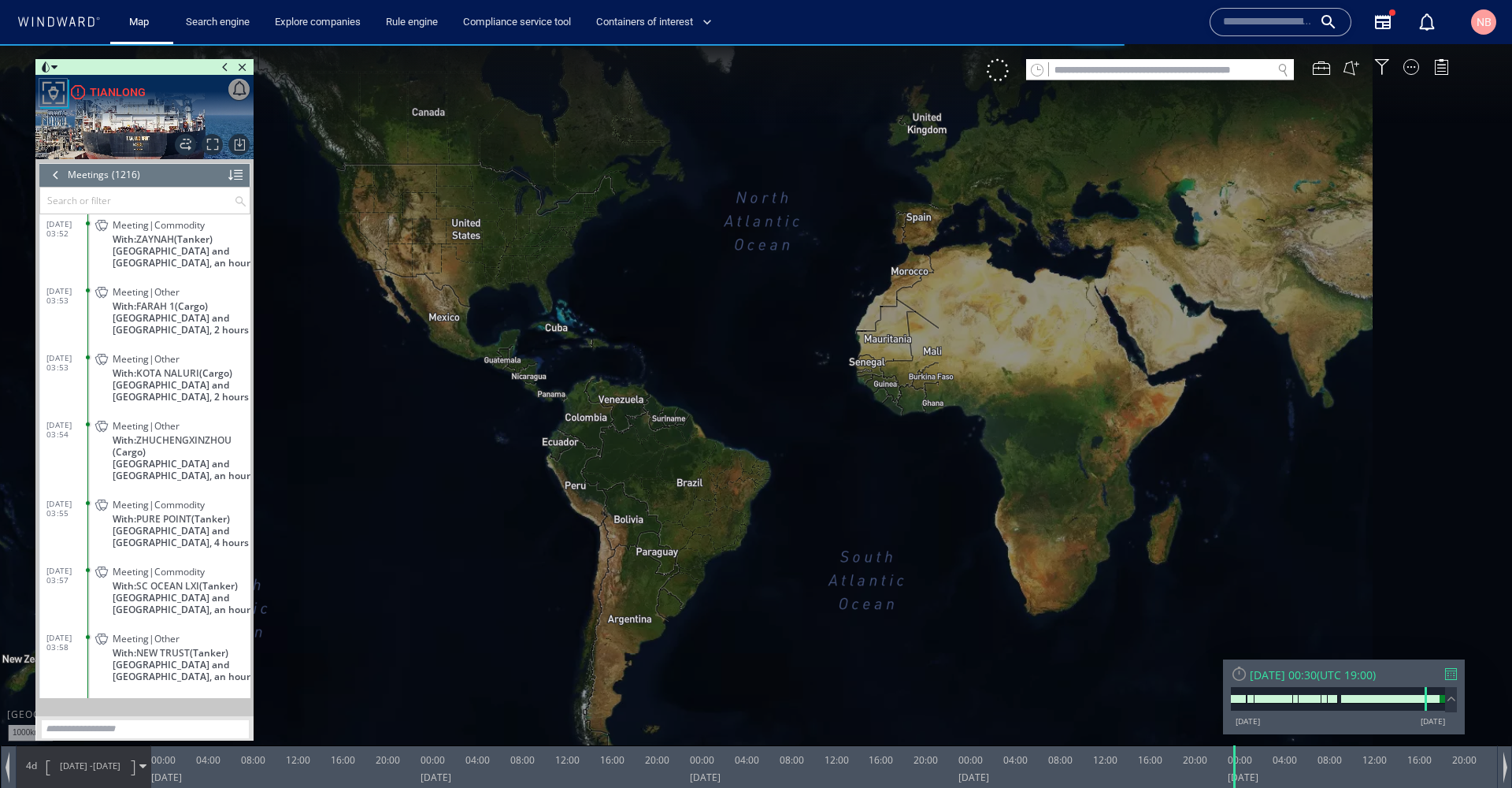
drag, startPoint x: 1181, startPoint y: 391, endPoint x: 676, endPoint y: 550, distance: 529.4
click at [676, 550] on canvas "Map" at bounding box center [756, 408] width 1512 height 728
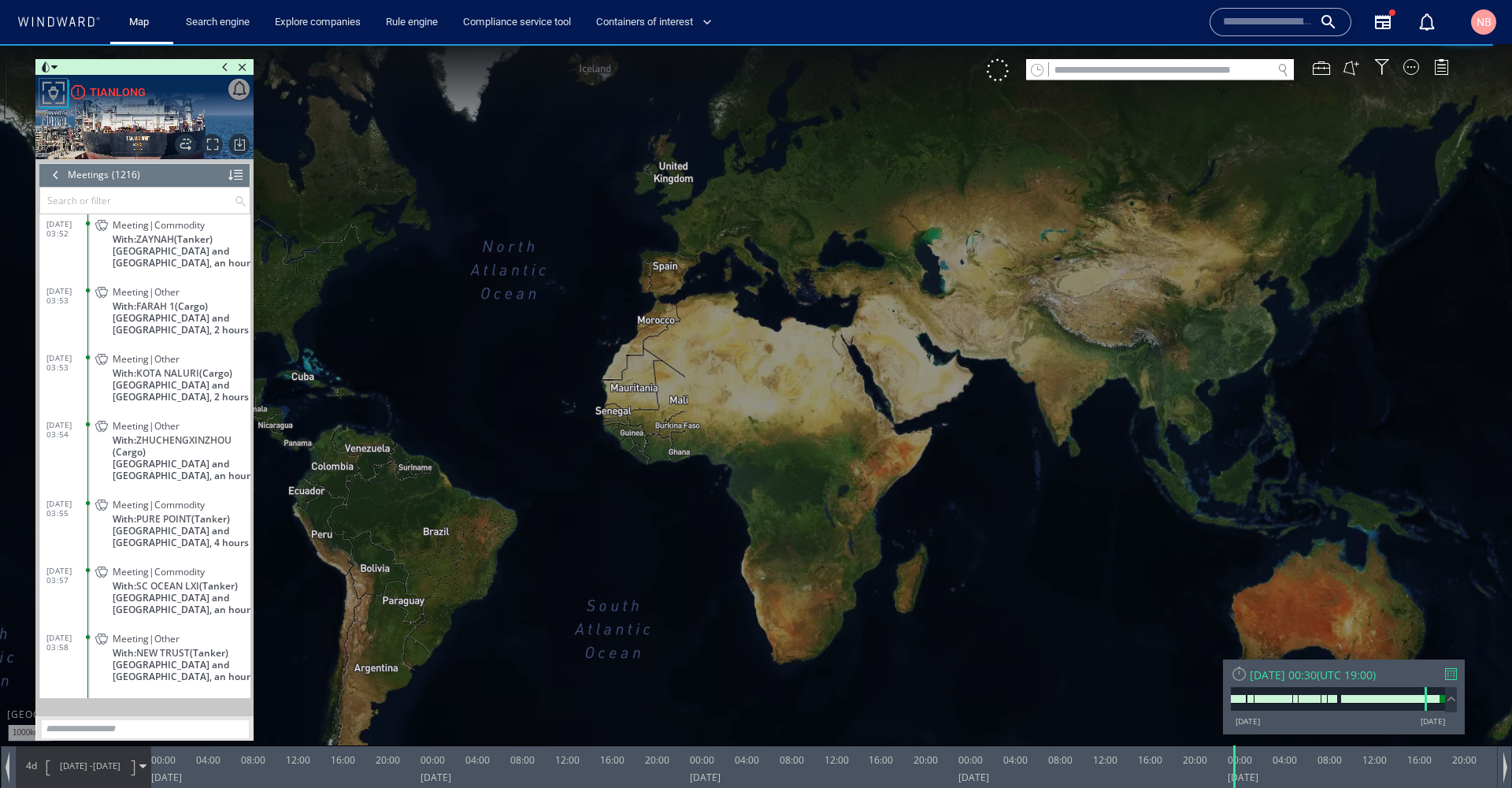
drag, startPoint x: 824, startPoint y: 422, endPoint x: 519, endPoint y: 326, distance: 319.8
click at [519, 326] on canvas "Map" at bounding box center [756, 408] width 1512 height 728
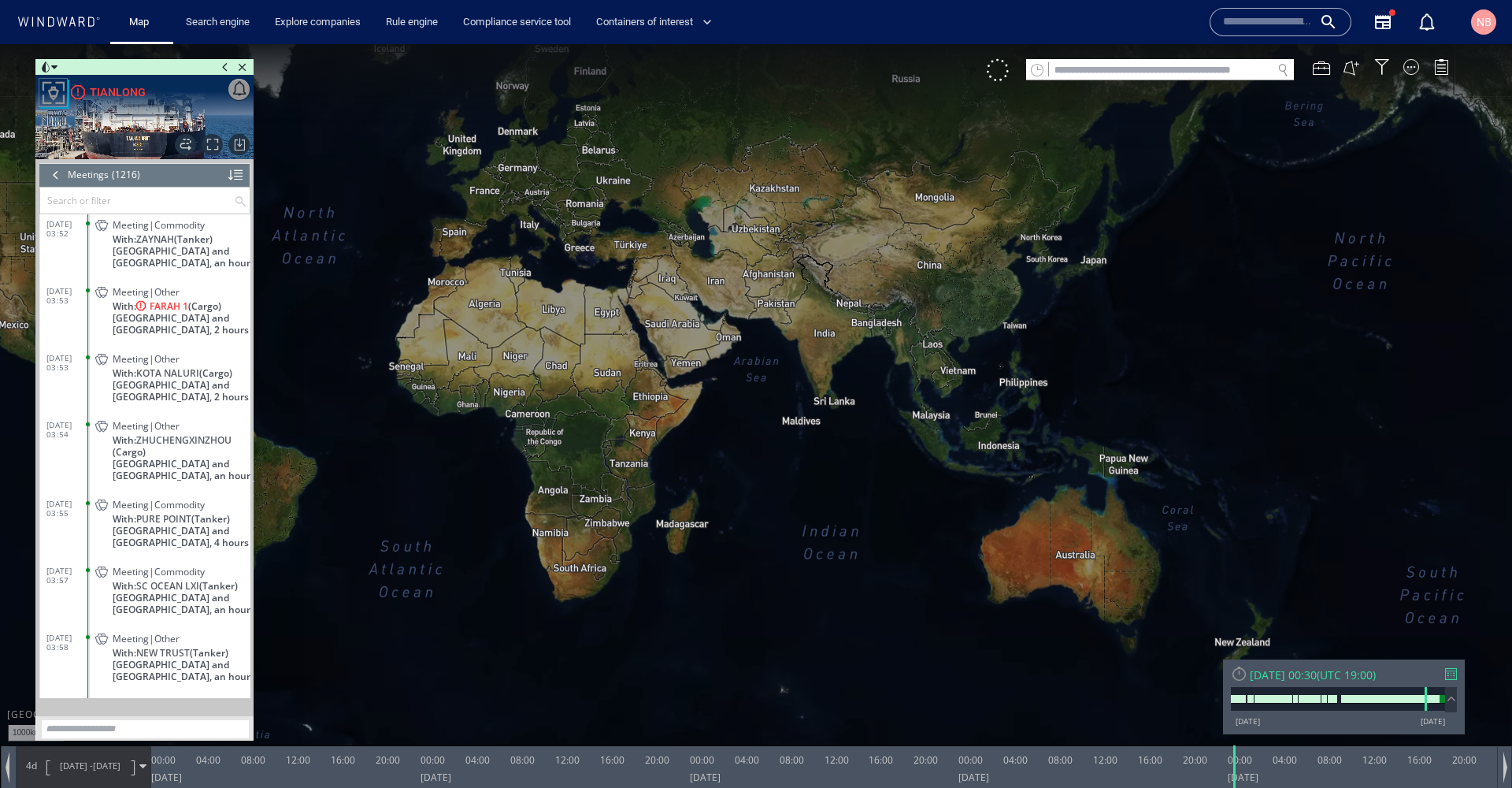
drag, startPoint x: 860, startPoint y: 307, endPoint x: 956, endPoint y: 620, distance: 327.4
click at [956, 620] on canvas "Map" at bounding box center [756, 408] width 1512 height 728
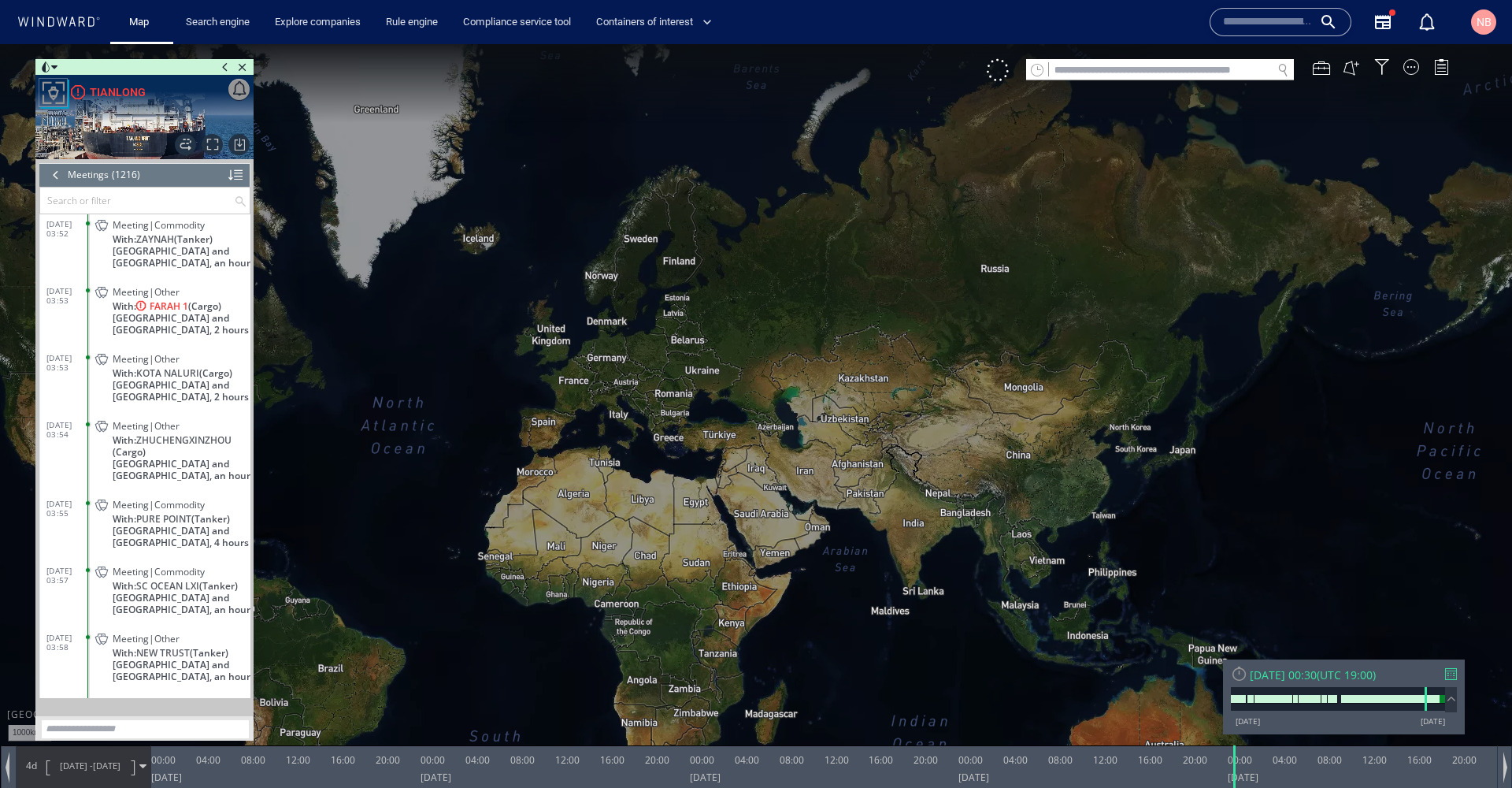
drag, startPoint x: 1108, startPoint y: 550, endPoint x: 1234, endPoint y: 253, distance: 322.6
click at [1290, 239] on canvas "Map" at bounding box center [756, 408] width 1512 height 728
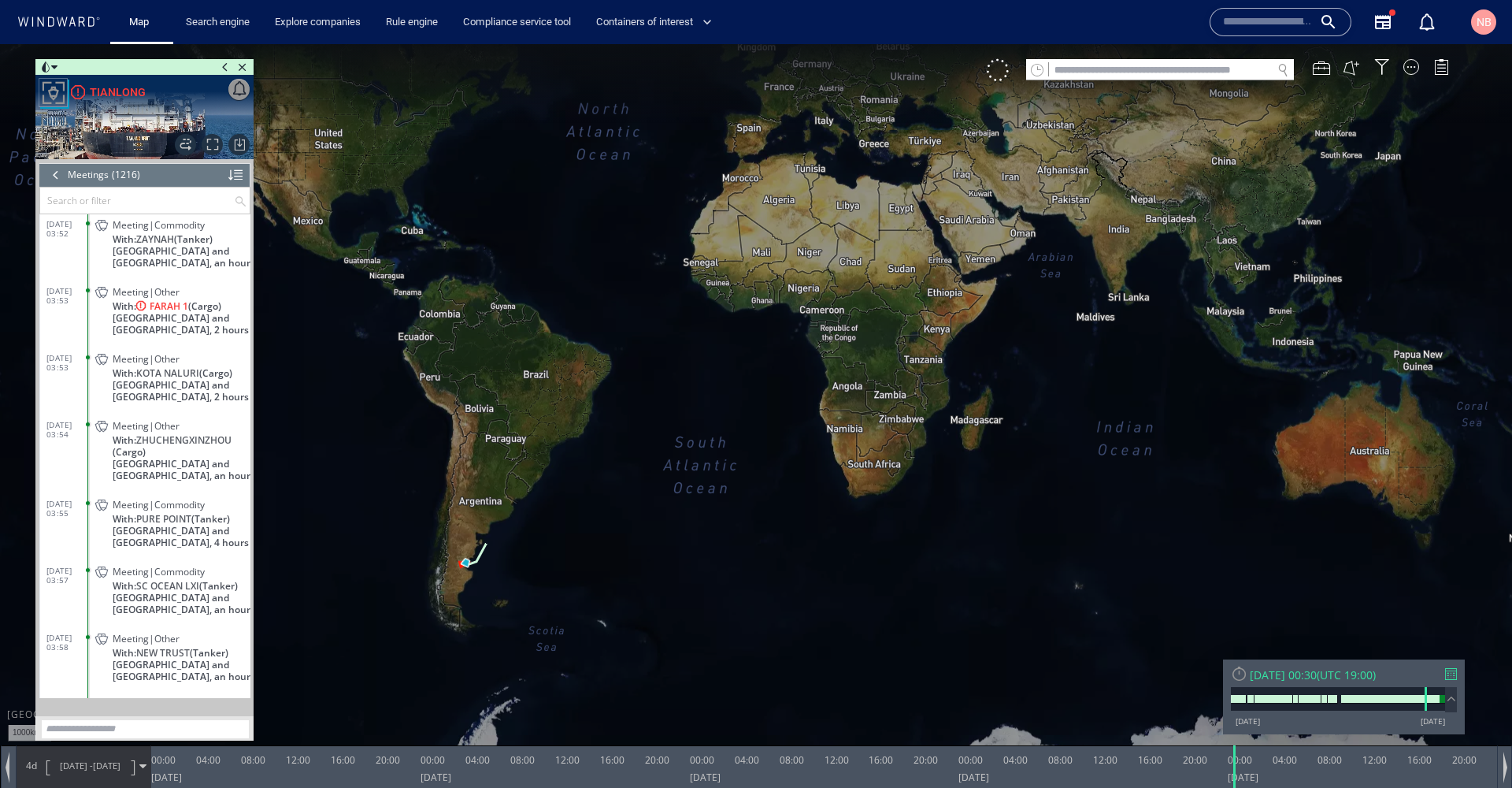
drag, startPoint x: 486, startPoint y: 204, endPoint x: 1316, endPoint y: 325, distance: 838.8
click at [1316, 325] on canvas "Map" at bounding box center [756, 408] width 1512 height 728
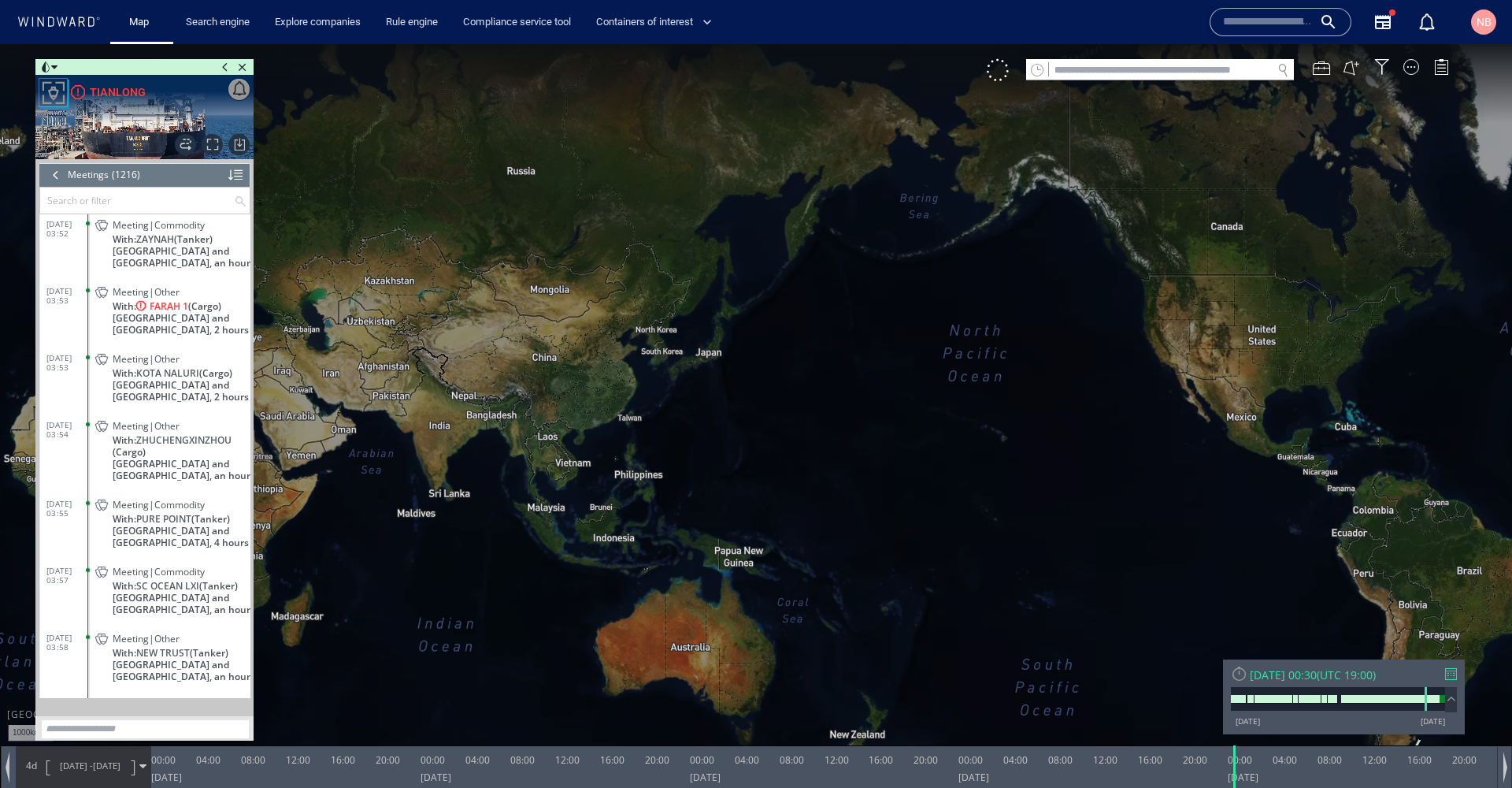
drag, startPoint x: 580, startPoint y: 433, endPoint x: 706, endPoint y: 525, distance: 156.0
click at [706, 525] on canvas "Map" at bounding box center [756, 408] width 1512 height 728
click at [140, 764] on span at bounding box center [143, 767] width 7 height 7
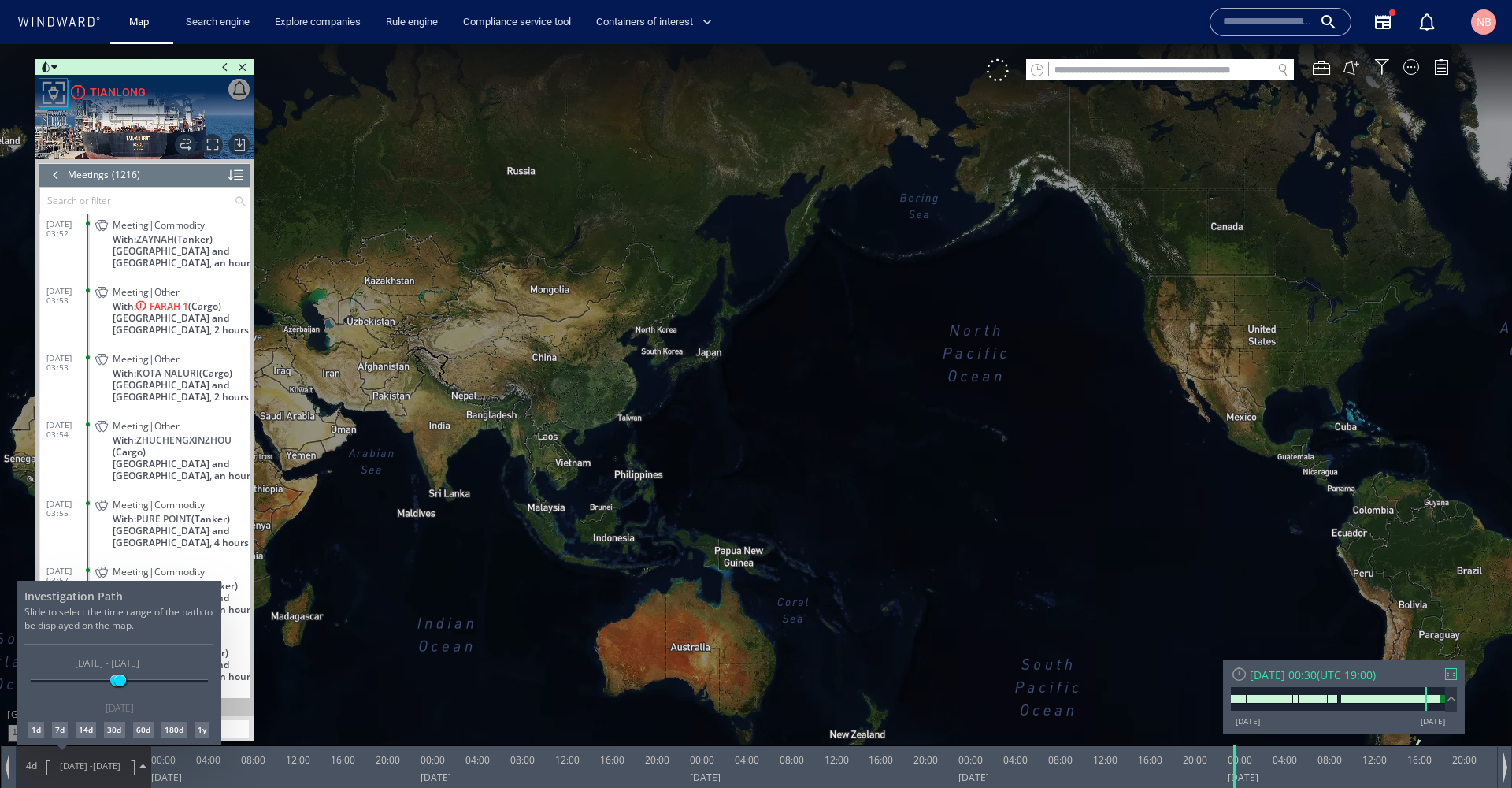
click at [86, 293] on div at bounding box center [756, 416] width 1512 height 744
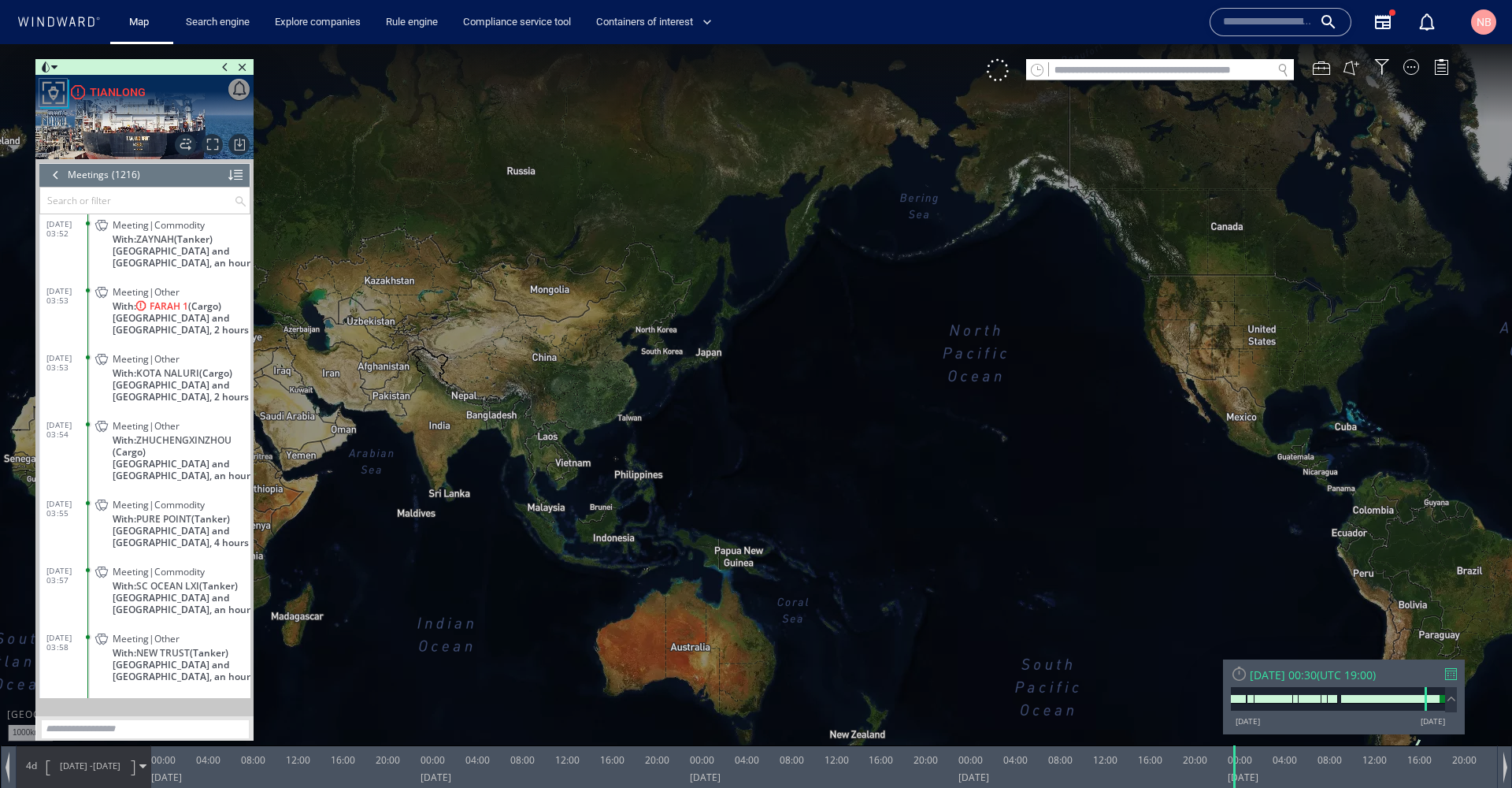
click at [86, 293] on span at bounding box center [88, 290] width 4 height 4
